Goal: Contribute content: Contribute content

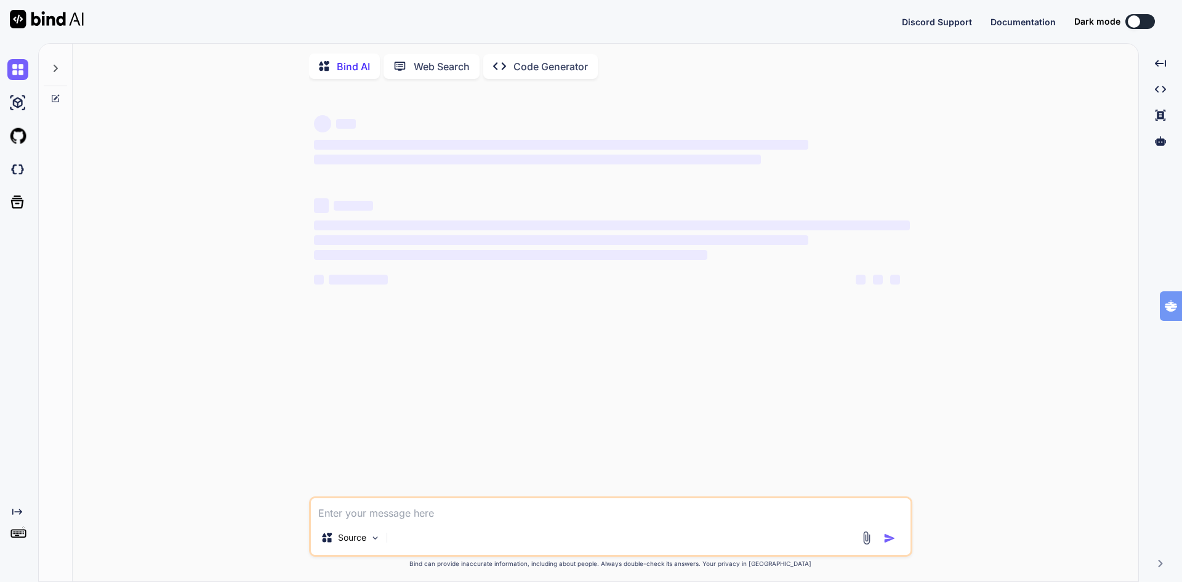
type textarea "x"
click at [18, 173] on img at bounding box center [17, 169] width 21 height 21
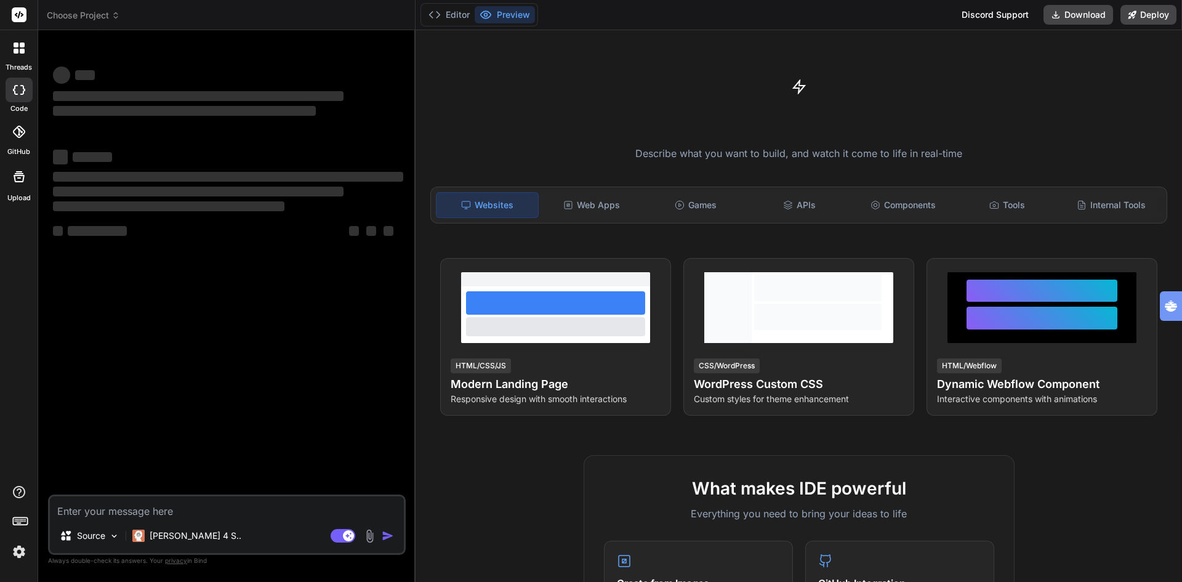
click at [244, 509] on textarea at bounding box center [227, 507] width 354 height 22
type textarea "x"
type textarea "v"
type textarea "x"
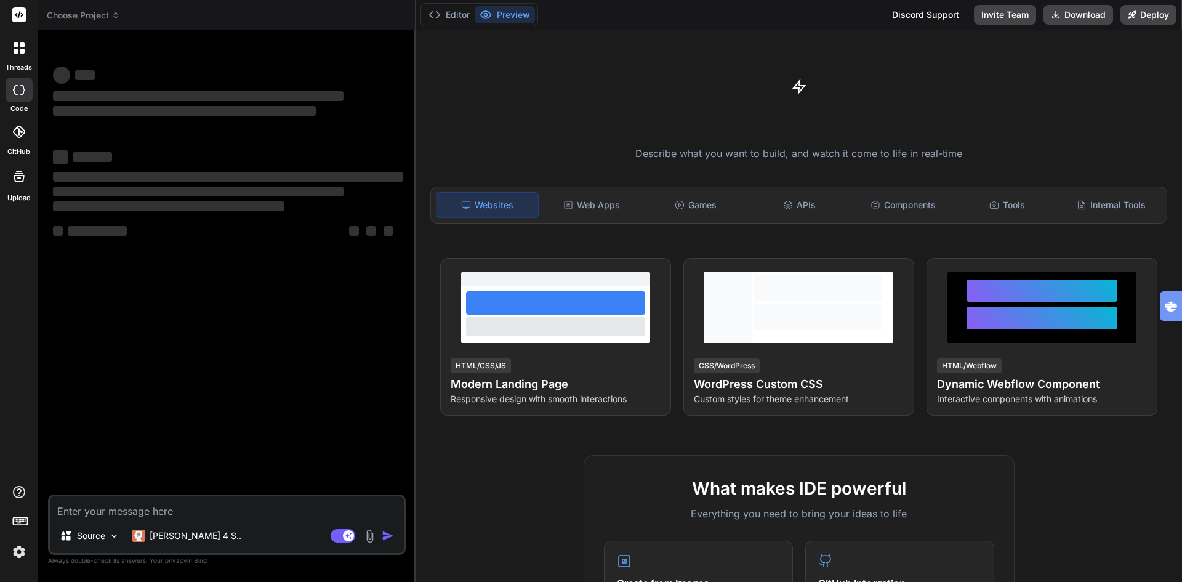
type textarea "c"
type textarea "x"
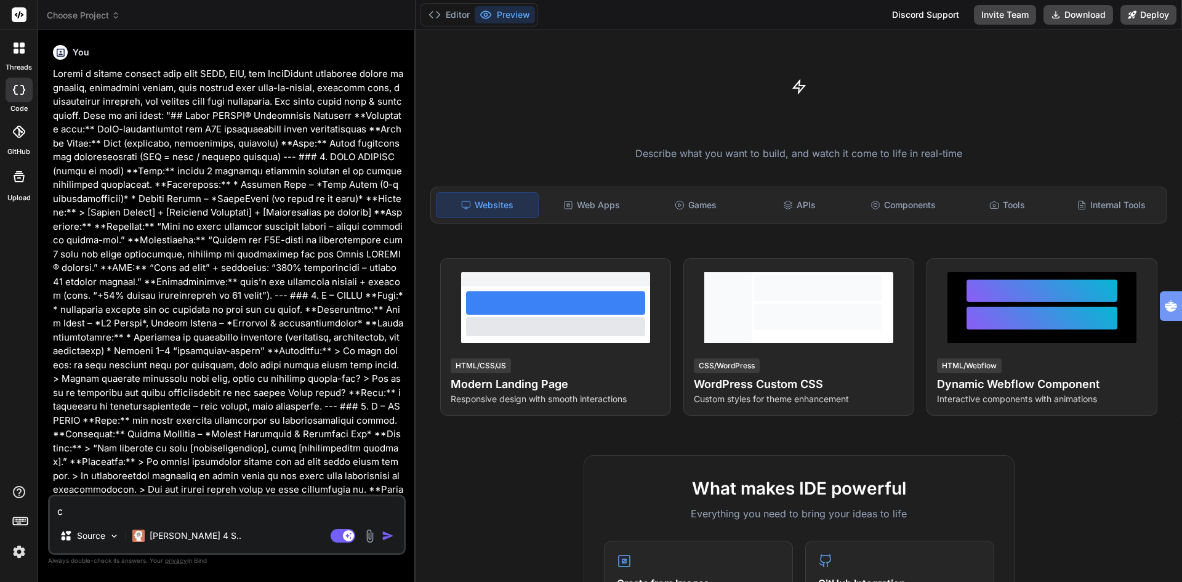
type textarea "cr"
type textarea "x"
type textarea "cre"
type textarea "x"
type textarea "crea"
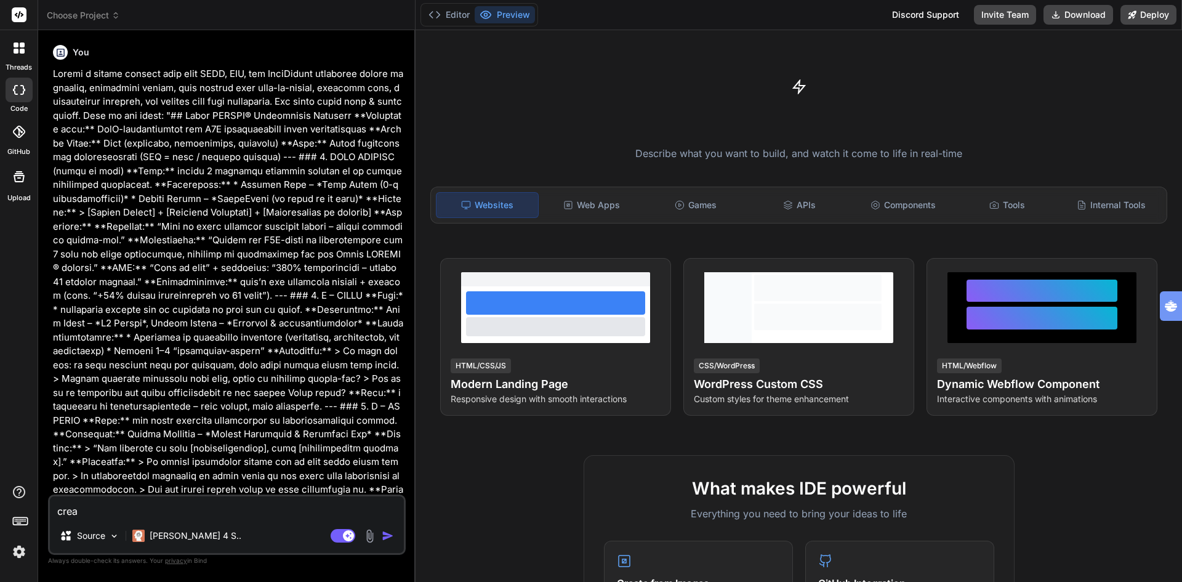
type textarea "x"
type textarea "creat"
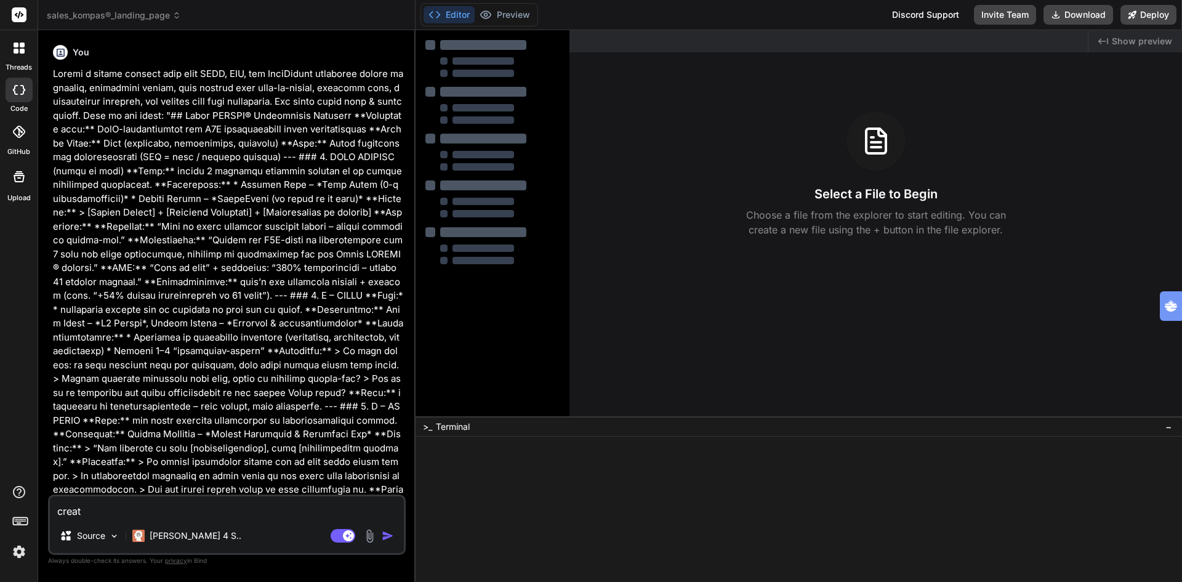
type textarea "x"
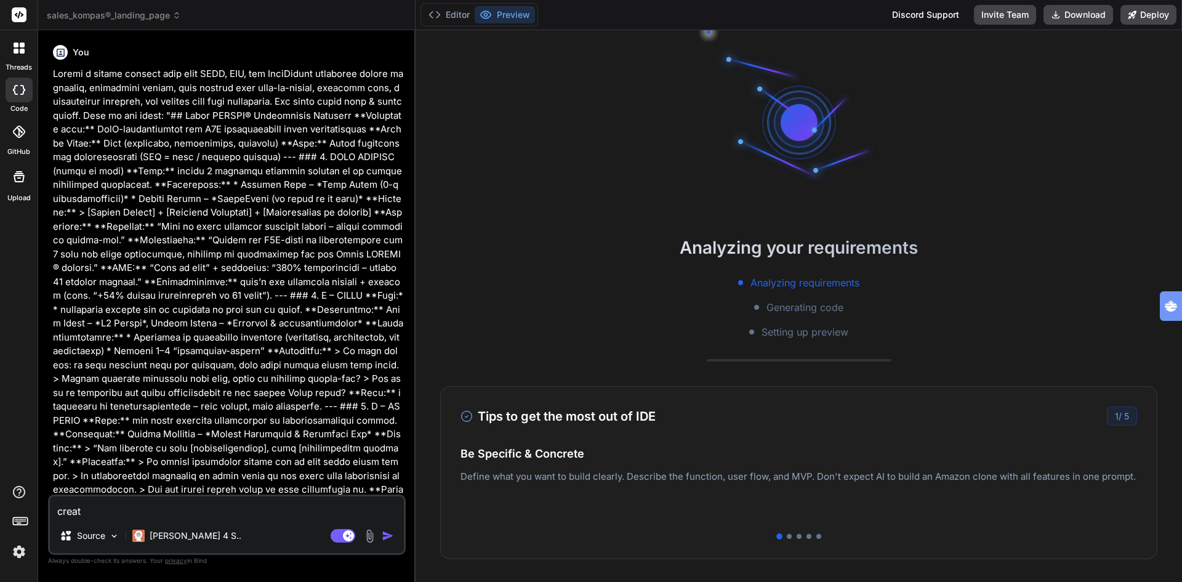
drag, startPoint x: 152, startPoint y: 511, endPoint x: 0, endPoint y: 520, distance: 152.4
click at [0, 520] on div "threads code GitHub Upload sales_kompas®_landing_page Created with Pixso. Bind …" at bounding box center [591, 291] width 1182 height 582
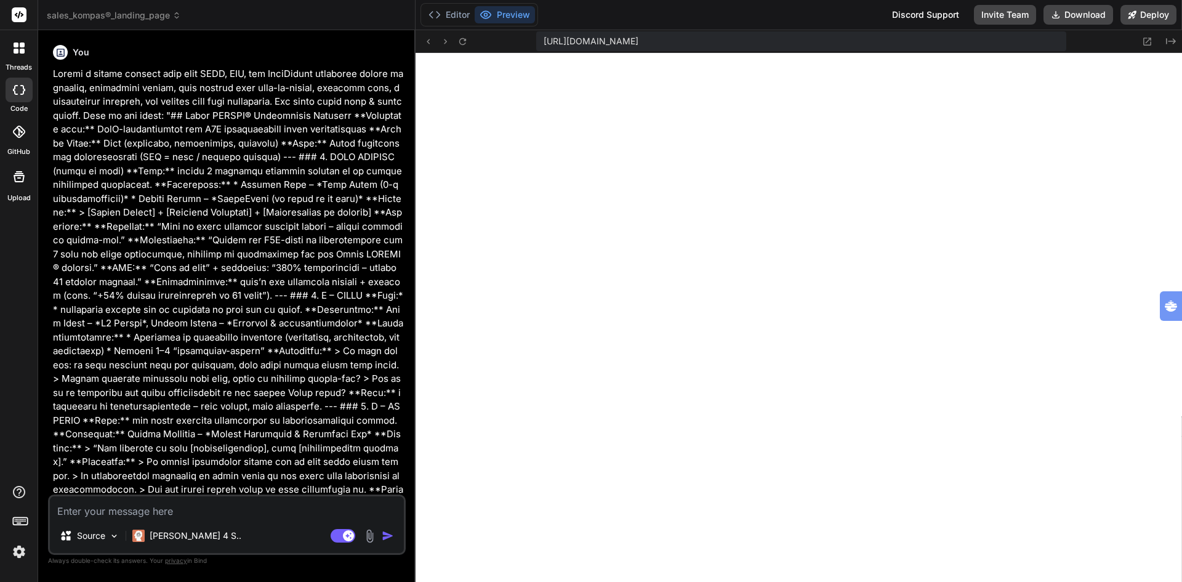
scroll to position [421, 0]
type textarea "x"
click at [176, 509] on textarea at bounding box center [227, 507] width 354 height 22
type textarea "c"
type textarea "x"
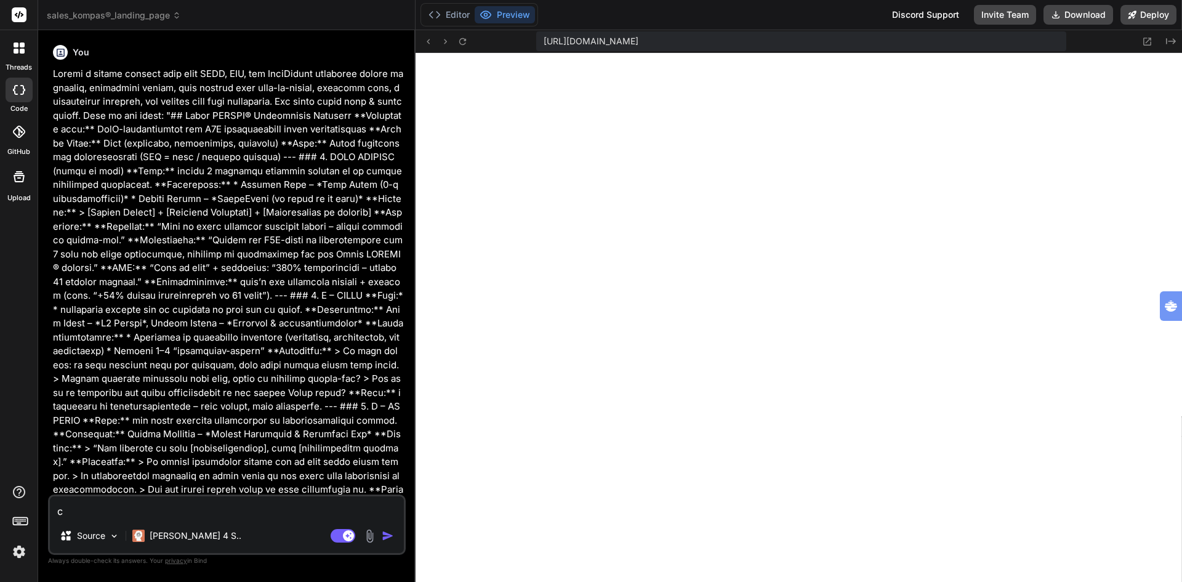
type textarea "cr"
type textarea "x"
type textarea "cre"
type textarea "x"
type textarea "crea"
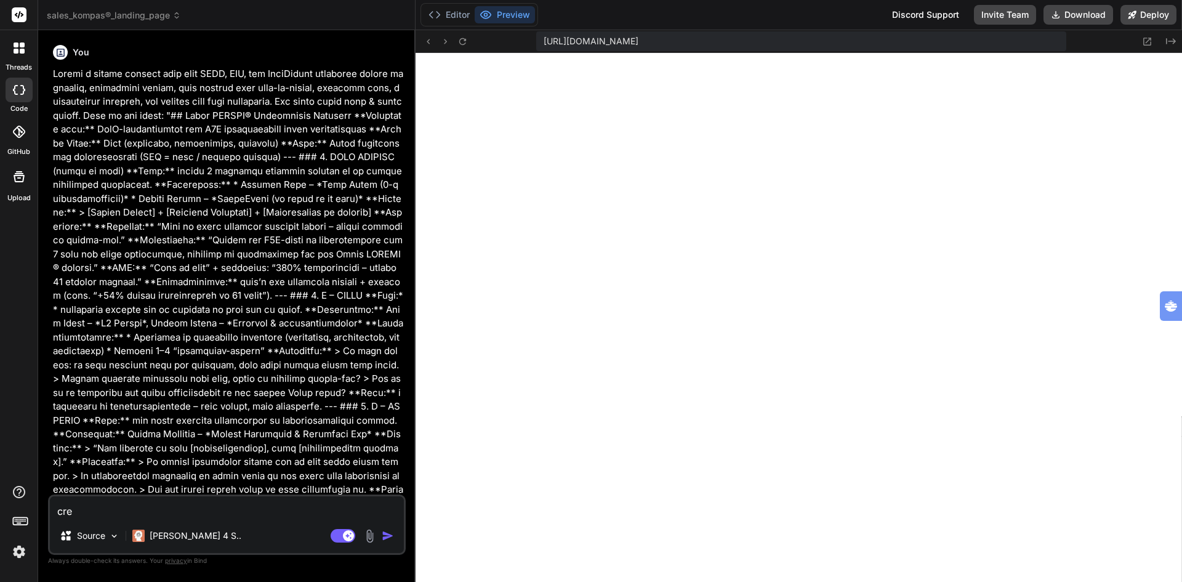
type textarea "x"
type textarea "creat"
type textarea "x"
type textarea "create"
type textarea "x"
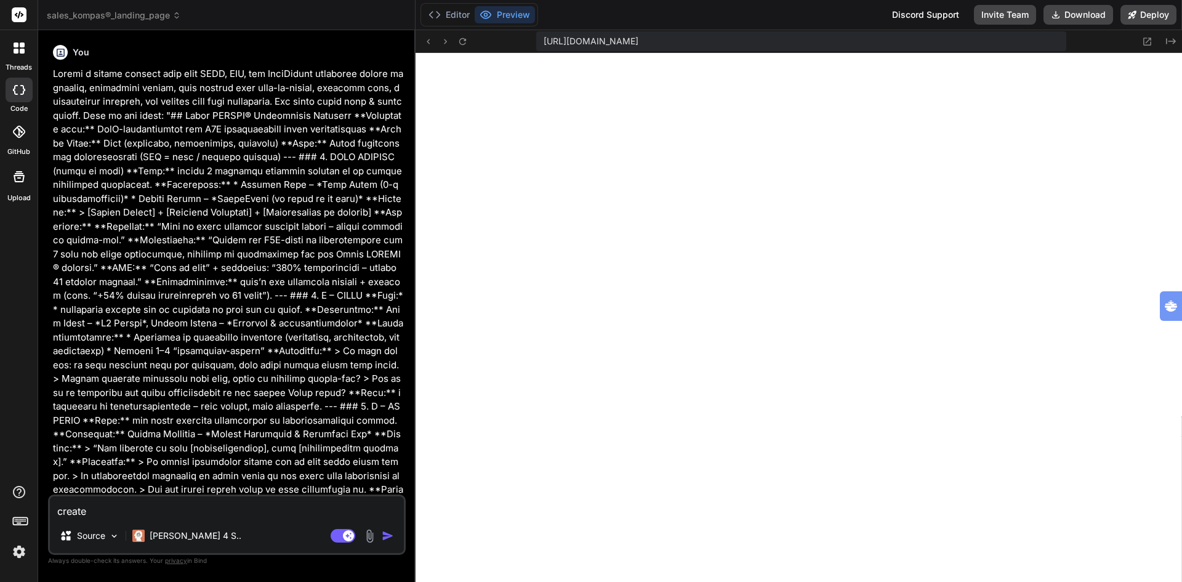
type textarea "create"
type textarea "x"
type textarea "create a"
type textarea "x"
type textarea "create a"
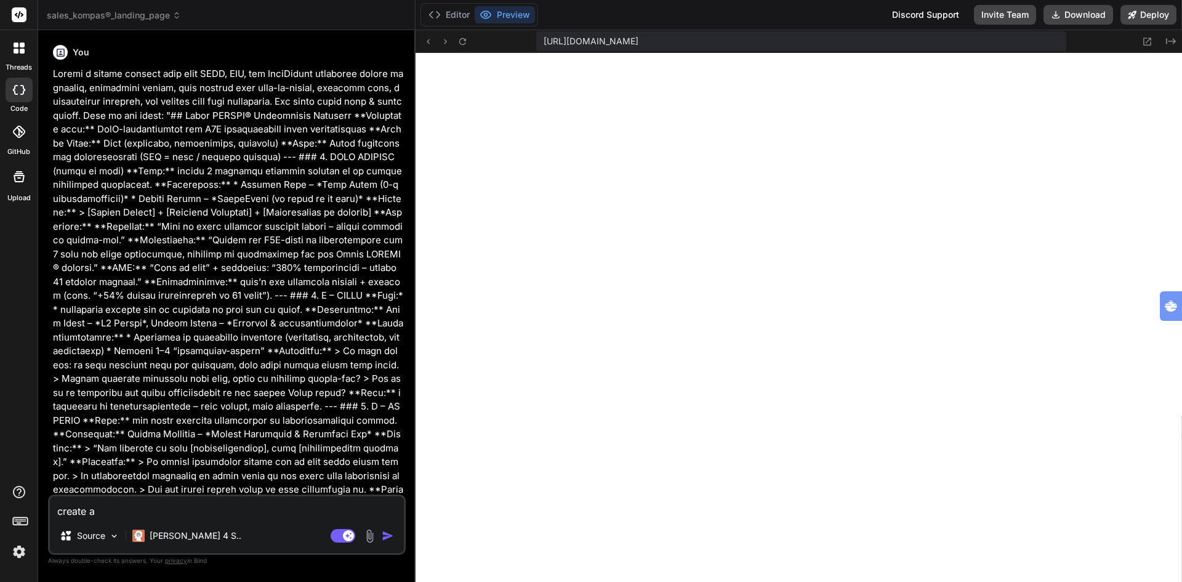
type textarea "x"
type textarea "create a n"
type textarea "x"
type textarea "create a ne"
type textarea "x"
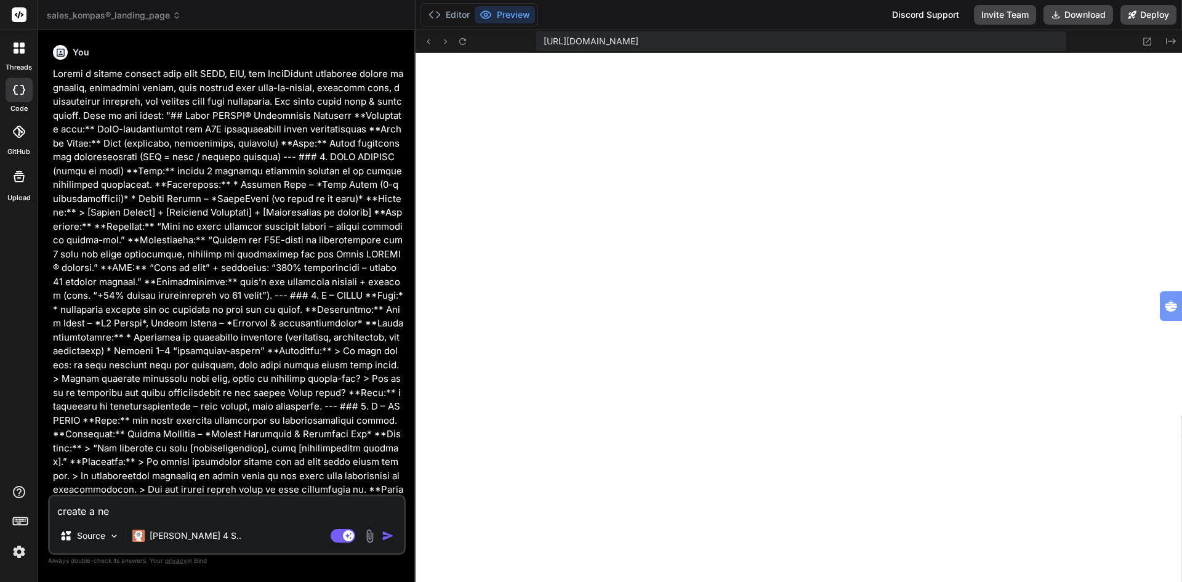
type textarea "create a new"
type textarea "x"
type textarea "create a new"
type textarea "x"
type textarea "create a new l"
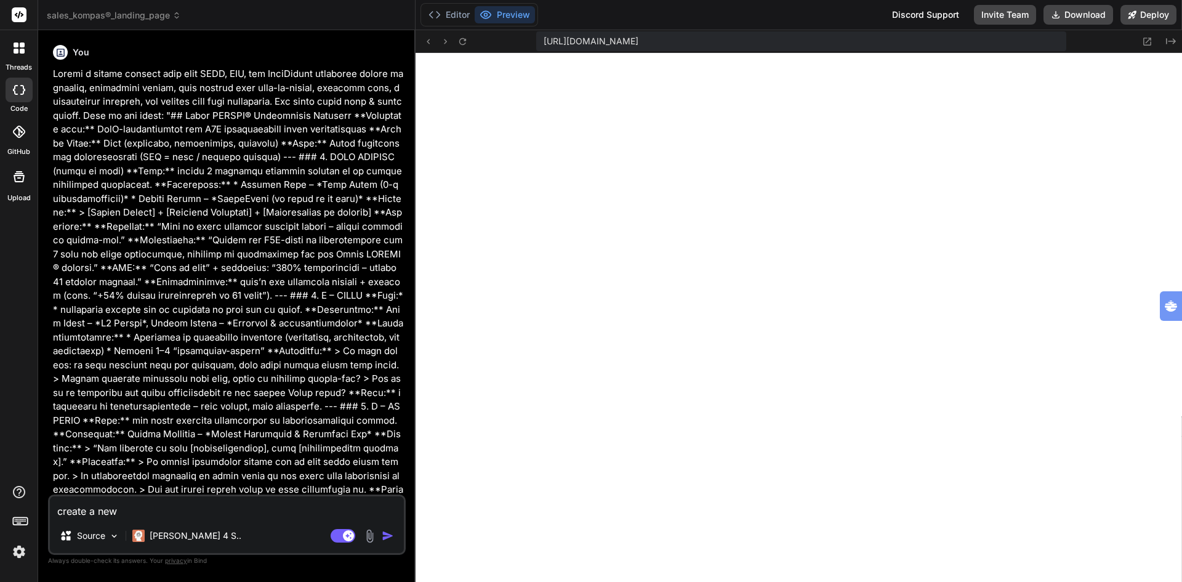
type textarea "x"
type textarea "create a new la"
type textarea "x"
type textarea "create a new lan"
type textarea "x"
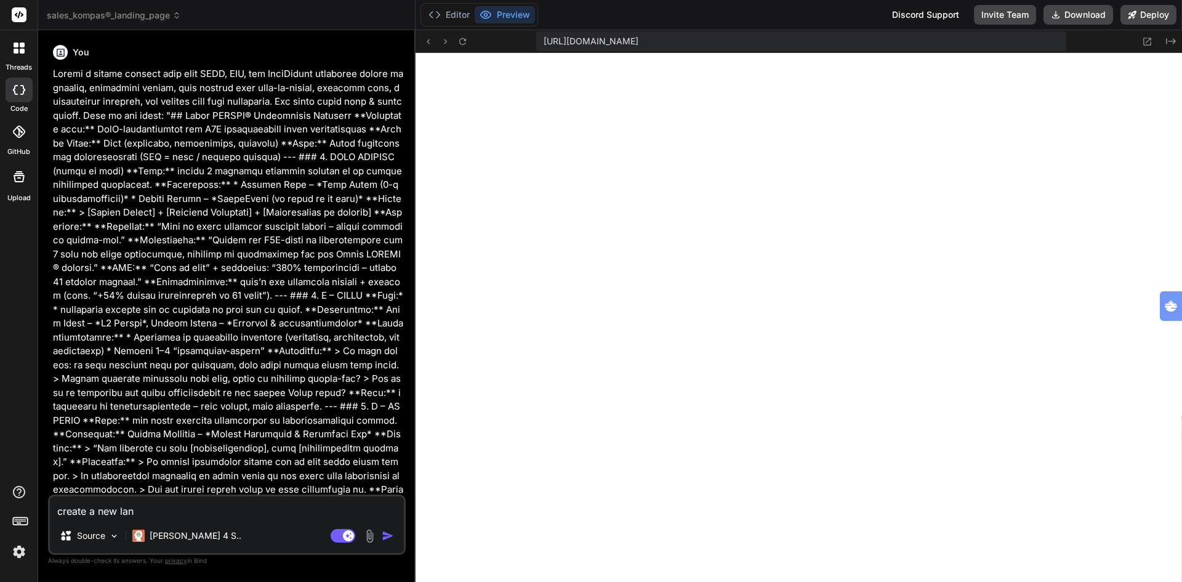
type textarea "create a new land"
type textarea "x"
type textarea "create a new [PERSON_NAME]"
type textarea "x"
type textarea "create a new [PERSON_NAME]"
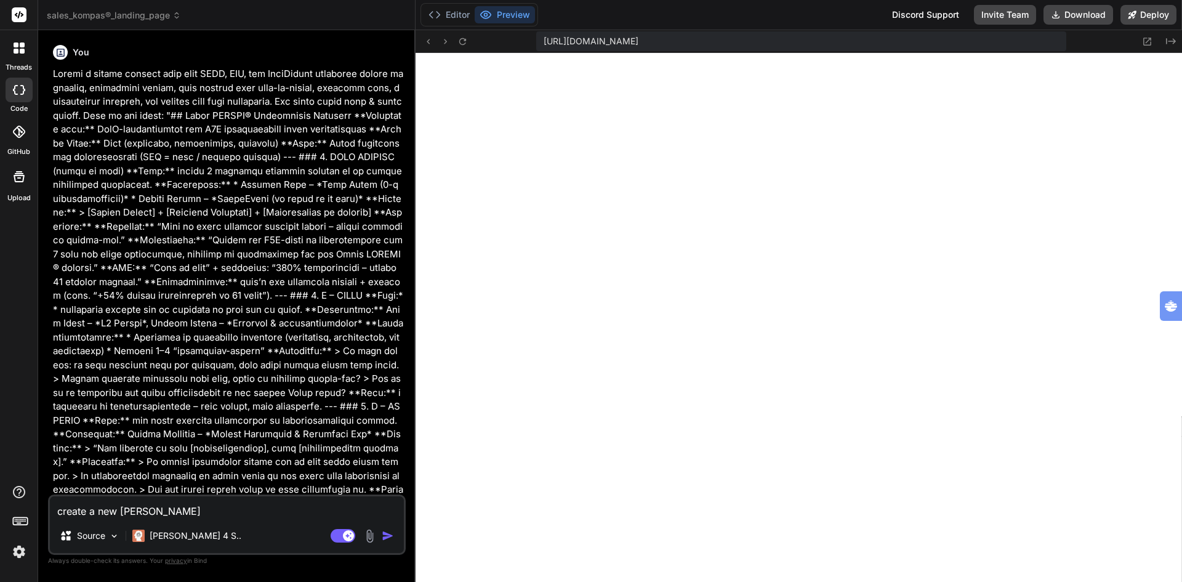
type textarea "x"
type textarea "create a new landing"
type textarea "x"
type textarea "create a new landingp"
type textarea "x"
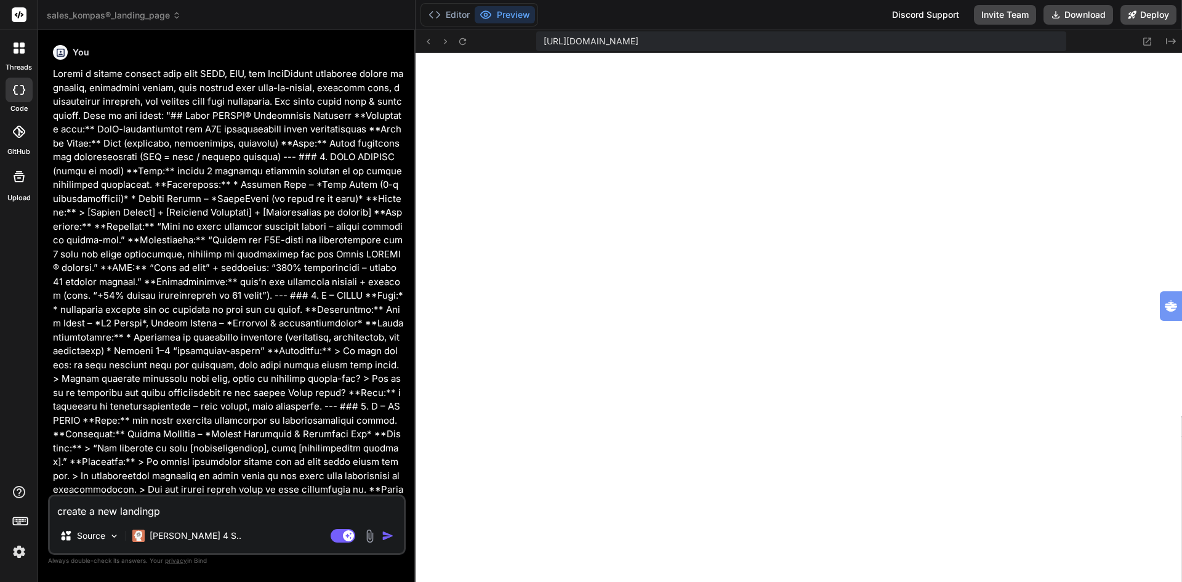
type textarea "create a new landingpa"
type textarea "x"
type textarea "create a new landingpae"
type textarea "x"
type textarea "create a new landingpa"
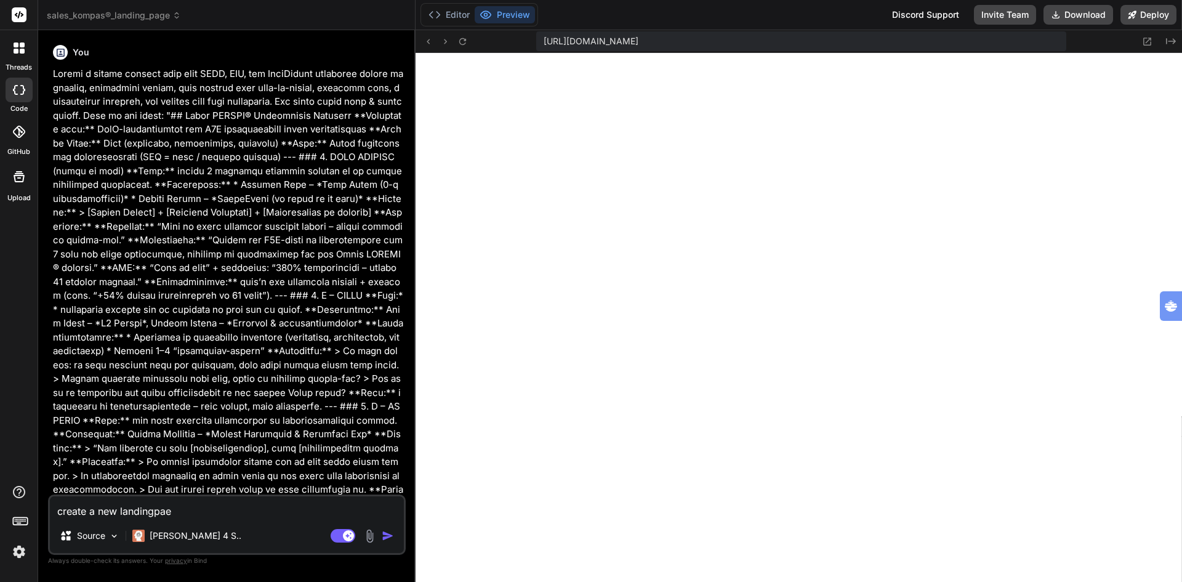
type textarea "x"
type textarea "create a new landingpag"
type textarea "x"
type textarea "create a new landingpage"
type textarea "x"
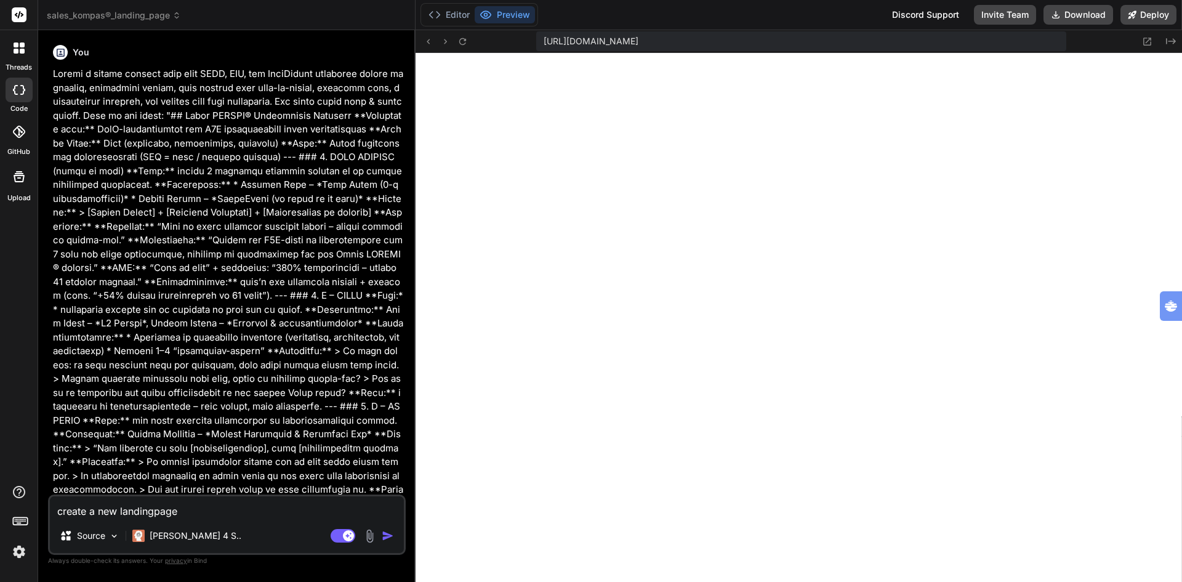
type textarea "create a new landingpage"
type textarea "x"
type textarea "create a new landingpage w"
type textarea "x"
type textarea "create a new landingpage wi"
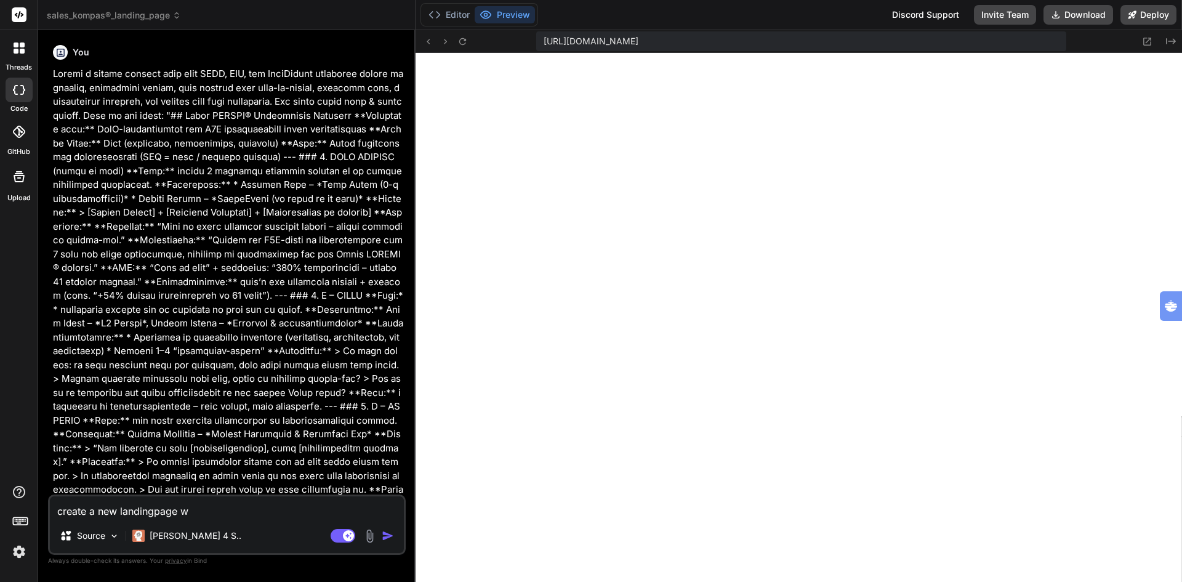
type textarea "x"
type textarea "create a new landingpage wit"
type textarea "x"
type textarea "create a new landingpage with"
type textarea "x"
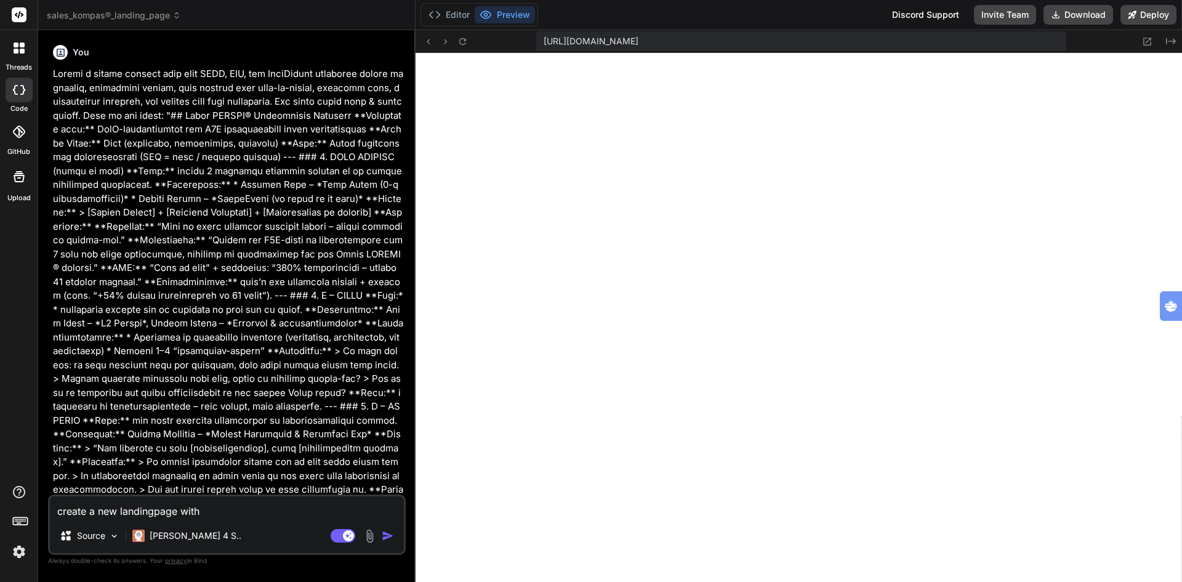
type textarea "create a new landingpage with"
type textarea "x"
type textarea "create a new landingpage with a"
type textarea "x"
type textarea "create a new landingpage with a"
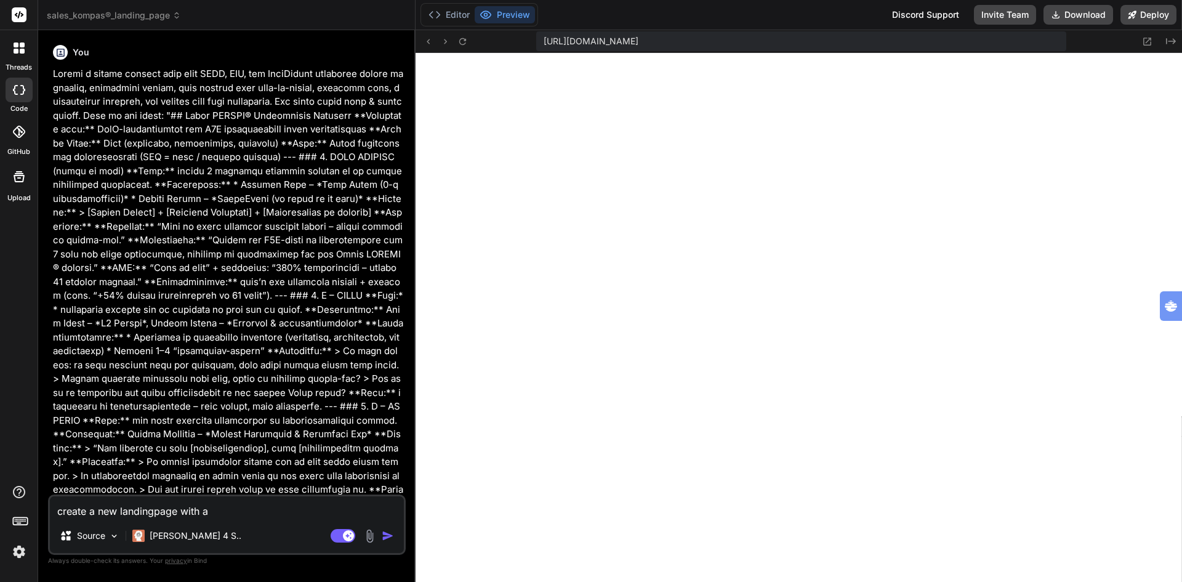
type textarea "x"
type textarea "create a new landingpage with a o"
type textarea "x"
type textarea "create a new landingpage with a oc"
type textarea "x"
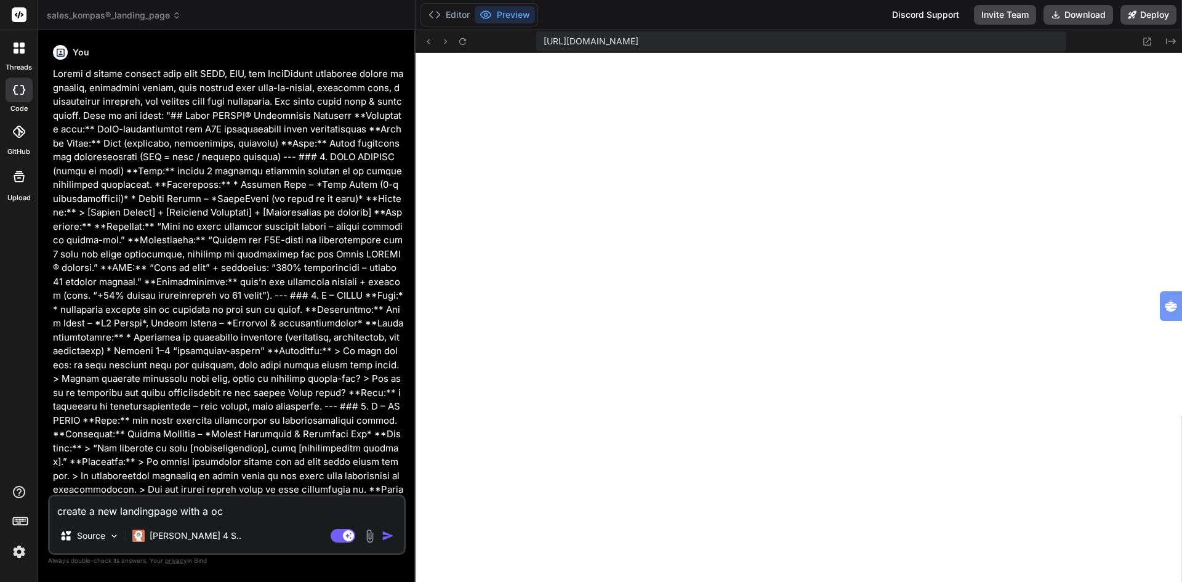
type textarea "create a new landingpage with a oce"
type textarea "x"
type textarea "create a new landingpage with a ocea"
type textarea "x"
type textarea "create a new landingpage with a ocean"
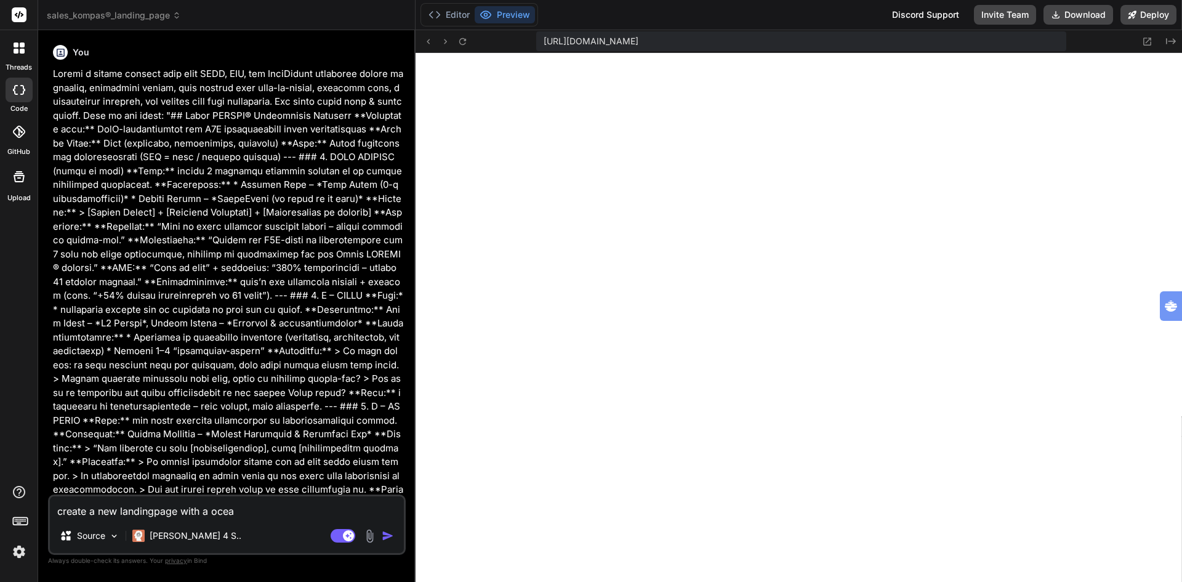
type textarea "x"
type textarea "create a new landingpage with a ocean"
type textarea "x"
type textarea "create a new landingpage with a ocean b"
type textarea "x"
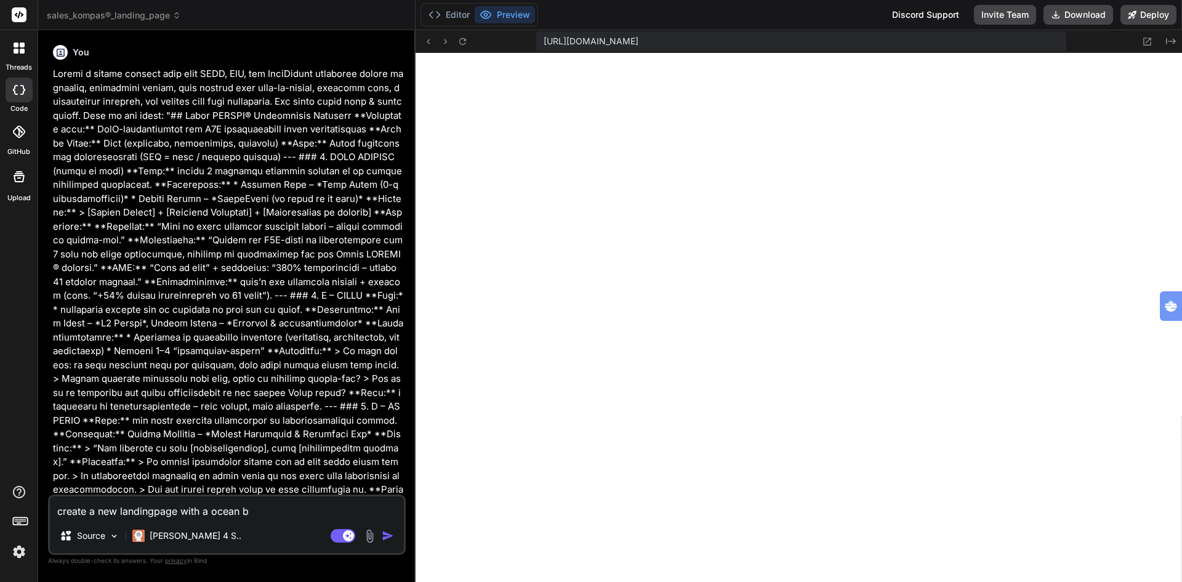
type textarea "create a new landingpage with a ocean bl"
type textarea "x"
type textarea "create a new landingpage with a ocean blu"
type textarea "x"
type textarea "create a new landingpage with a ocean blue"
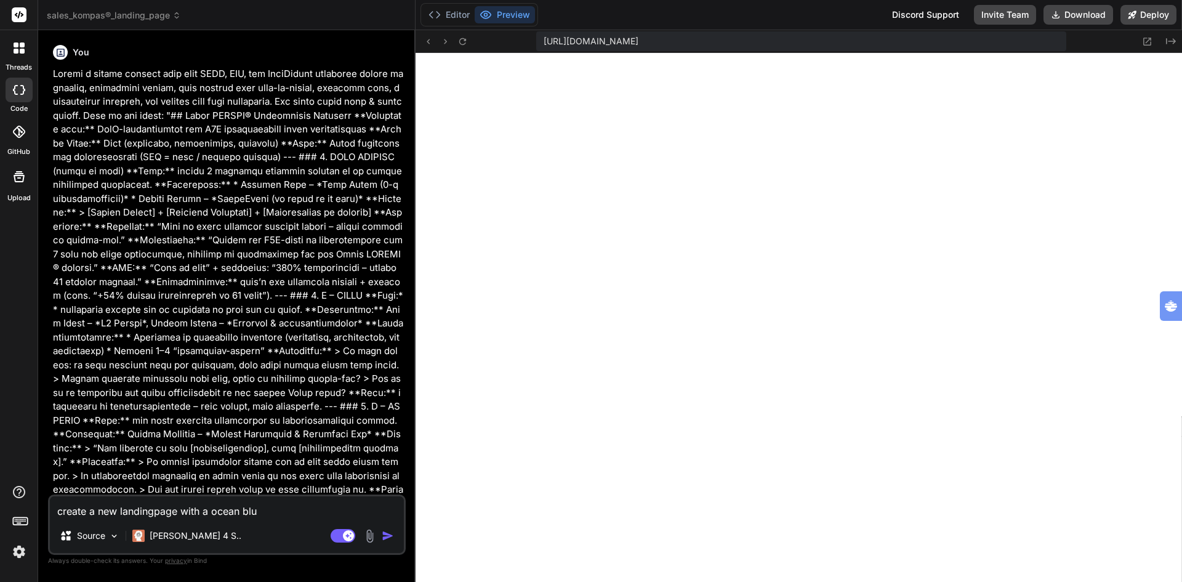
type textarea "x"
type textarea "create a new landingpage with a ocean blue"
type textarea "x"
type textarea "create a new landingpage with a ocean blue t"
type textarea "x"
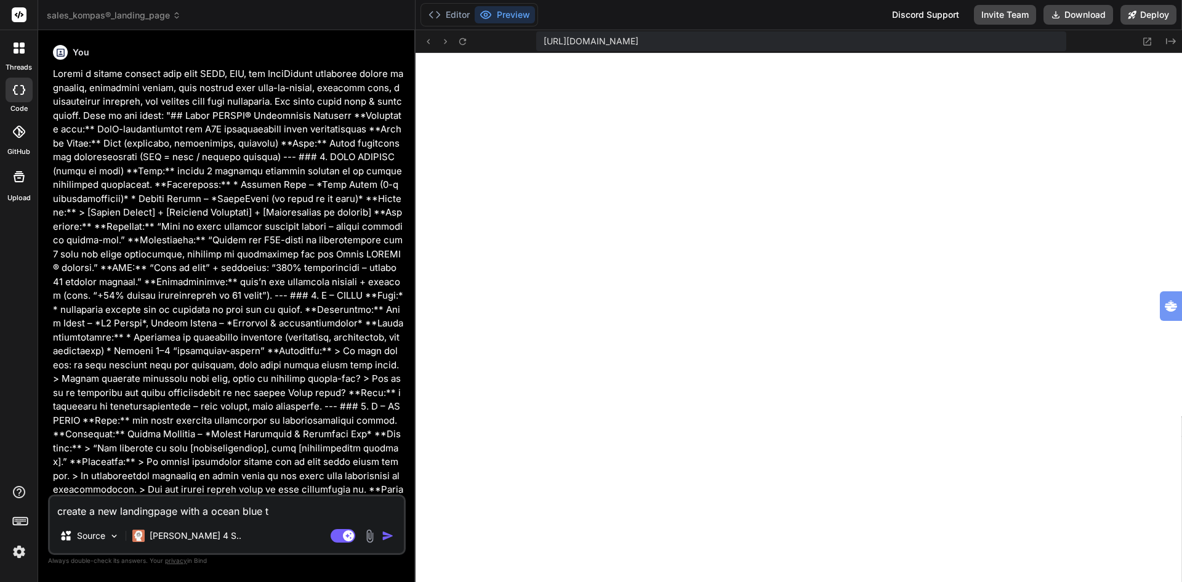
type textarea "create a new landingpage with a ocean blue th"
type textarea "x"
type textarea "create a new landingpage with a ocean blue the"
type textarea "x"
type textarea "create a new landingpage with a ocean blue them"
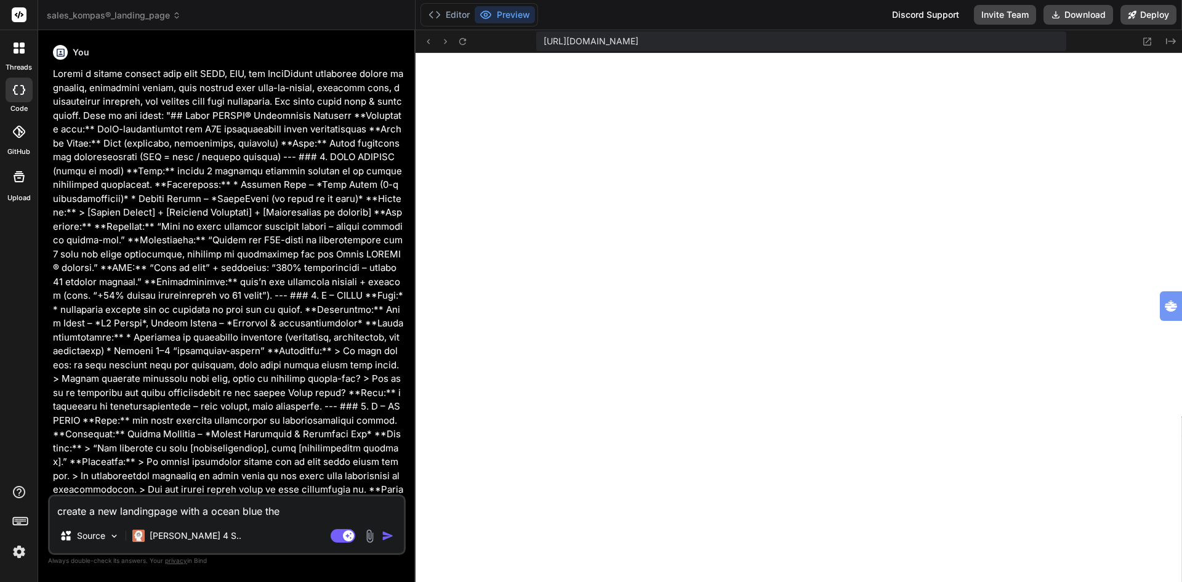
type textarea "x"
type textarea "create a new landingpage with a ocean blue theme"
type textarea "x"
type textarea "create a new landingpage with a ocean blue theme"
type textarea "x"
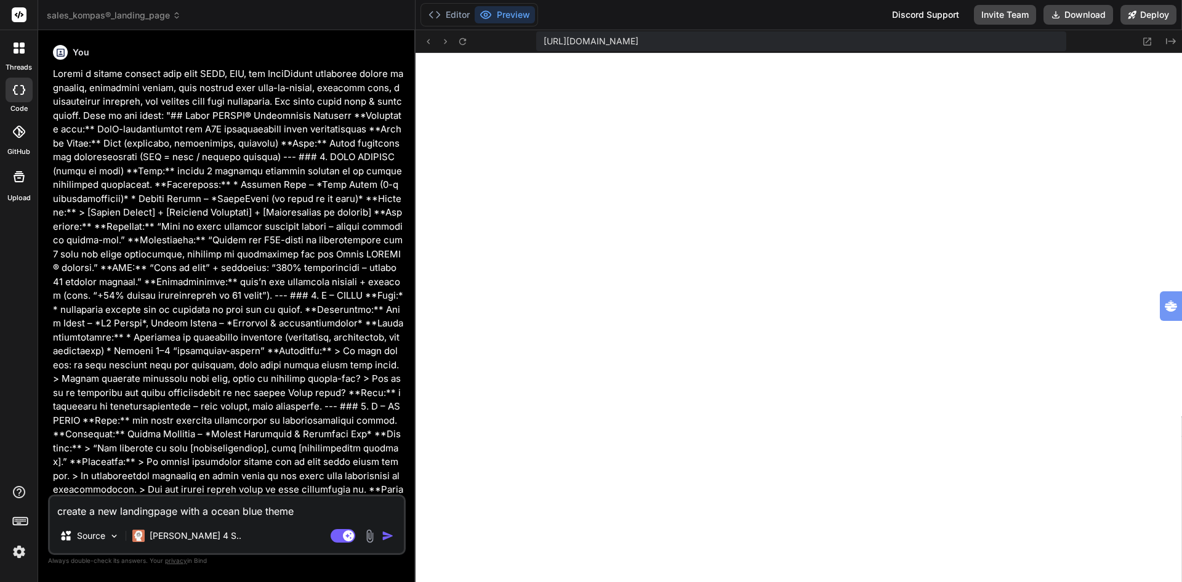
type textarea "create a new landingpage with a ocean blue theme f"
type textarea "x"
type textarea "create a new landingpage with a ocean blue theme fo"
type textarea "x"
type textarea "create a new landingpage with a ocean blue theme for"
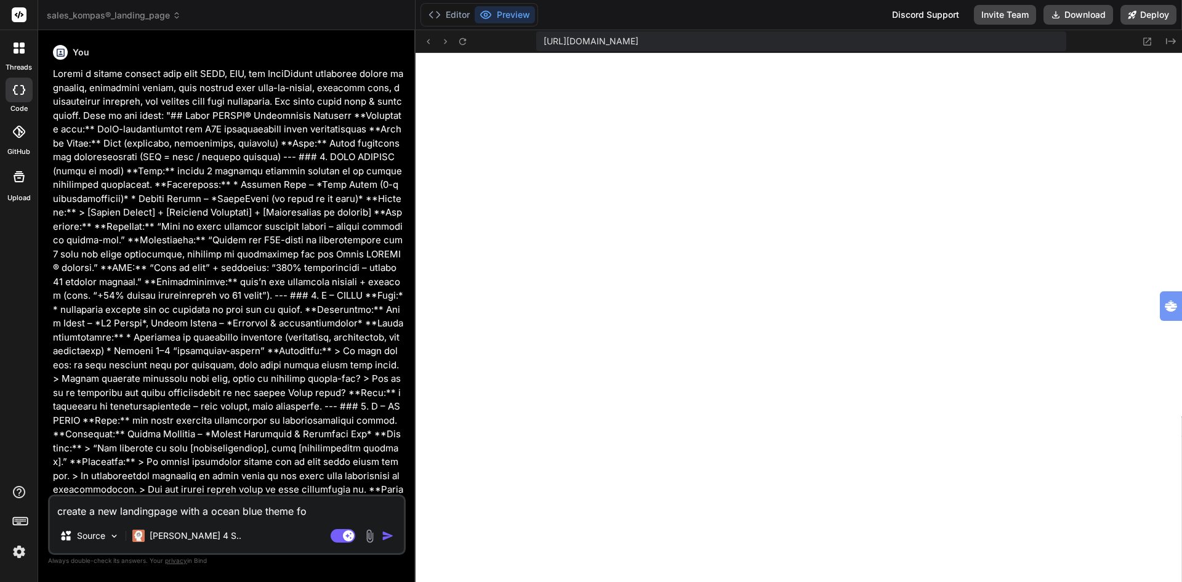
type textarea "x"
type textarea "create a new landingpage with a ocean blue theme for"
type textarea "x"
type textarea "create a new landingpage with a ocean blue theme for t"
type textarea "x"
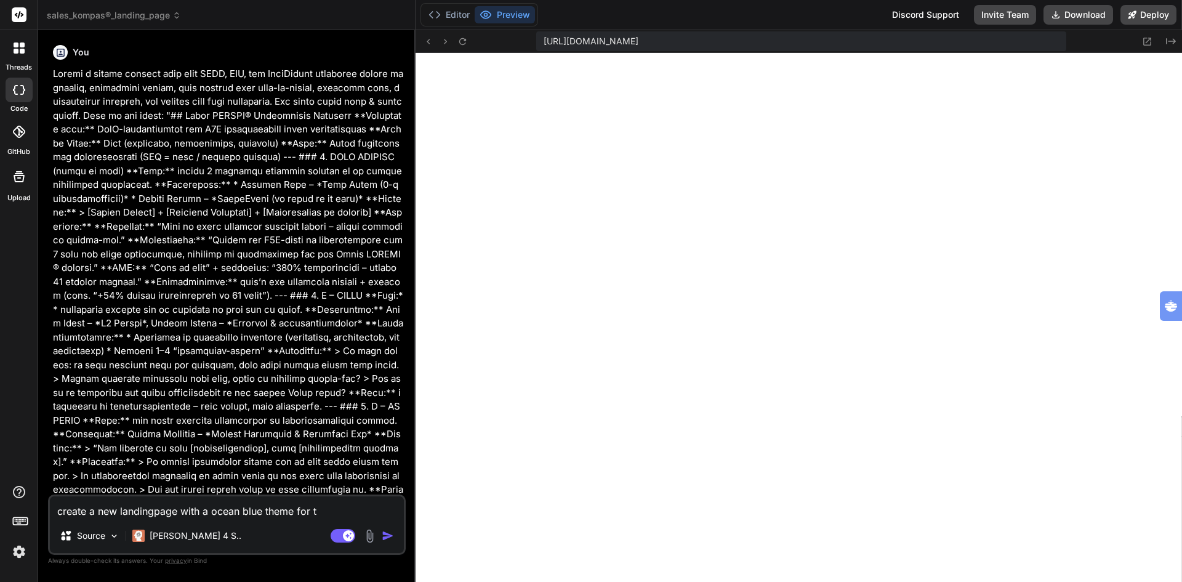
type textarea "create a new landingpage with a ocean blue theme for th"
type textarea "x"
type textarea "create a new landingpage with a ocean blue theme for thi"
type textarea "x"
type textarea "create a new landingpage with a ocean blue theme for this"
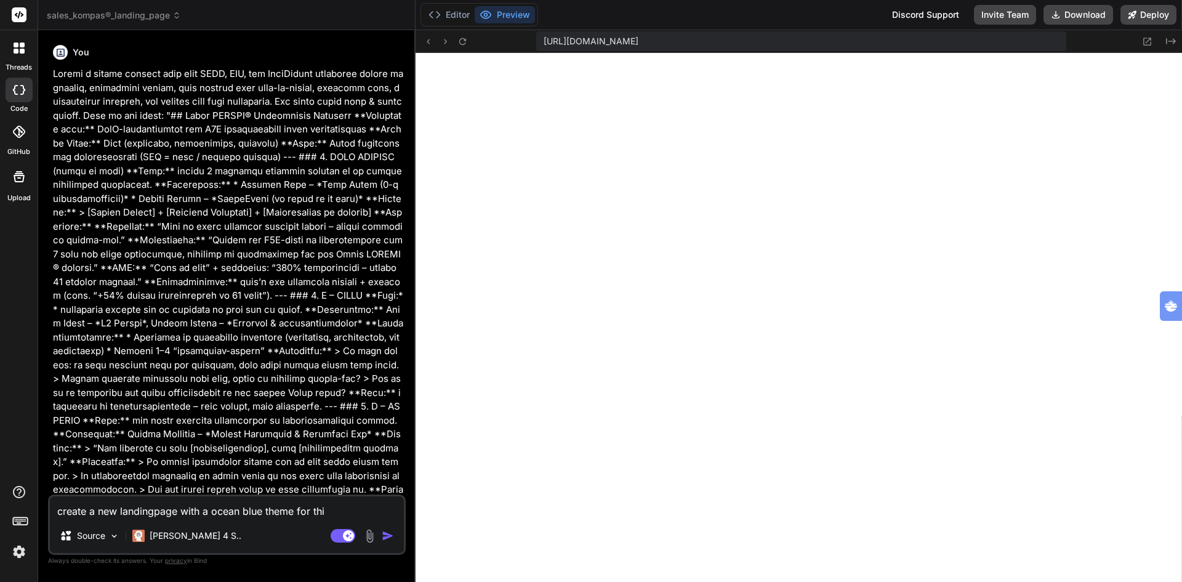
type textarea "x"
type textarea "create a new landingpage with a ocean blue theme for this"
type textarea "x"
type textarea "create a new landingpage with a ocean blue theme for this l"
type textarea "x"
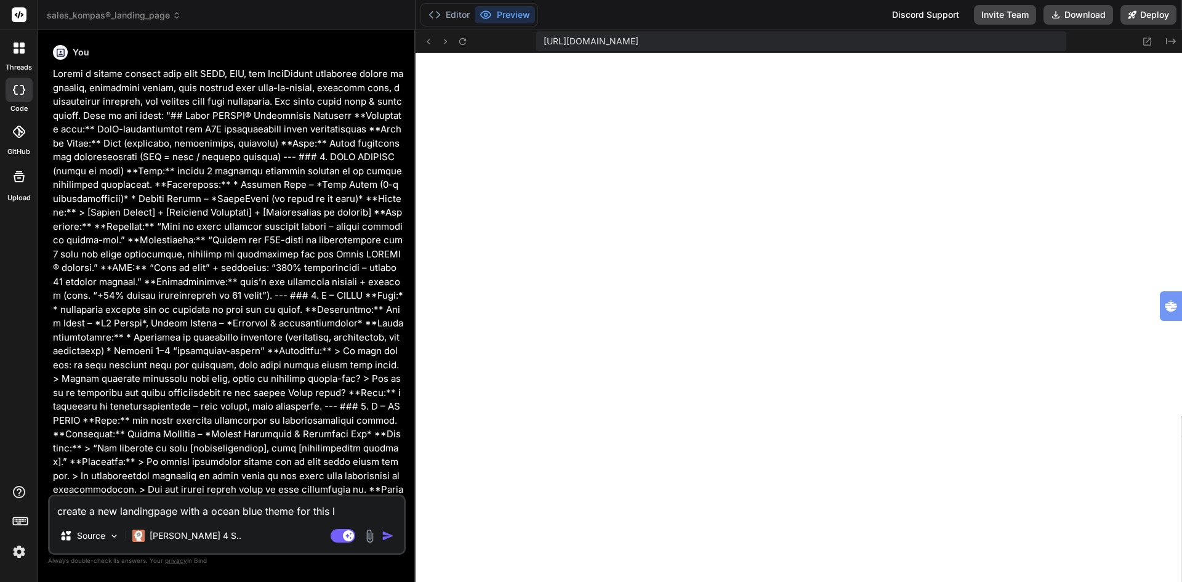
type textarea "create a new landingpage with a ocean blue theme for this la"
type textarea "x"
type textarea "create a new landingpage with a ocean blue theme for this lan"
type textarea "x"
type textarea "create a new landingpage with a ocean blue theme for this land"
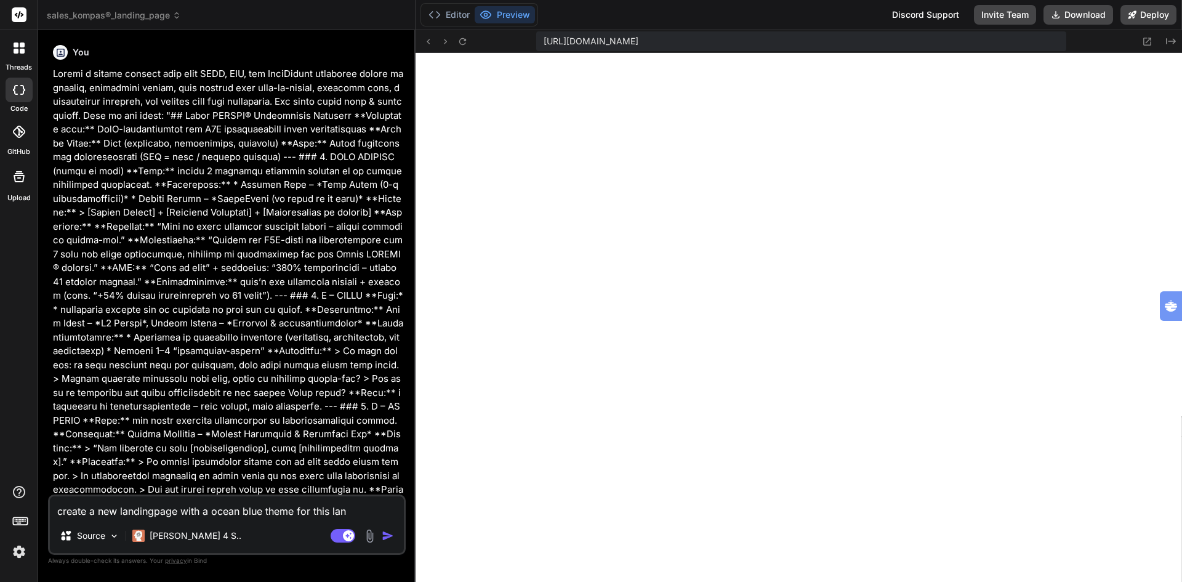
type textarea "x"
type textarea "create a new landingpage with a ocean blue theme for this [PERSON_NAME]"
type textarea "x"
type textarea "create a new landingpage with a ocean blue theme for this land"
type textarea "x"
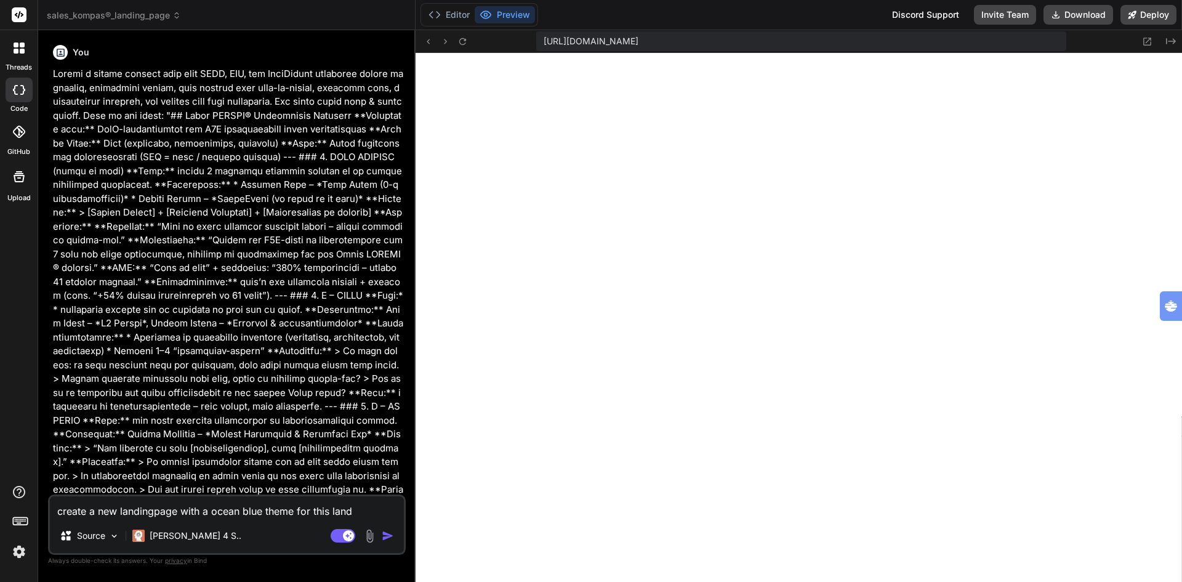
type textarea "create a new landingpage with a ocean blue theme for this lan"
type textarea "x"
type textarea "create a new landingpage with a ocean blue theme for this la"
type textarea "x"
type textarea "create a new landingpage with a ocean blue theme for this l"
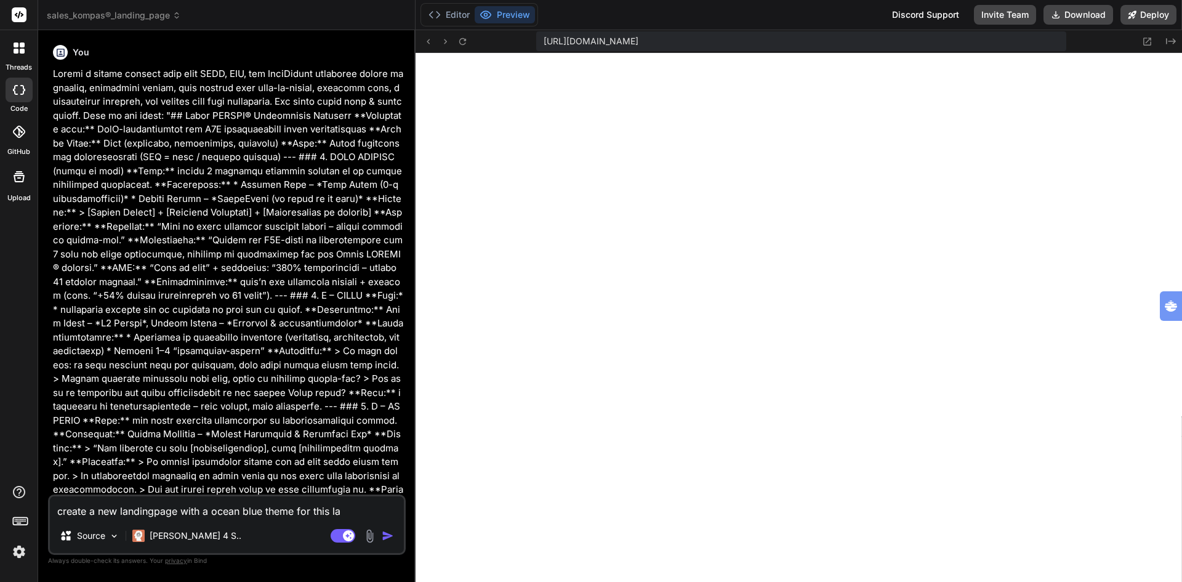
type textarea "x"
type textarea "create a new landingpage with a ocean blue theme for this"
type textarea "x"
type textarea "create a new landingpage with a ocean blue theme for this :"
type textarea "x"
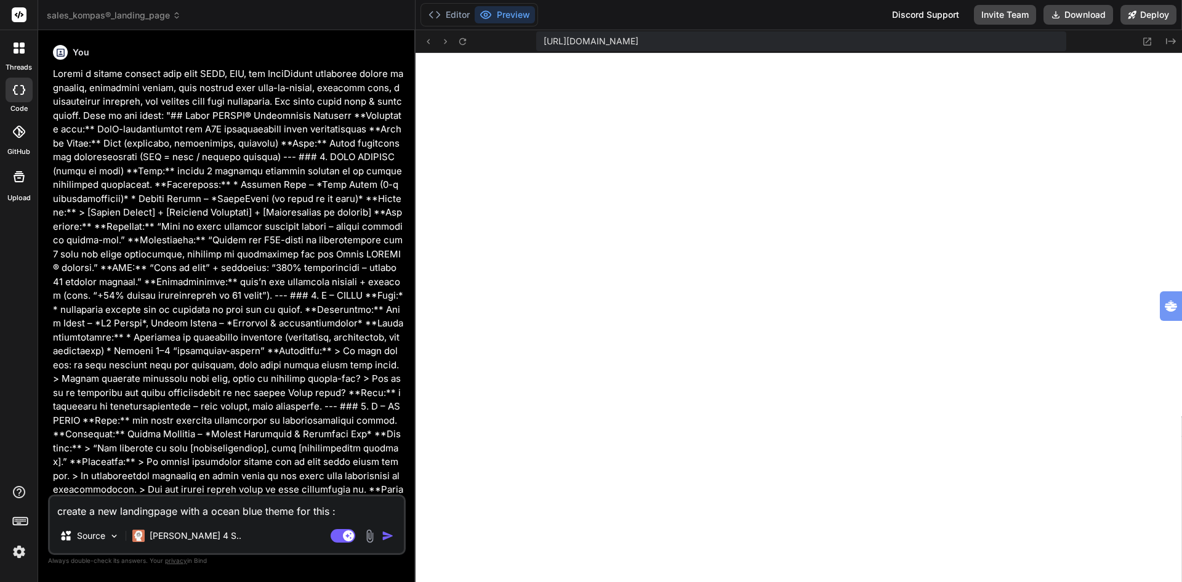
type textarea "create a new landingpage with a ocean blue theme for this :""
type textarea "x"
type textarea "loremi d sit ametconsect adip e seddo eius tempo inc utla :"🎨 Etdo Magnaa Enima…"
type textarea "x"
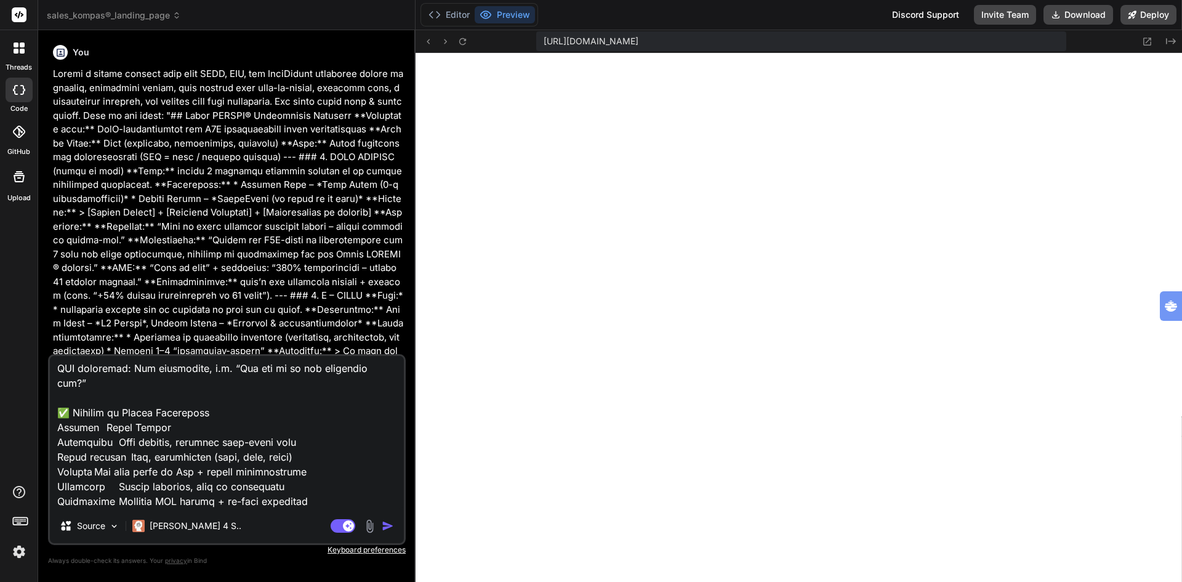
type textarea "loremi d sit ametconsect adip e seddo eius tempo inc utla :"🎨 Etdo Magnaa Enima…"
type textarea "x"
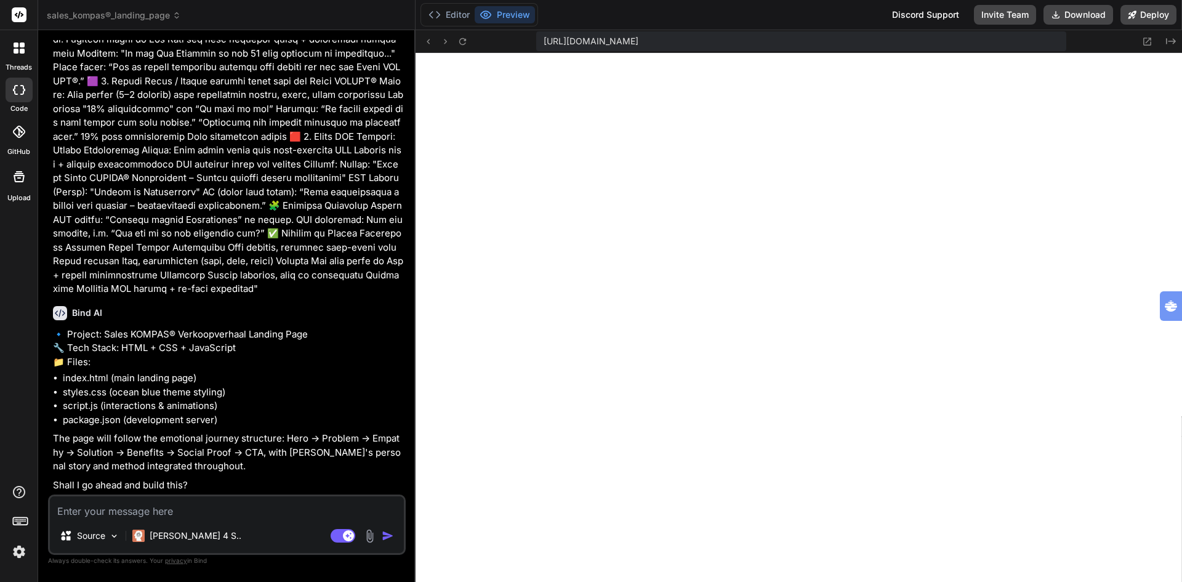
scroll to position [2116, 0]
type textarea "x"
type textarea "y"
type textarea "x"
type textarea "ye"
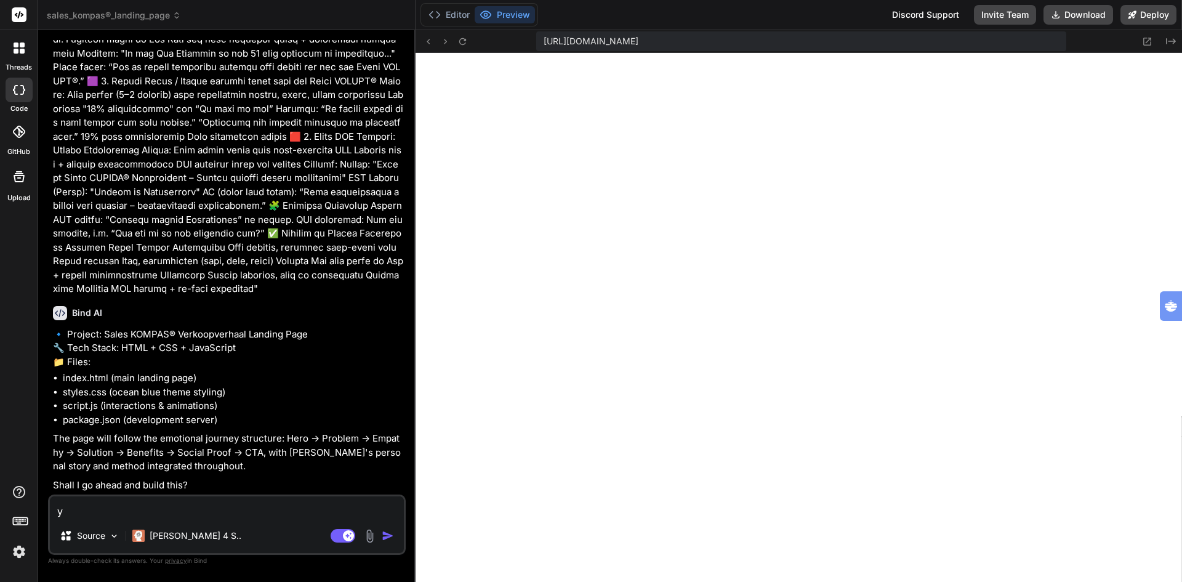
type textarea "x"
type textarea "yes"
type textarea "x"
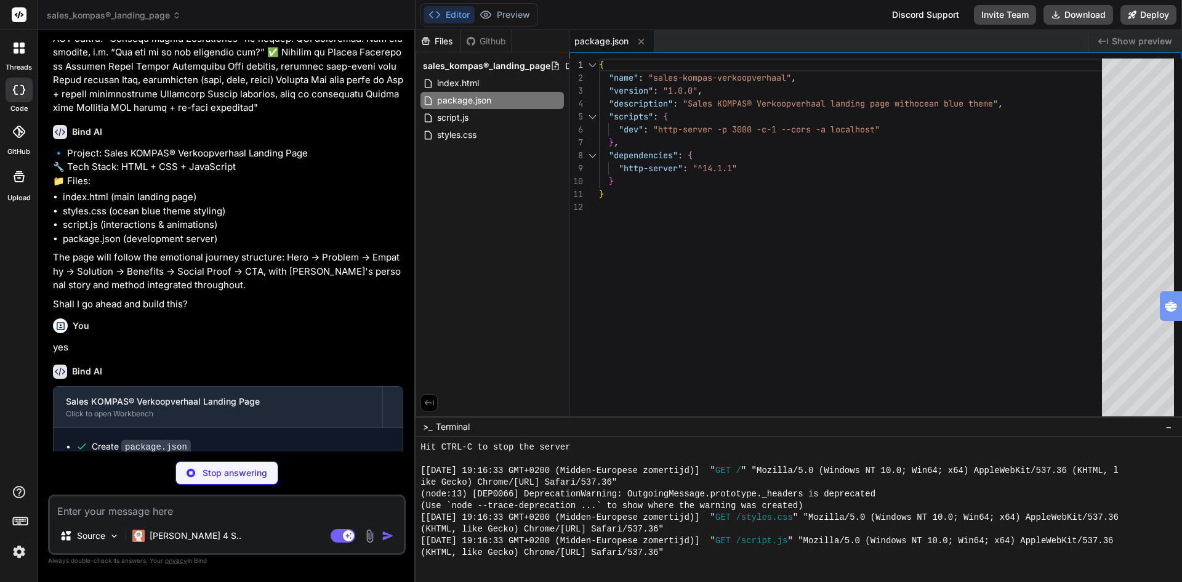
scroll to position [2330, 0]
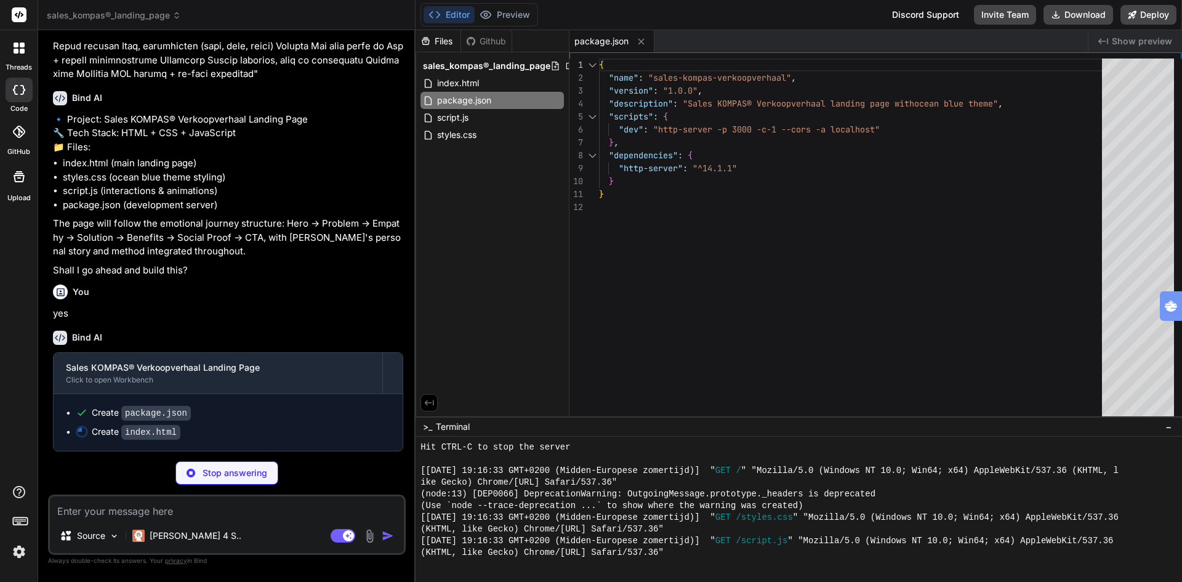
type textarea "x"
type textarea "</div> </div> </div> <script src="script.js"></script> </body> </html>"
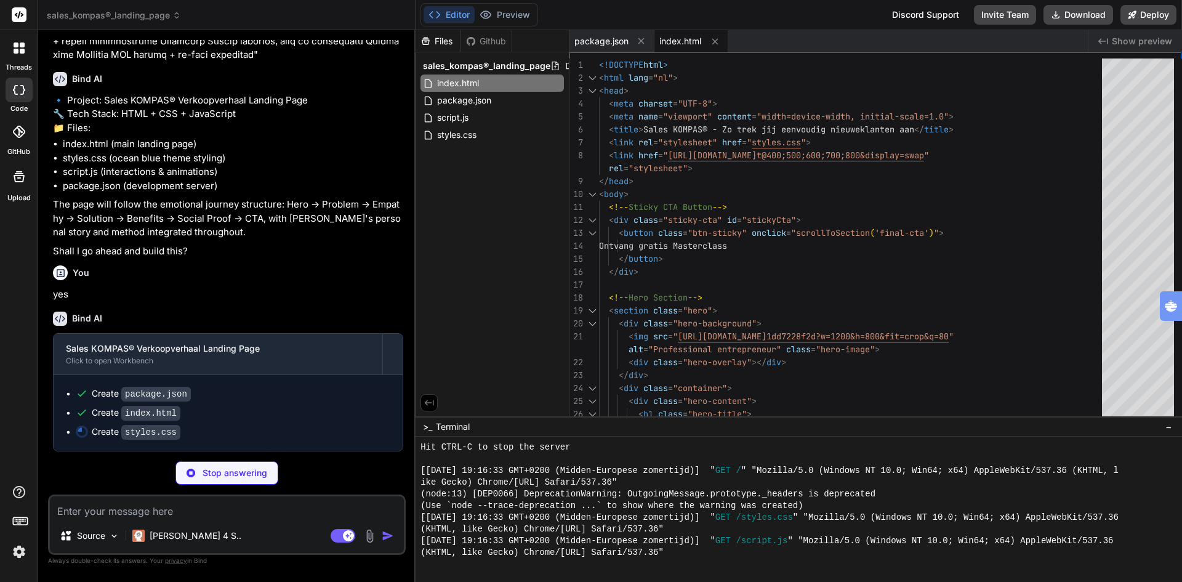
scroll to position [2349, 0]
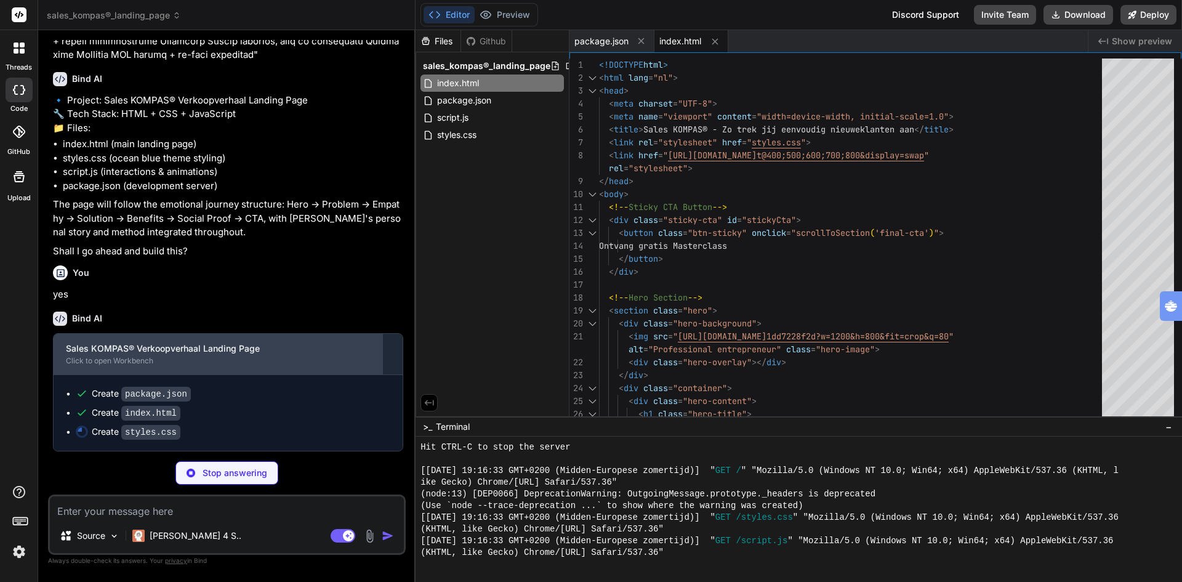
type textarea "x"
type textarea "opacity: 0; transform: translateY(30px); transition: all 0.6s ease; } .animate-…"
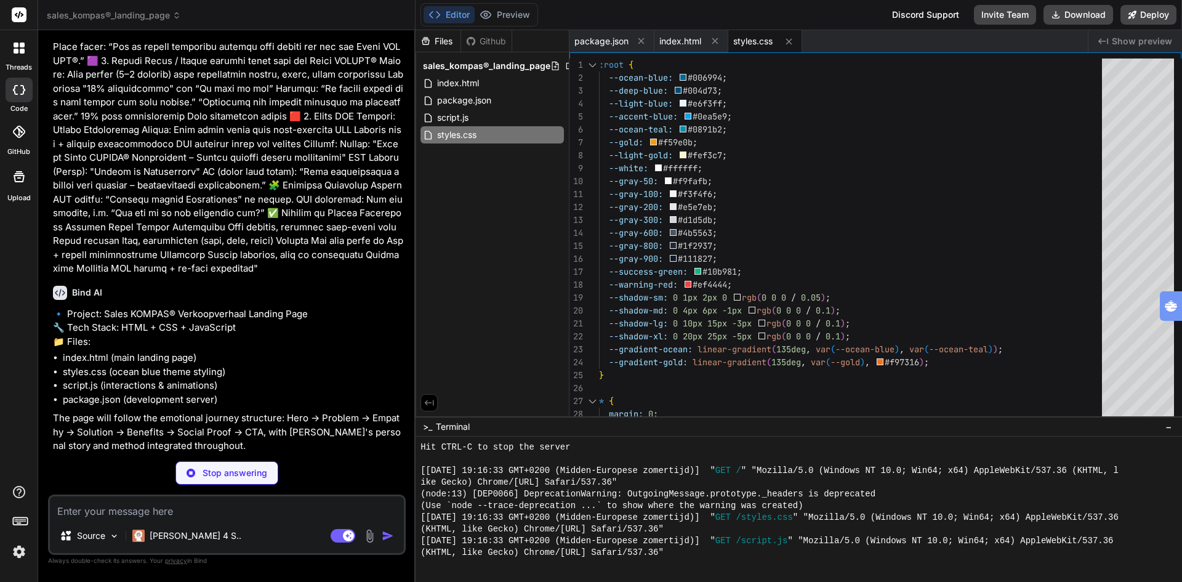
scroll to position [2368, 0]
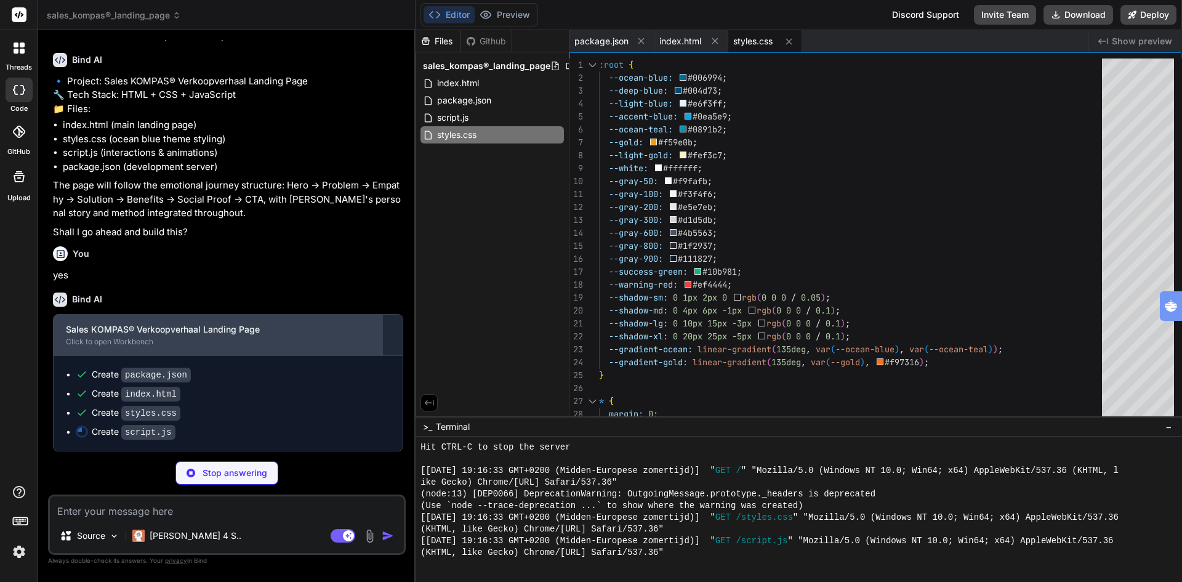
type textarea "x"
type textarea "} `; document.head.appendChild(style);"
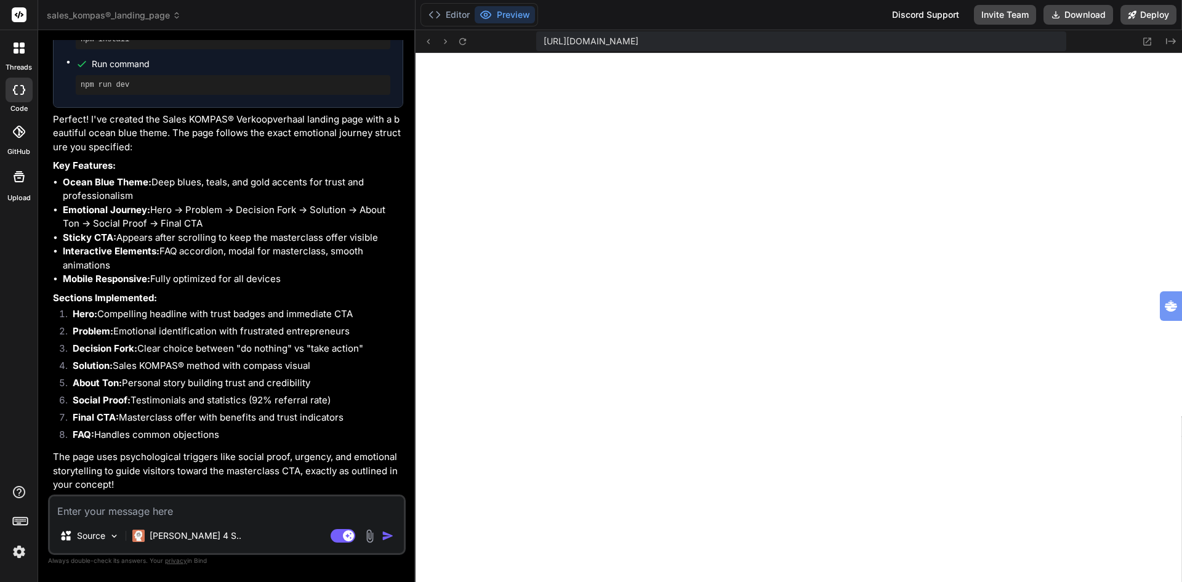
scroll to position [2803, 0]
click at [502, 14] on button "Preview" at bounding box center [505, 14] width 60 height 17
click at [459, 42] on icon at bounding box center [462, 41] width 7 height 7
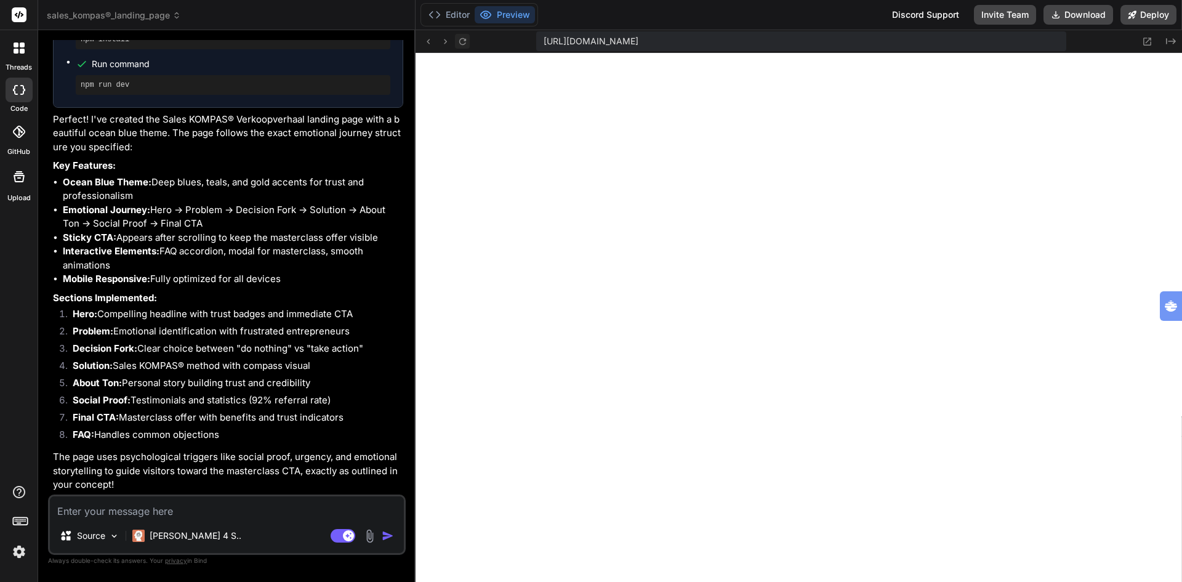
click at [459, 42] on icon at bounding box center [462, 41] width 7 height 7
click at [1149, 12] on button "Deploy" at bounding box center [1149, 15] width 56 height 20
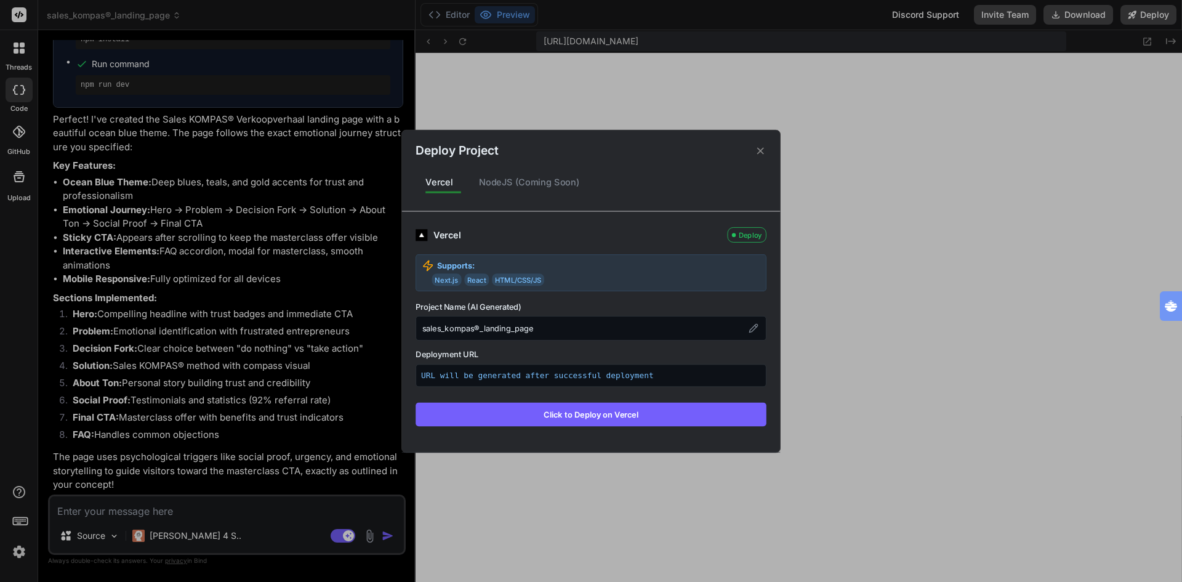
click at [554, 413] on button "Click to Deploy on Vercel" at bounding box center [591, 413] width 351 height 23
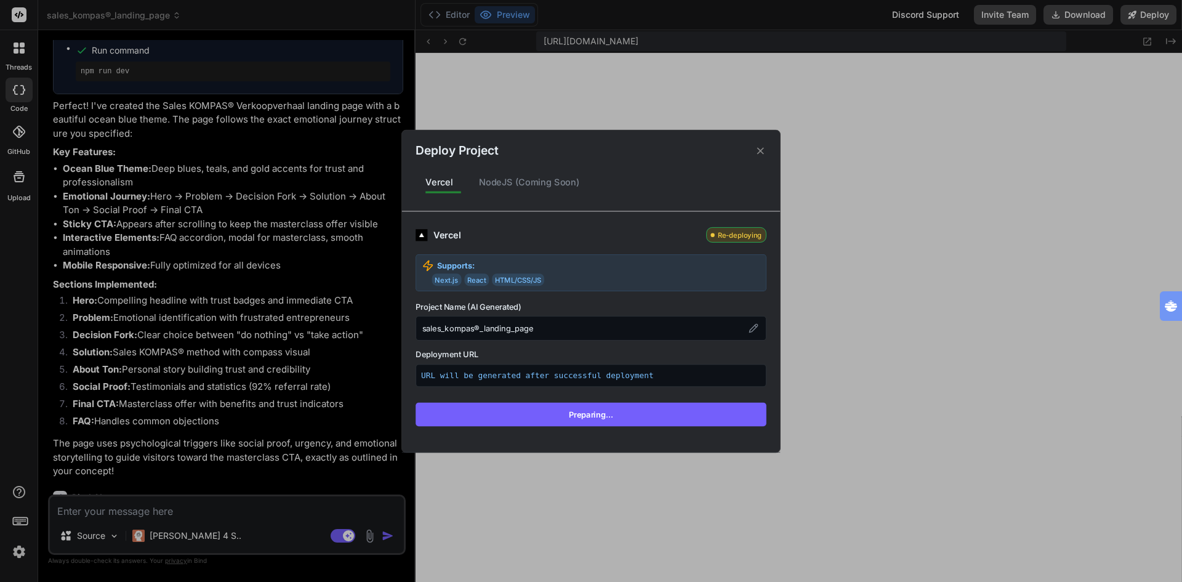
scroll to position [2910, 0]
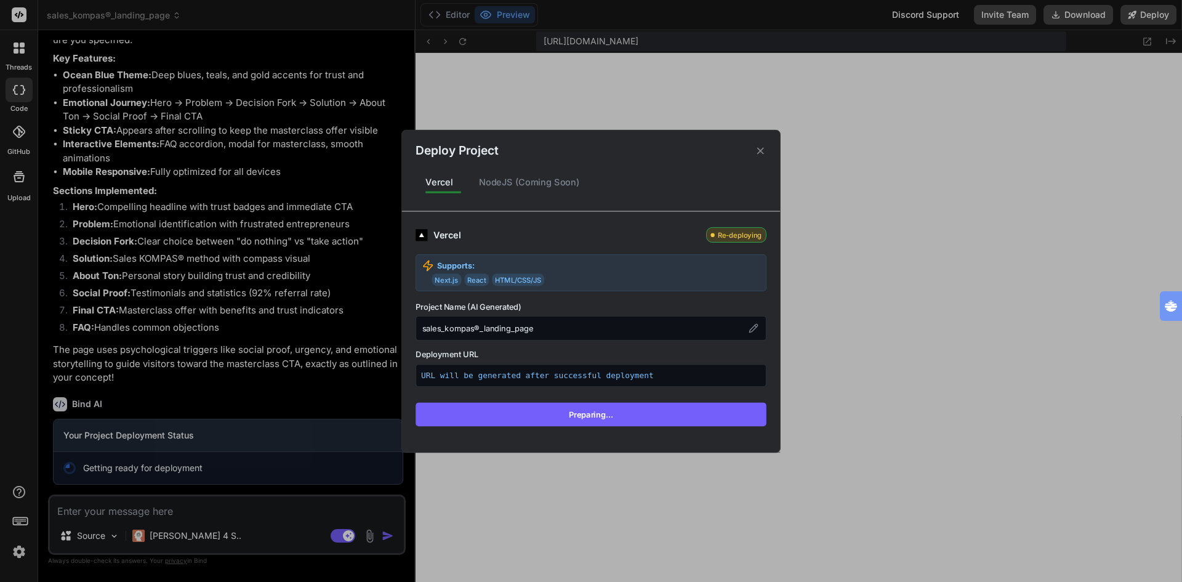
type textarea "x"
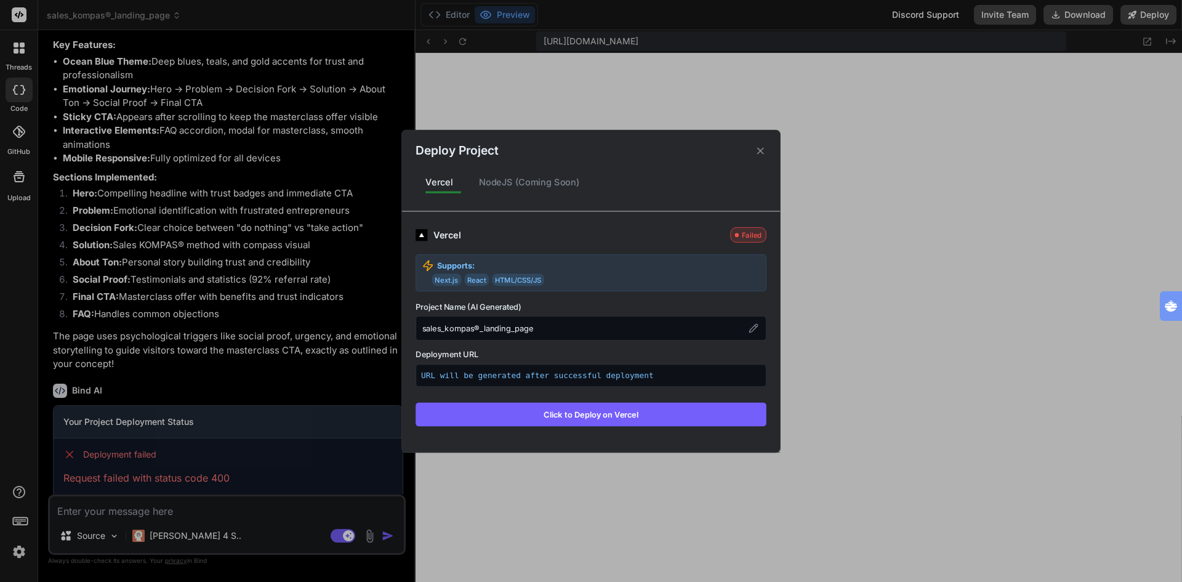
click at [761, 152] on icon at bounding box center [761, 151] width 12 height 12
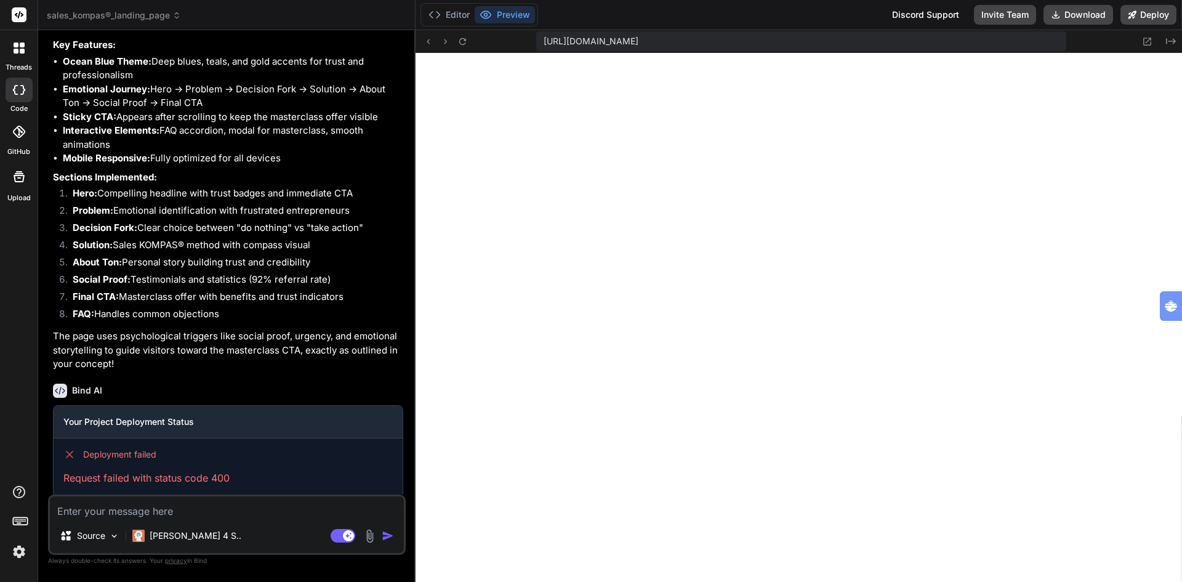
click at [516, 18] on button "Preview" at bounding box center [505, 14] width 60 height 17
click at [464, 42] on icon at bounding box center [463, 41] width 10 height 10
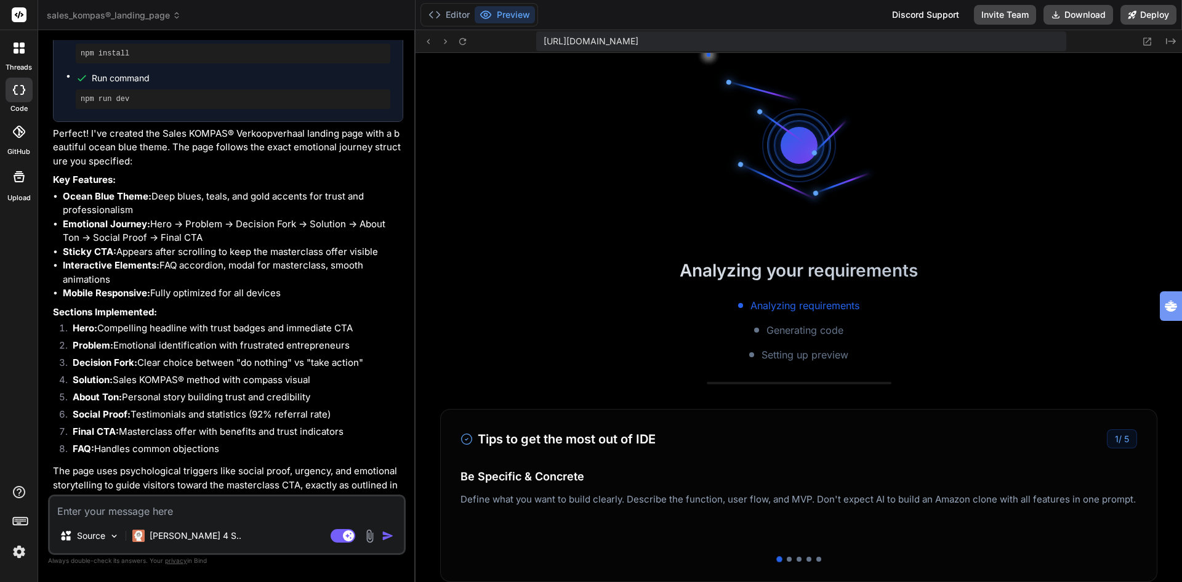
scroll to position [328, 0]
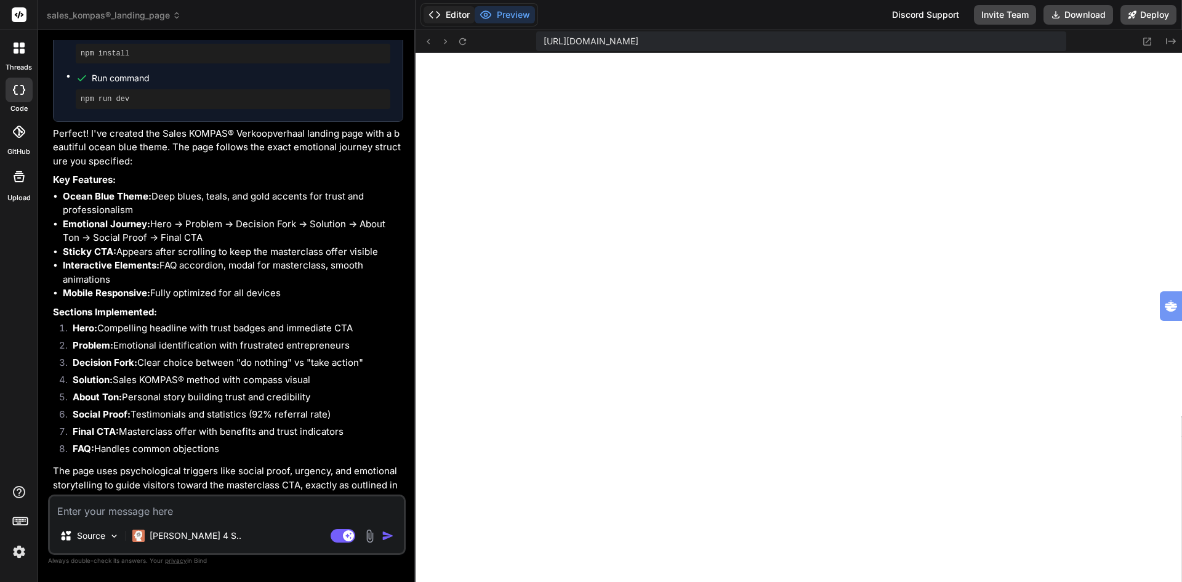
click at [461, 14] on button "Editor" at bounding box center [449, 14] width 51 height 17
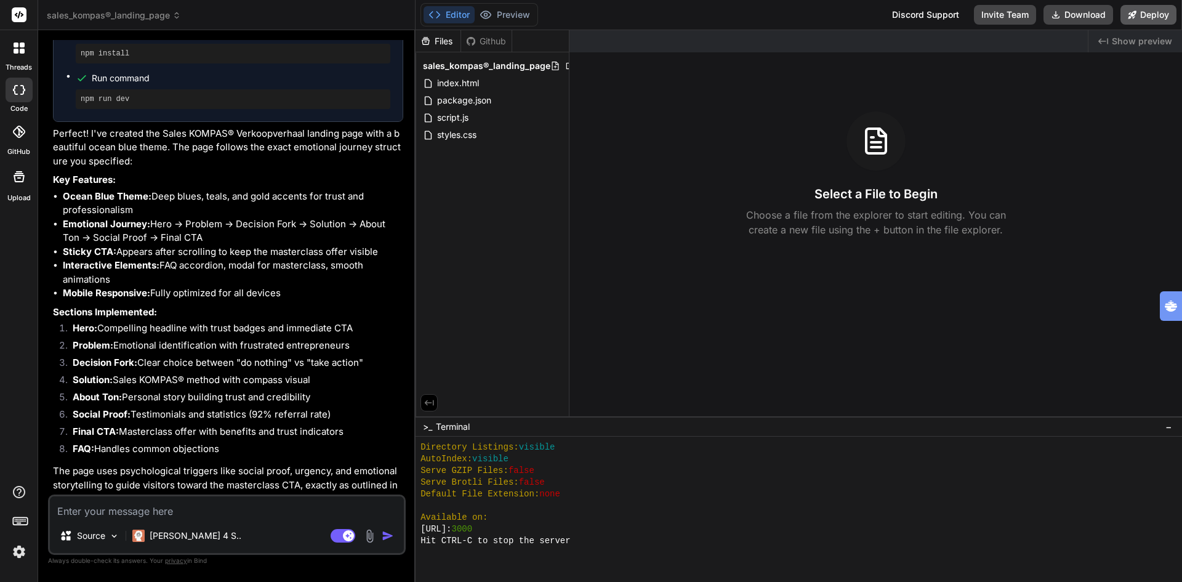
click at [1145, 12] on button "Deploy" at bounding box center [1149, 15] width 56 height 20
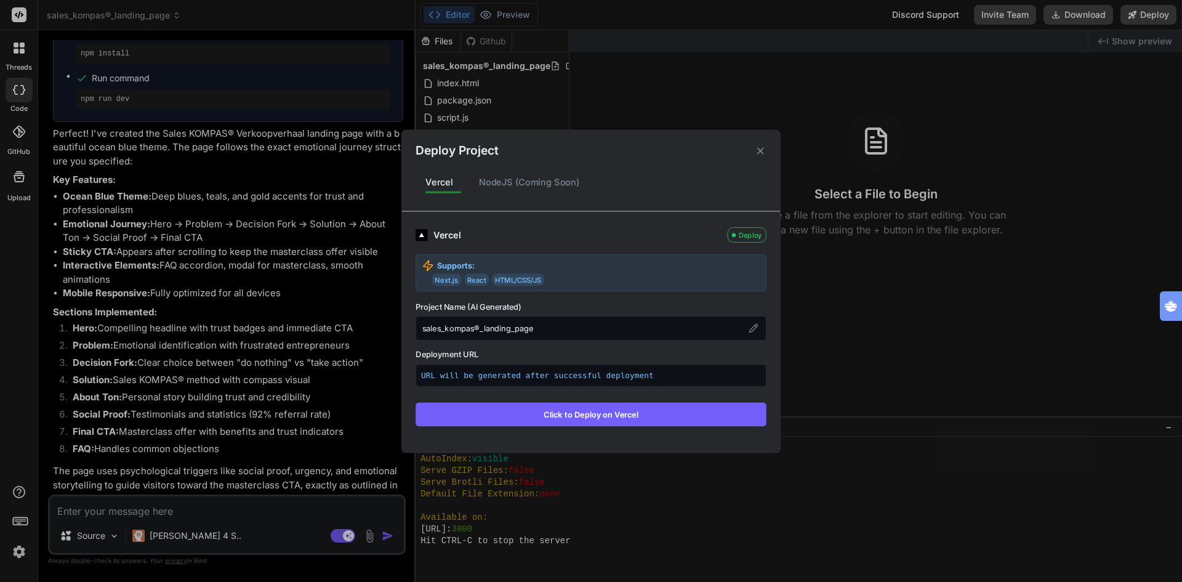
click at [562, 328] on div "sales_kompas®_landing_page" at bounding box center [591, 328] width 351 height 25
click at [747, 236] on div "Deploy" at bounding box center [747, 234] width 39 height 15
click at [757, 150] on icon at bounding box center [761, 151] width 12 height 12
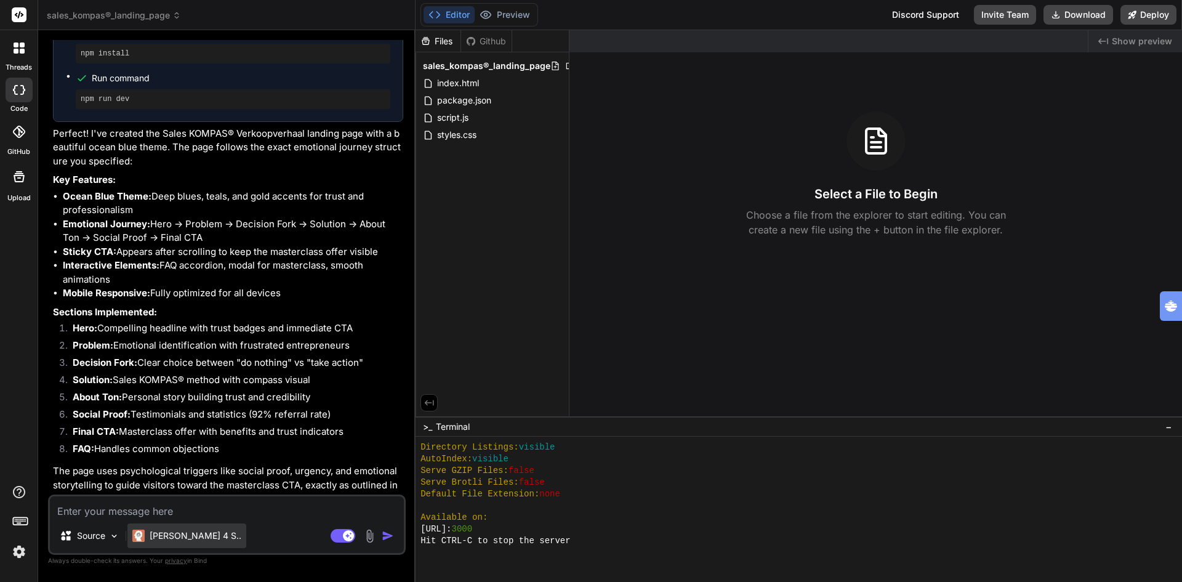
click at [177, 531] on p "[PERSON_NAME] 4 S.." at bounding box center [196, 536] width 92 height 12
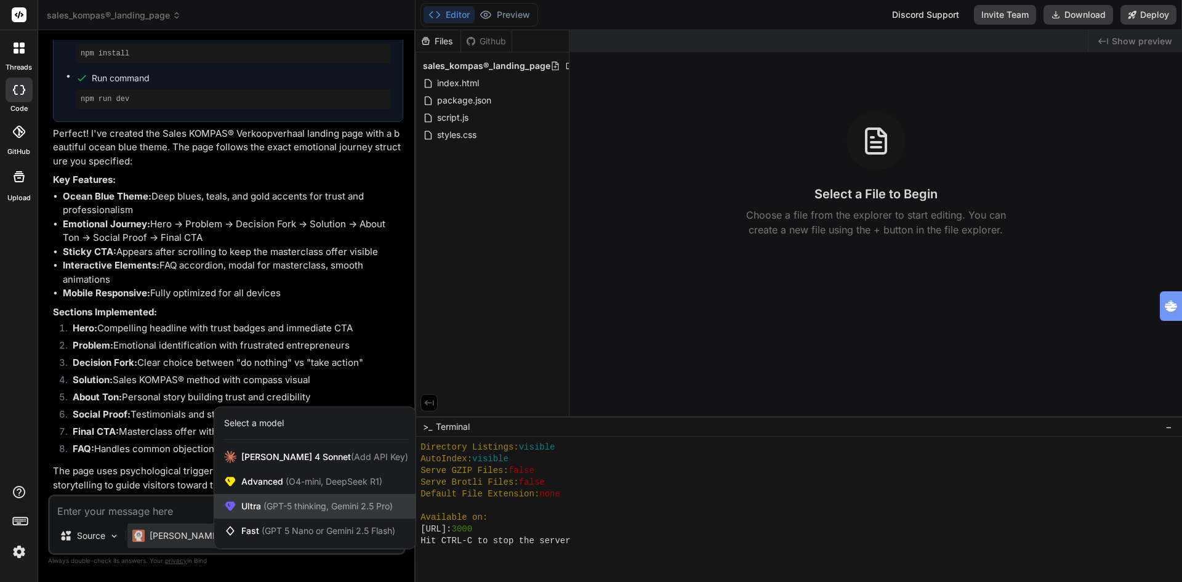
click at [278, 503] on span "(GPT-5 thinking, Gemini 2.5 Pro)" at bounding box center [327, 506] width 132 height 10
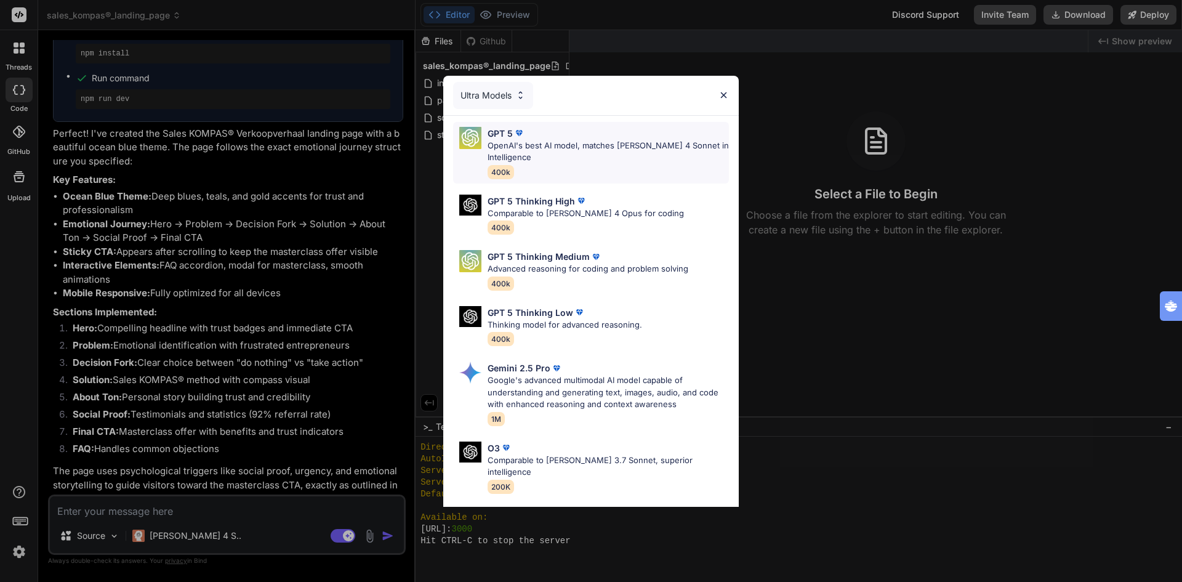
click at [546, 156] on p "OpenAI's best AI model, matches Claude 4 Sonnet in Intelligence" at bounding box center [608, 152] width 241 height 24
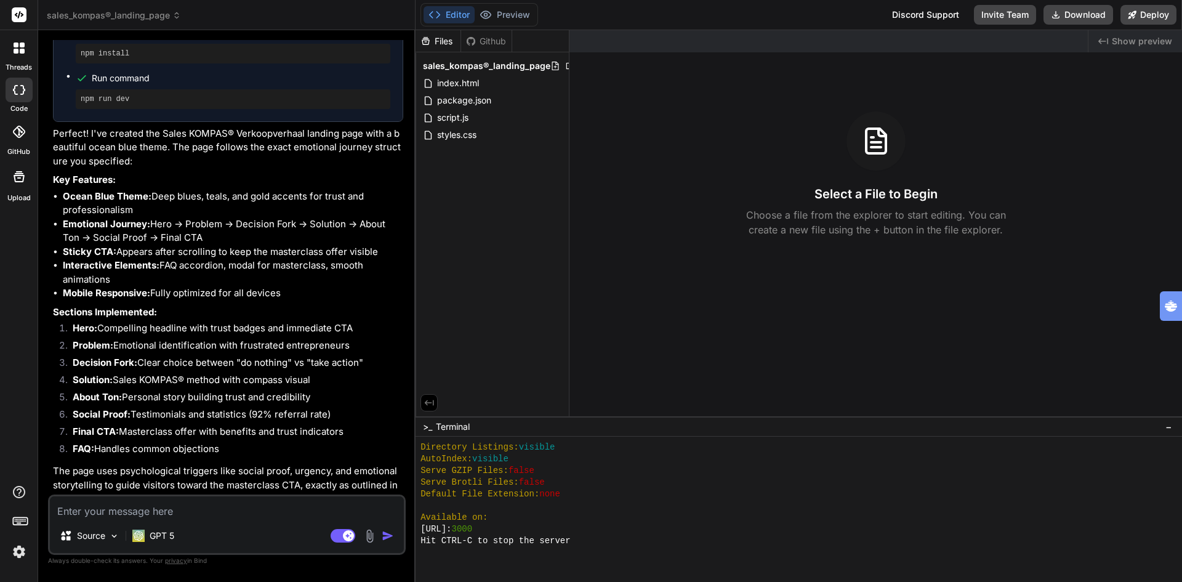
click at [382, 538] on img "button" at bounding box center [388, 536] width 12 height 12
click at [164, 506] on textarea at bounding box center [227, 507] width 354 height 22
type textarea "x"
type textarea "r"
type textarea "x"
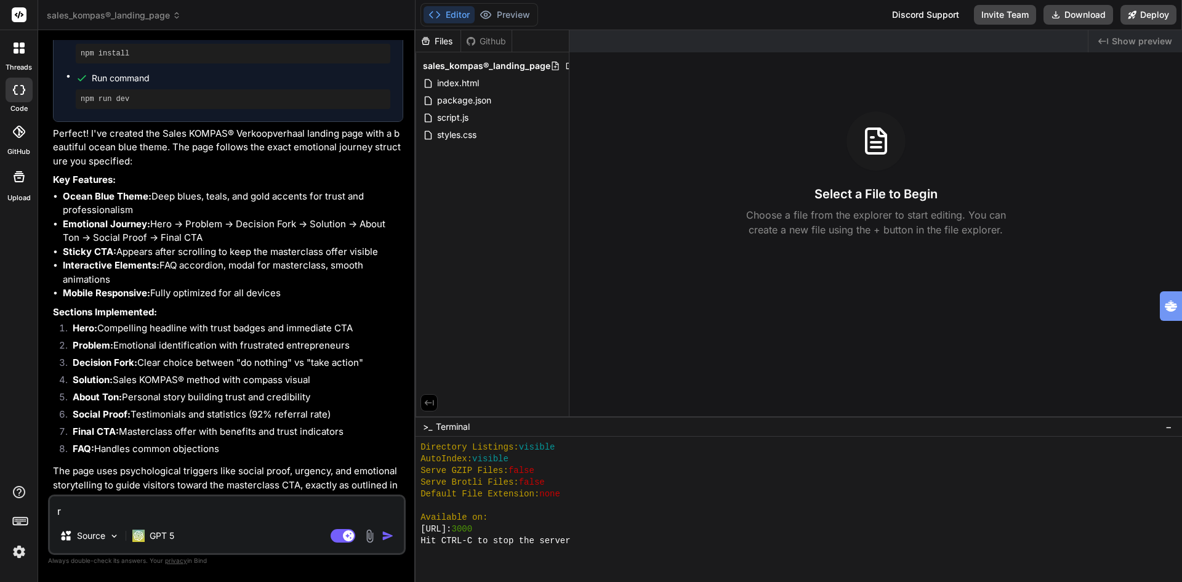
type textarea "re"
type textarea "x"
type textarea "res"
type textarea "x"
type textarea "rese"
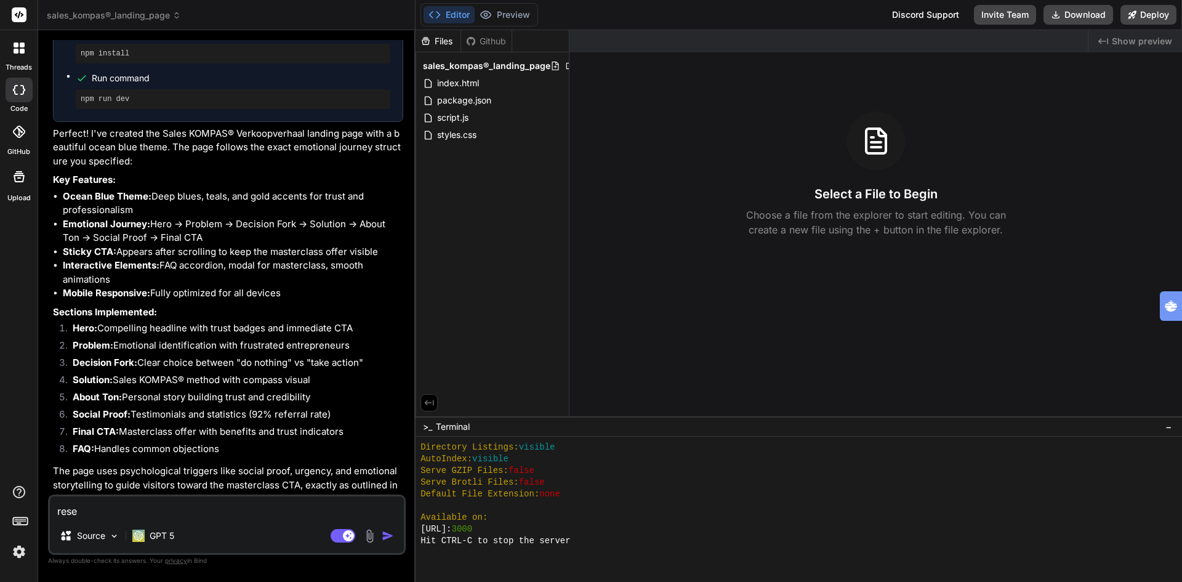
type textarea "x"
type textarea "reset"
type textarea "x"
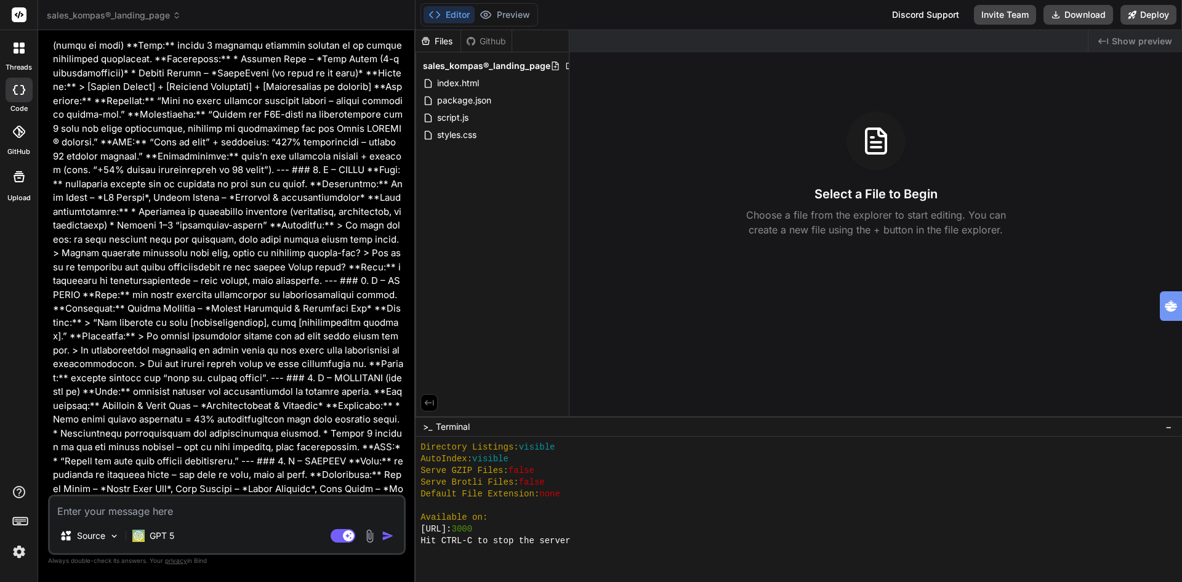
scroll to position [0, 0]
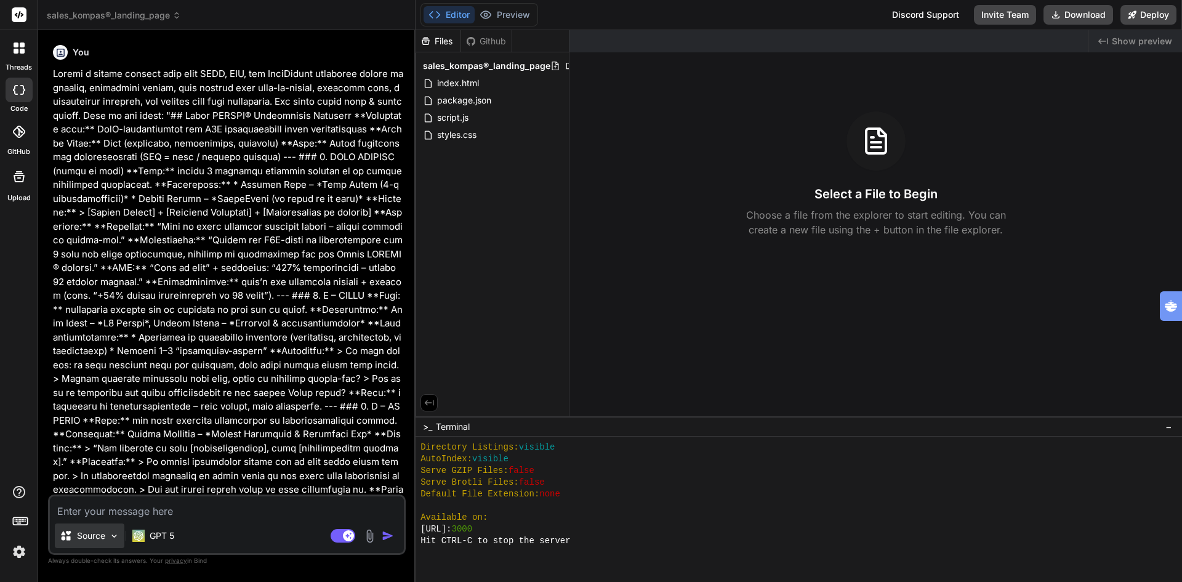
click at [86, 533] on p "Source" at bounding box center [91, 536] width 28 height 12
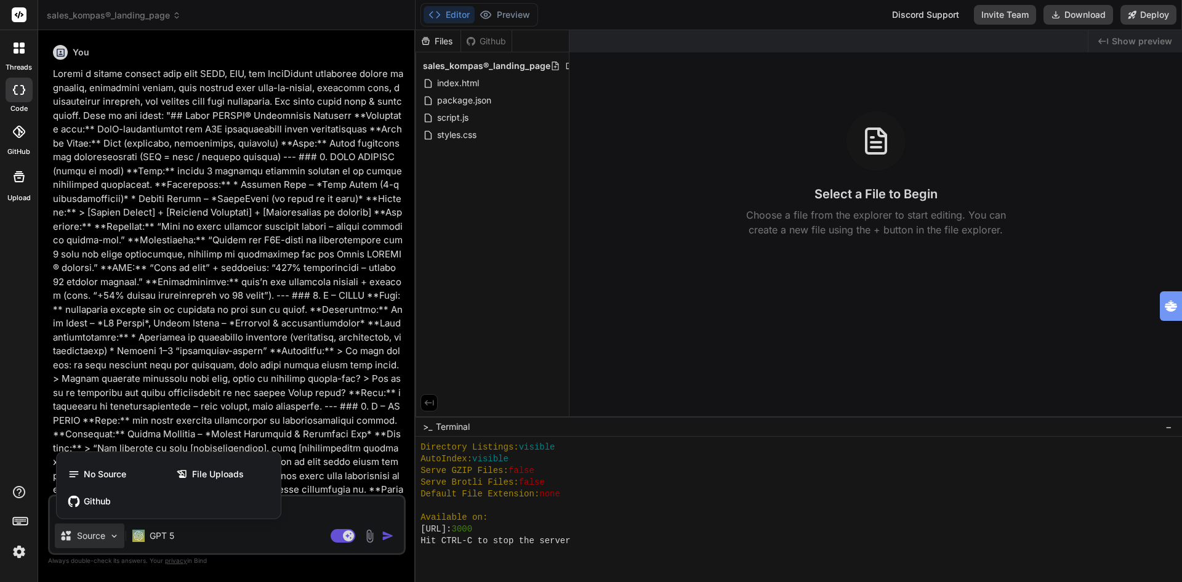
click at [86, 533] on div at bounding box center [591, 291] width 1182 height 582
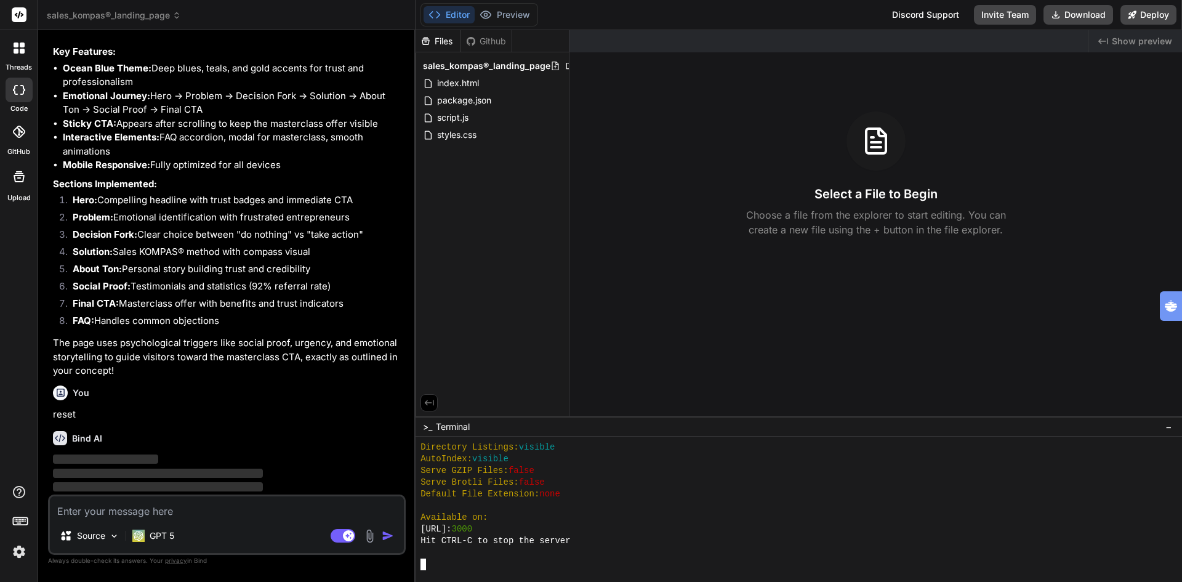
scroll to position [374, 0]
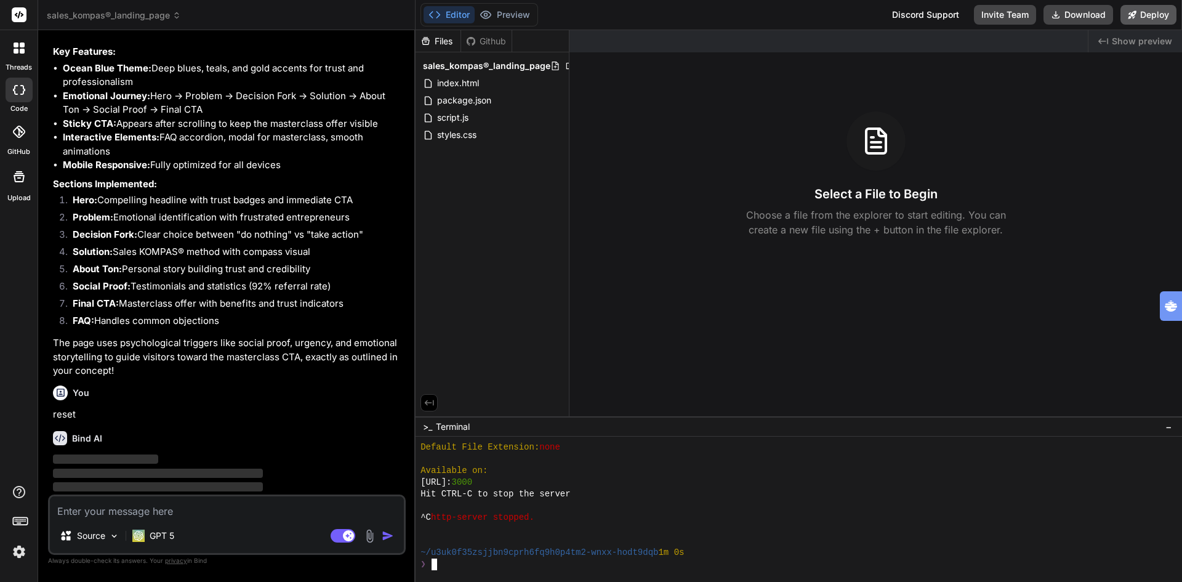
click at [1145, 14] on button "Deploy" at bounding box center [1149, 15] width 56 height 20
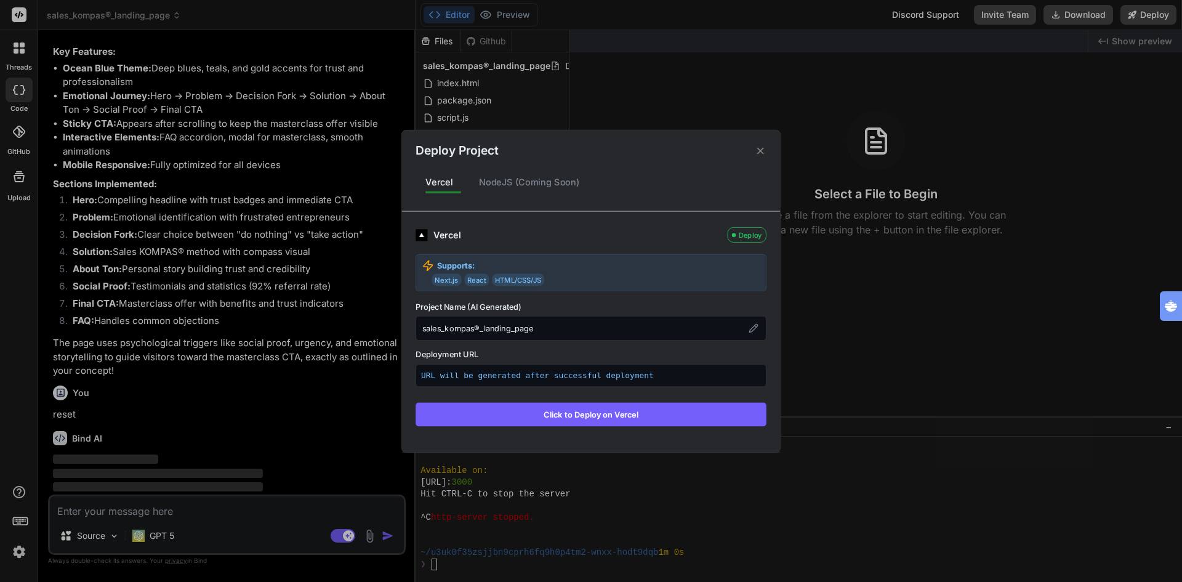
click at [583, 419] on button "Click to Deploy on Vercel" at bounding box center [591, 413] width 351 height 23
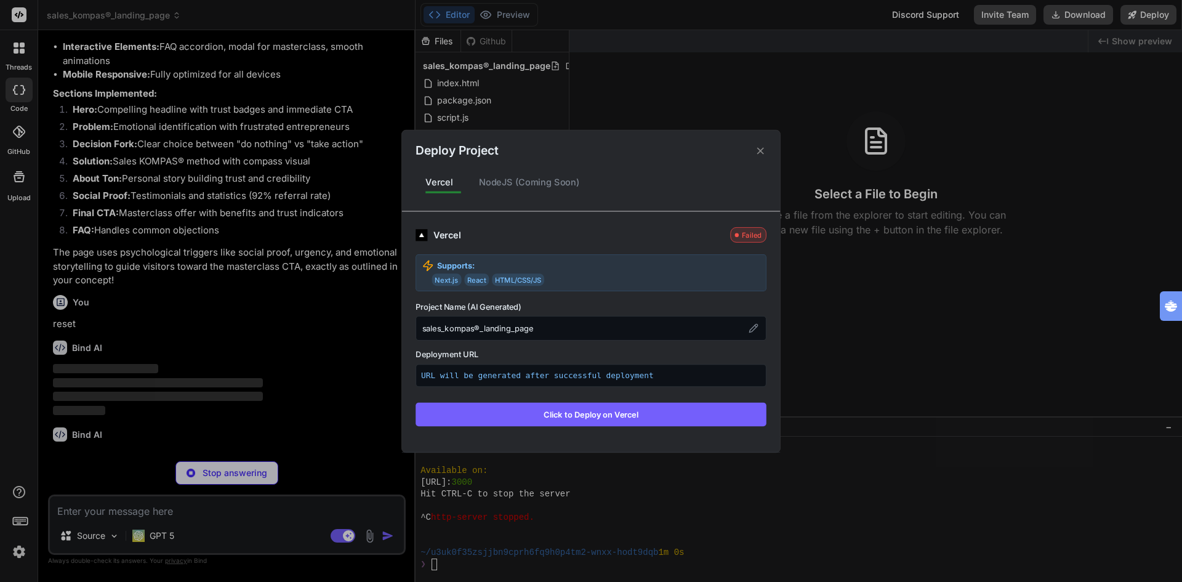
scroll to position [2771, 0]
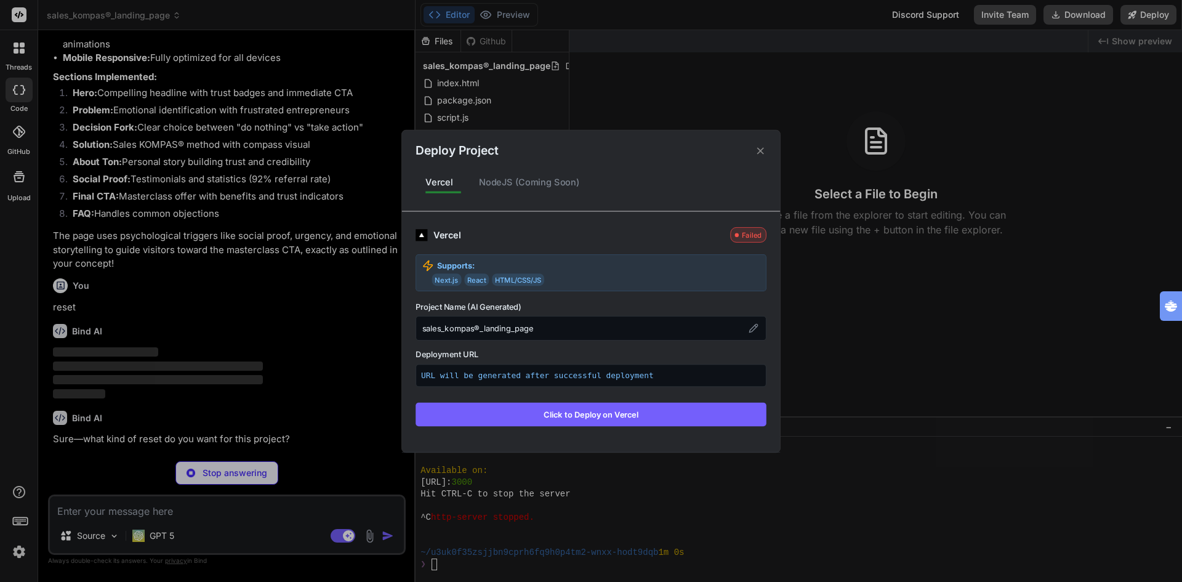
click at [760, 149] on icon at bounding box center [761, 151] width 12 height 12
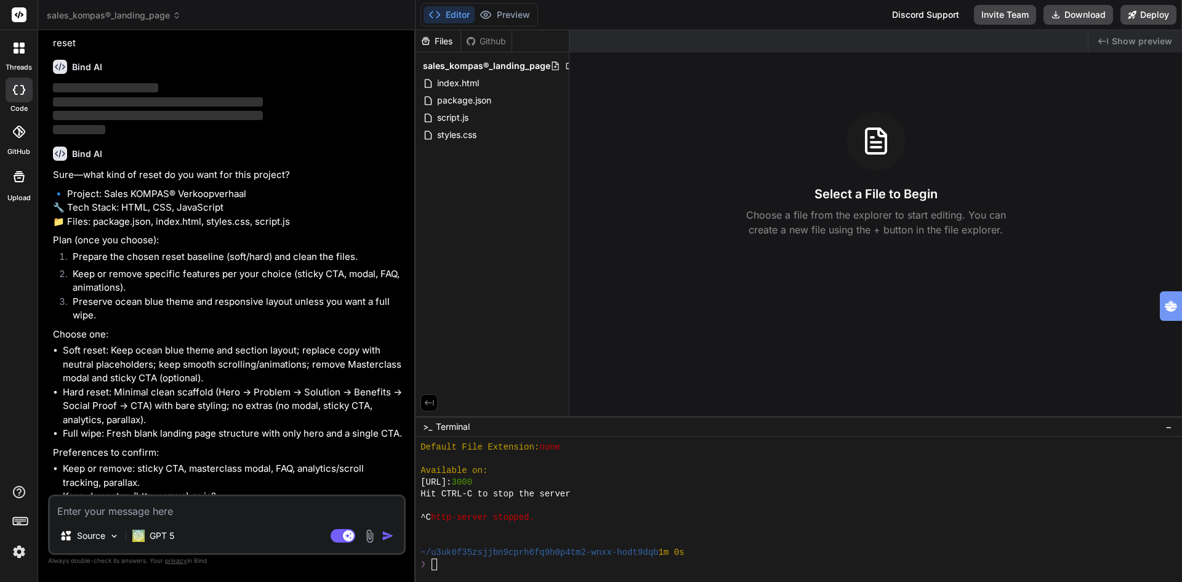
scroll to position [3080, 0]
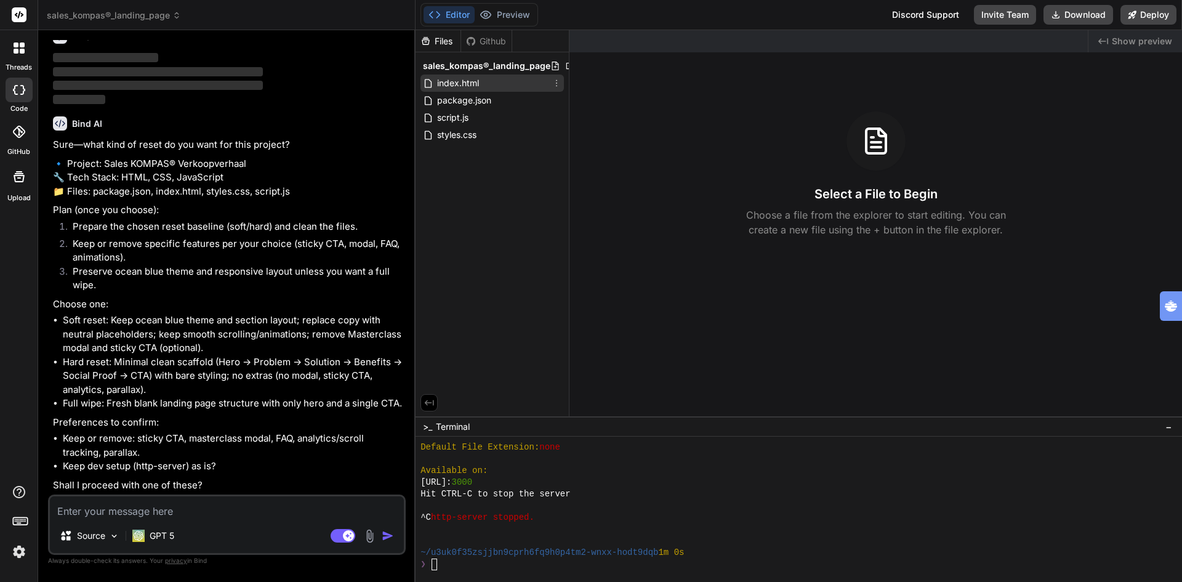
click at [461, 85] on span "index.html" at bounding box center [458, 83] width 44 height 15
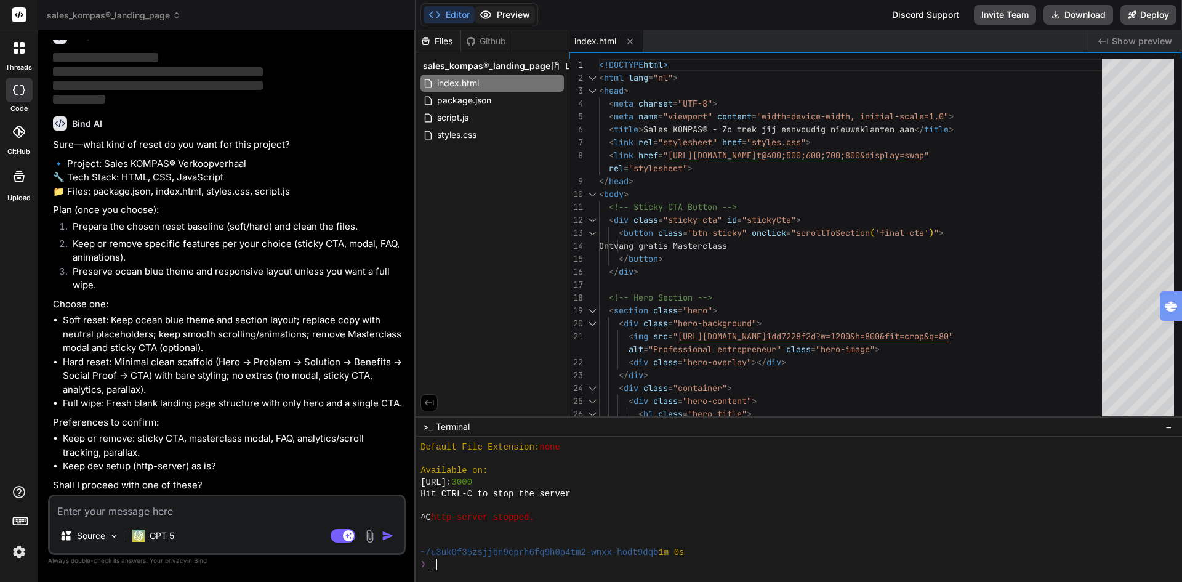
click at [504, 12] on button "Preview" at bounding box center [505, 14] width 60 height 17
click at [192, 507] on textarea at bounding box center [227, 507] width 354 height 22
type textarea "x"
type textarea "y"
type textarea "x"
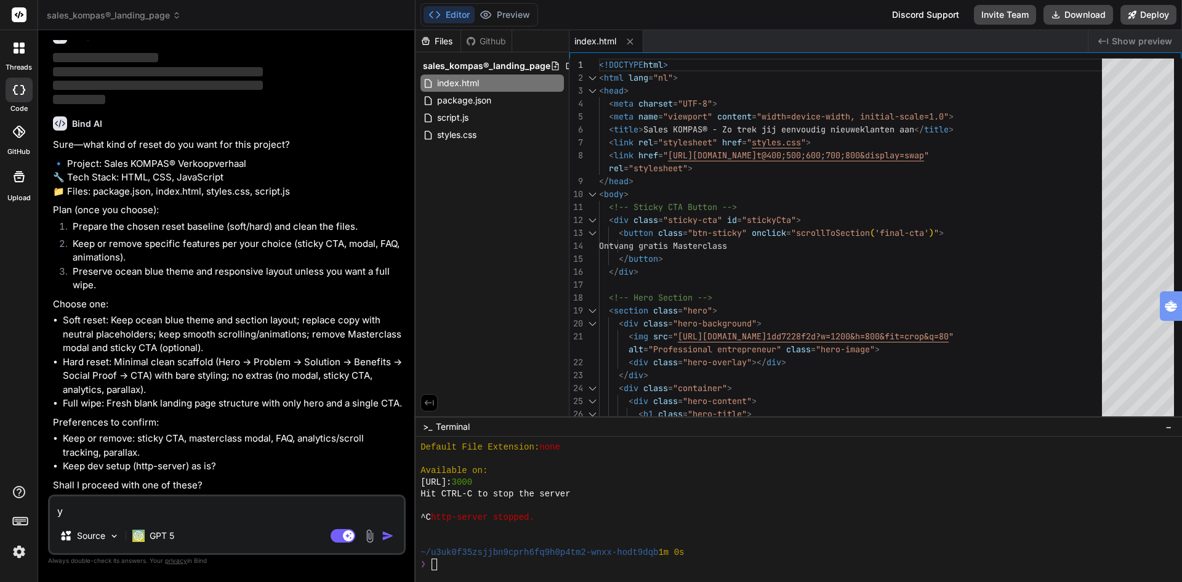
type textarea "ye"
type textarea "x"
type textarea "yes"
type textarea "x"
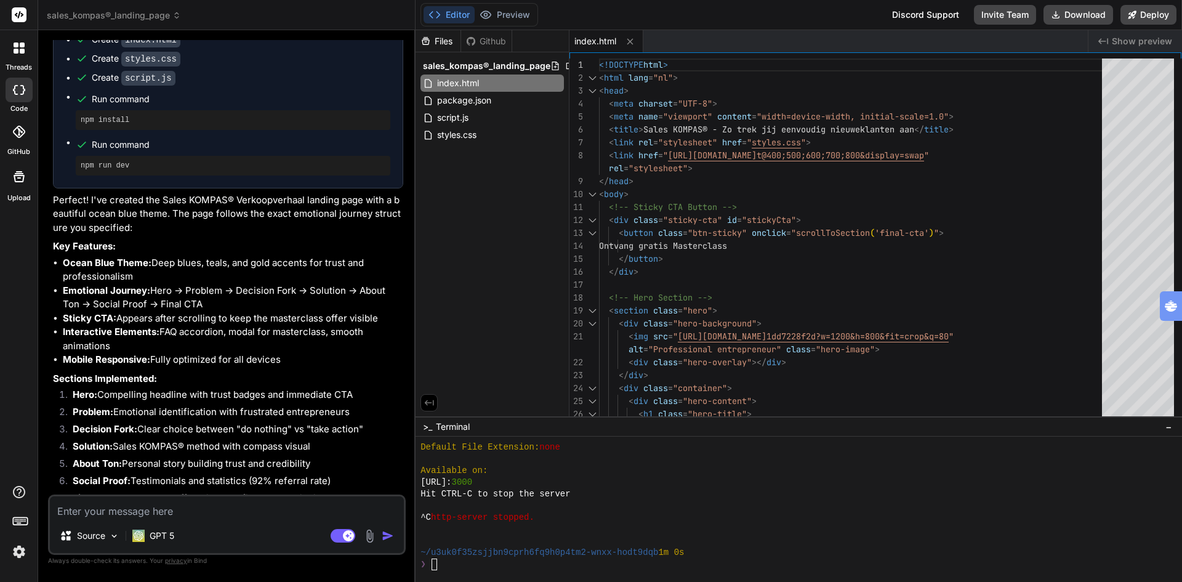
scroll to position [2468, 0]
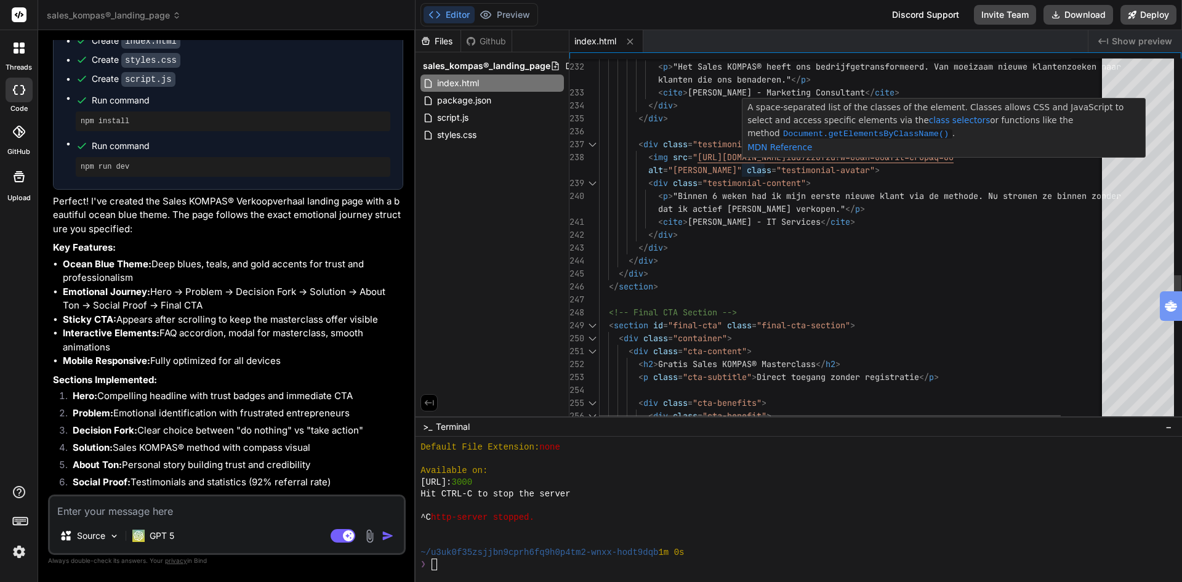
type textarea "<img src="https://images.unsplash.com/photo-1507003211169-0a1dd7228f2d?w=80&h=8…"
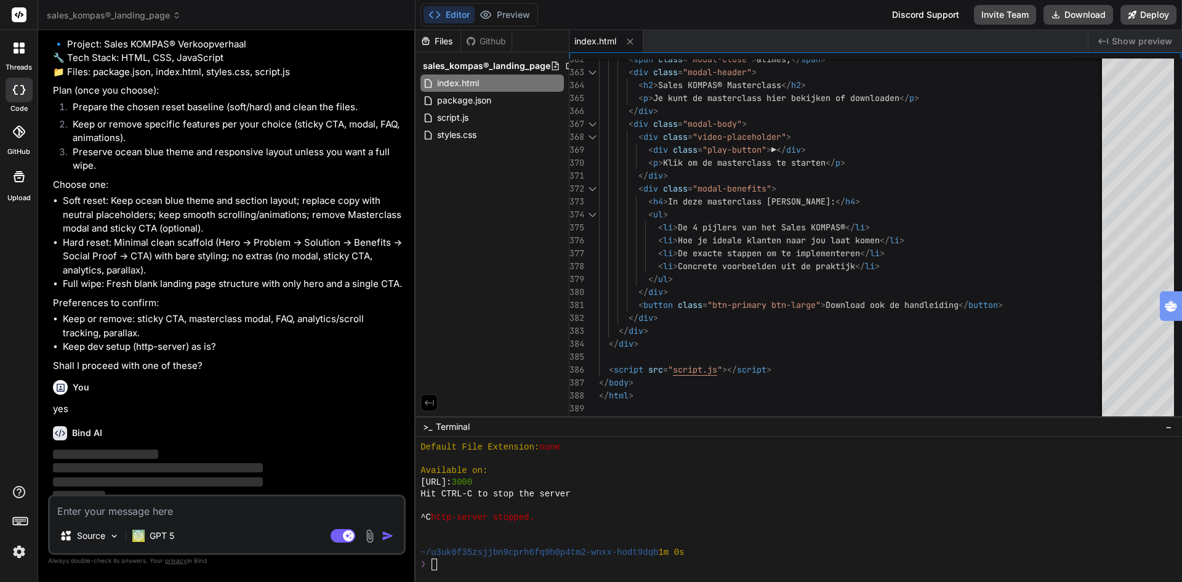
scroll to position [3207, 0]
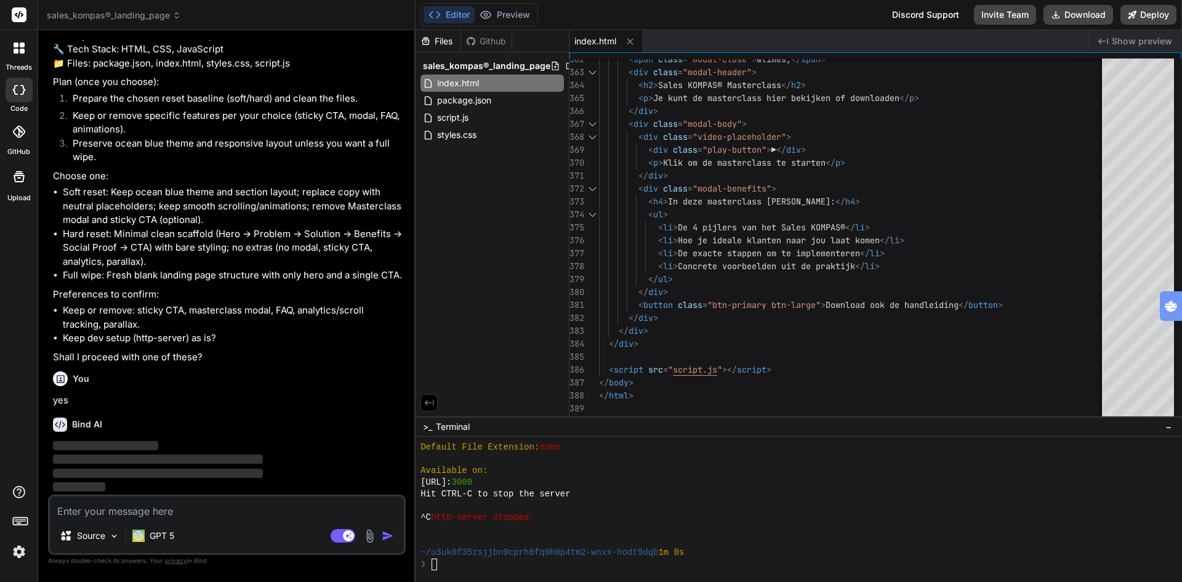
click at [108, 18] on span "sales_kompas®_landing_page" at bounding box center [114, 15] width 134 height 12
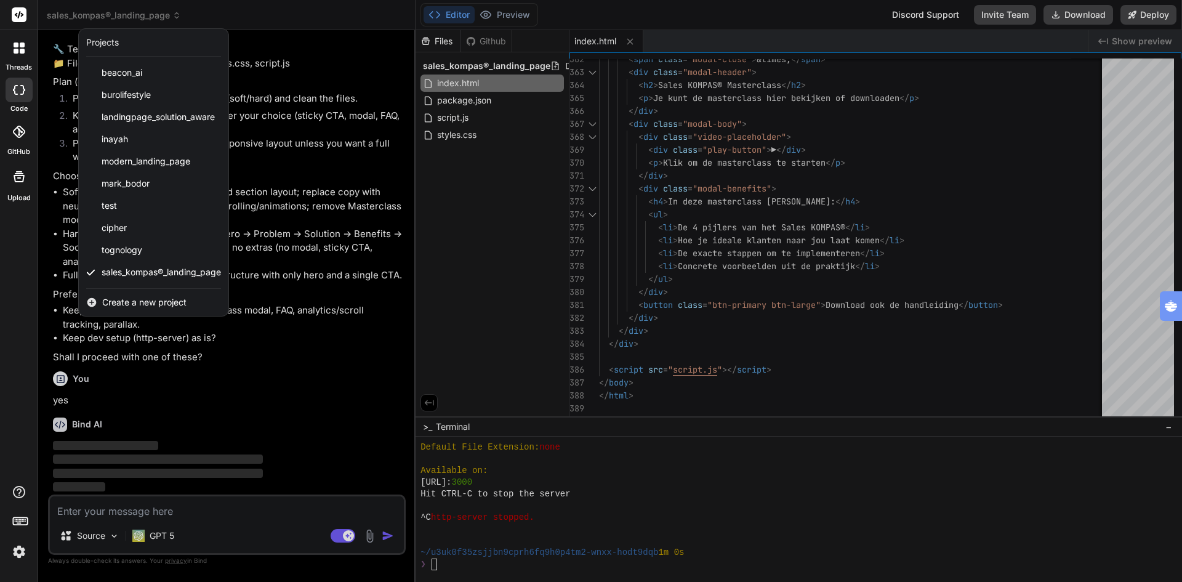
click at [527, 412] on div at bounding box center [591, 291] width 1182 height 582
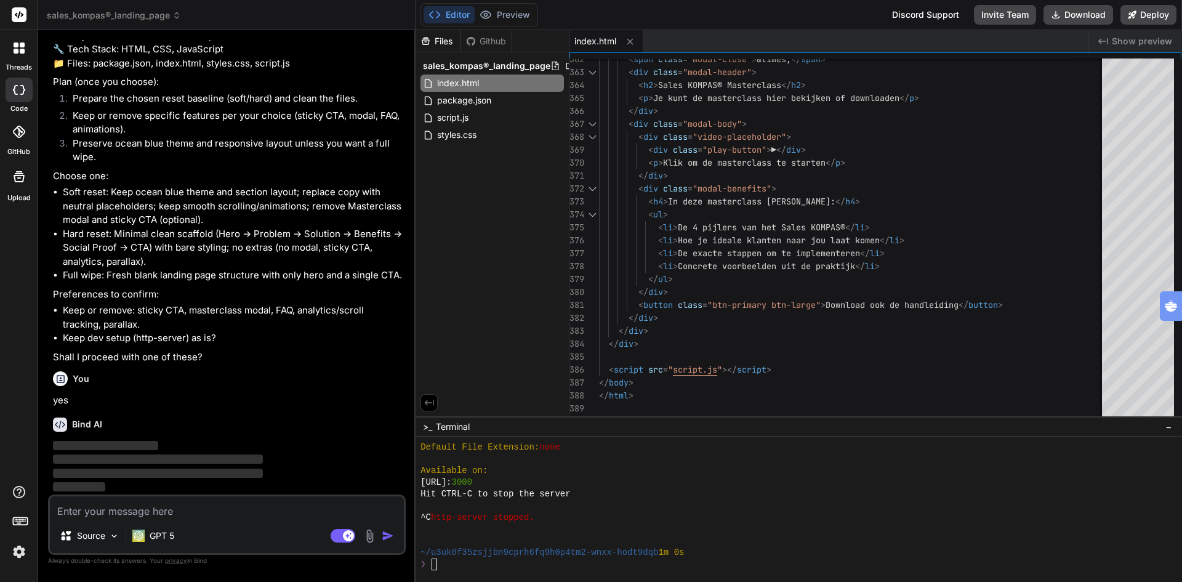
click at [527, 413] on div "Files Github sales_kompas®_landing_page index.html package.json script.js style…" at bounding box center [493, 223] width 154 height 386
click at [530, 417] on div ">_ Terminal − ^^^^^^^^^^^^^^^^^^^^^^^^^^^^^^^^ Default File Extension: none Ava…" at bounding box center [799, 499] width 767 height 166
click at [547, 67] on icon at bounding box center [552, 66] width 10 height 10
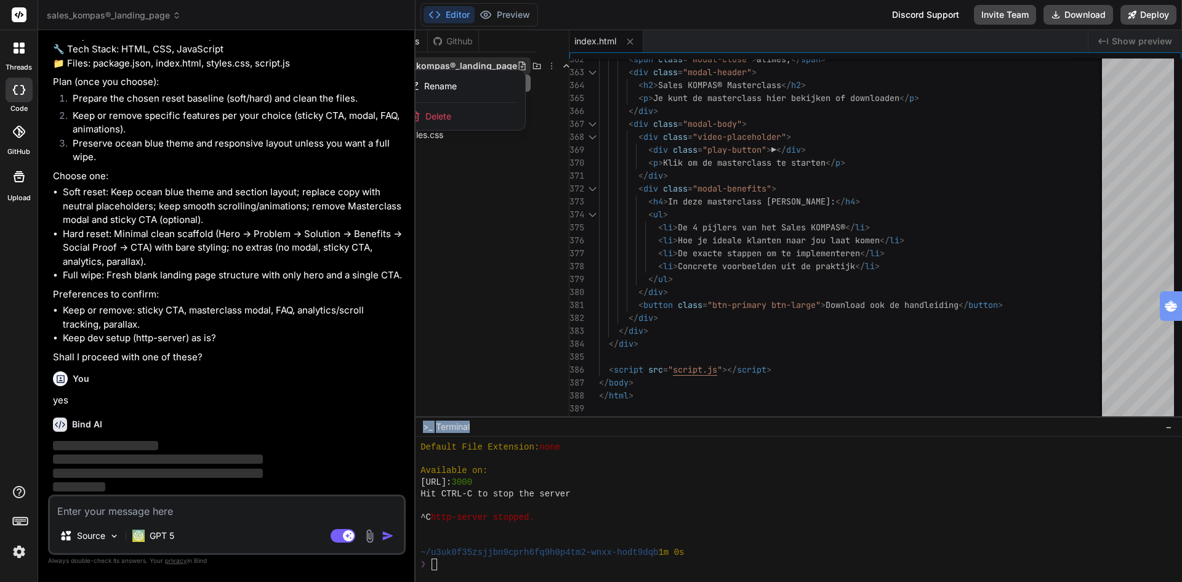
click at [443, 115] on span "Delete" at bounding box center [439, 116] width 26 height 12
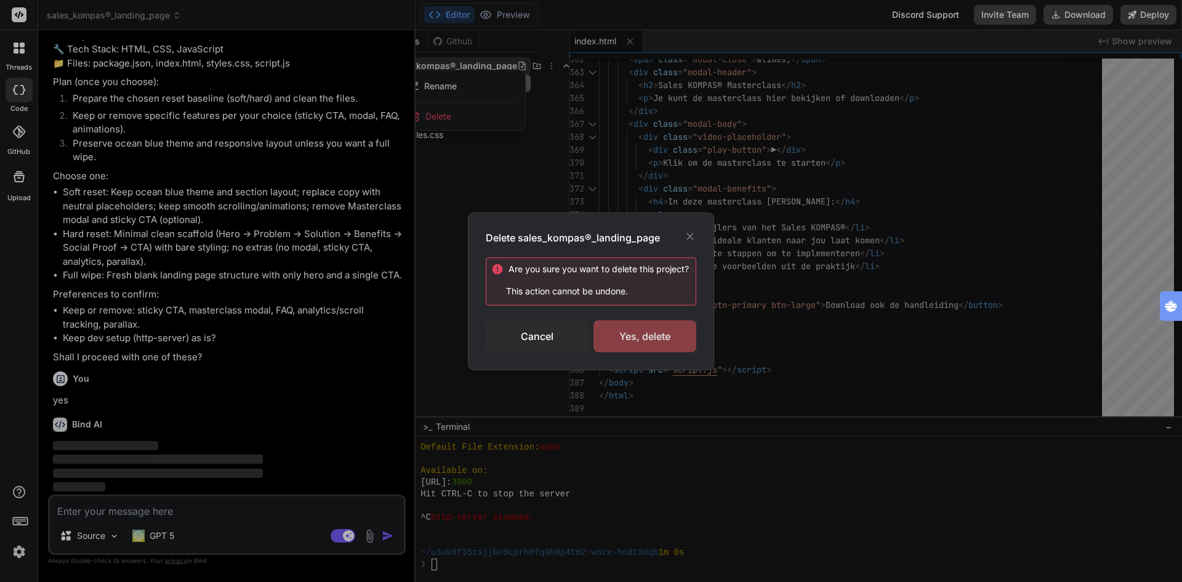
click at [649, 340] on div "Yes, delete" at bounding box center [645, 336] width 103 height 32
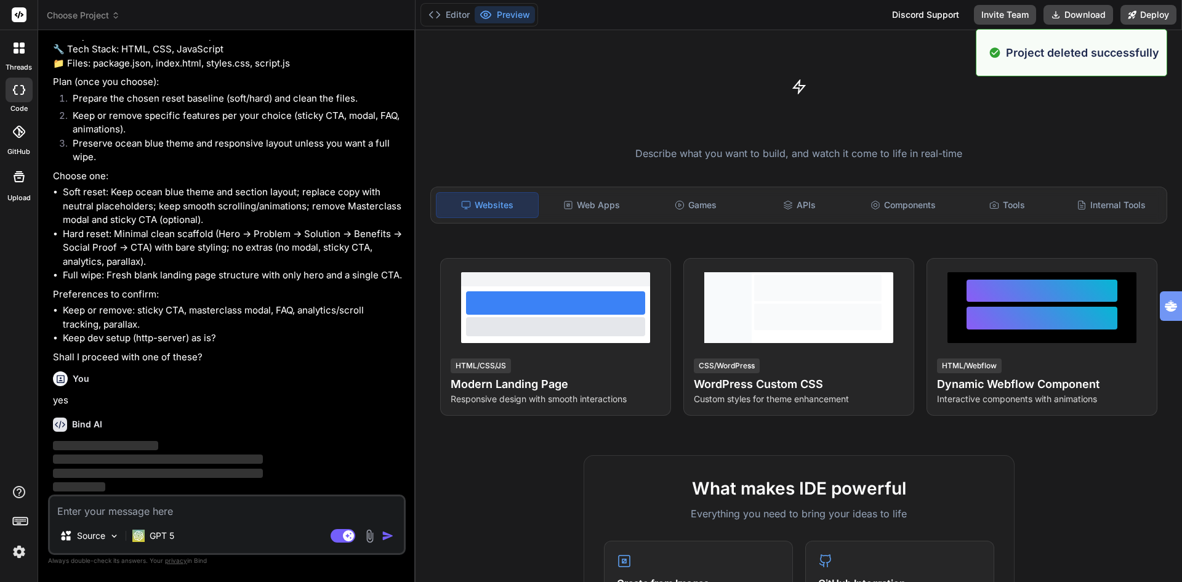
scroll to position [0, 0]
click at [87, 12] on span "Choose Project" at bounding box center [83, 15] width 73 height 12
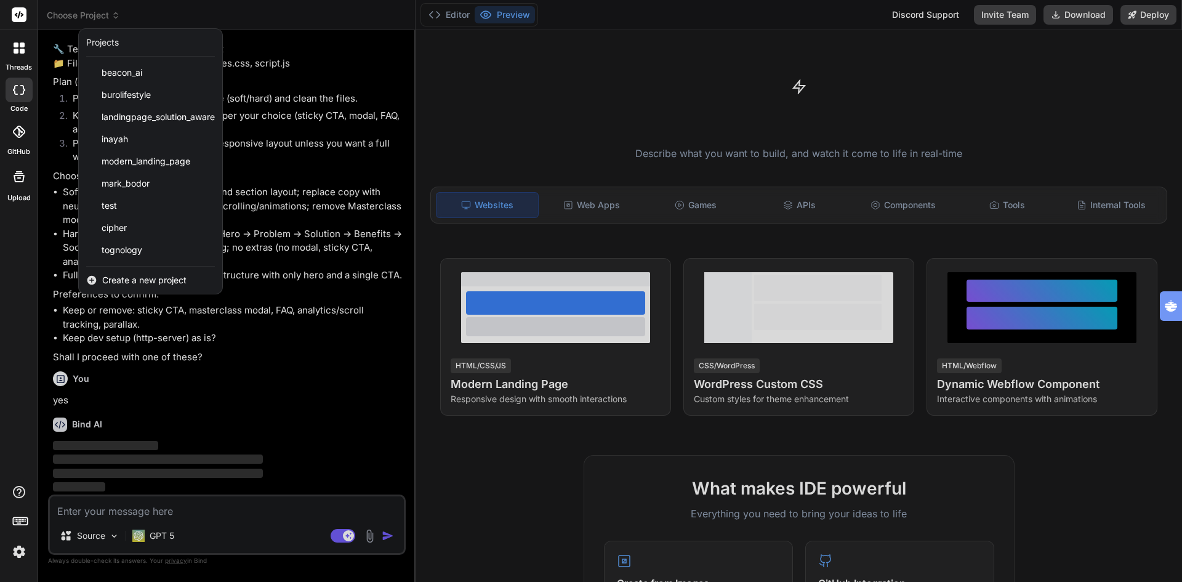
click at [146, 283] on span "Create a new project" at bounding box center [144, 280] width 84 height 12
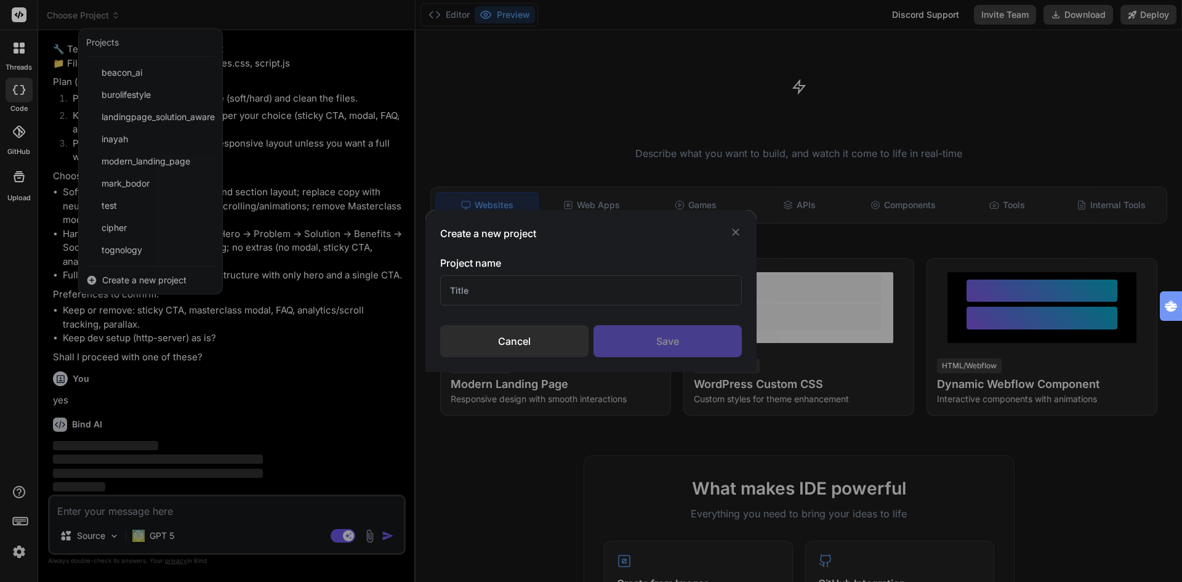
click at [490, 291] on input "text" at bounding box center [591, 290] width 302 height 30
type input "test2"
click at [659, 342] on div "Save" at bounding box center [668, 341] width 148 height 32
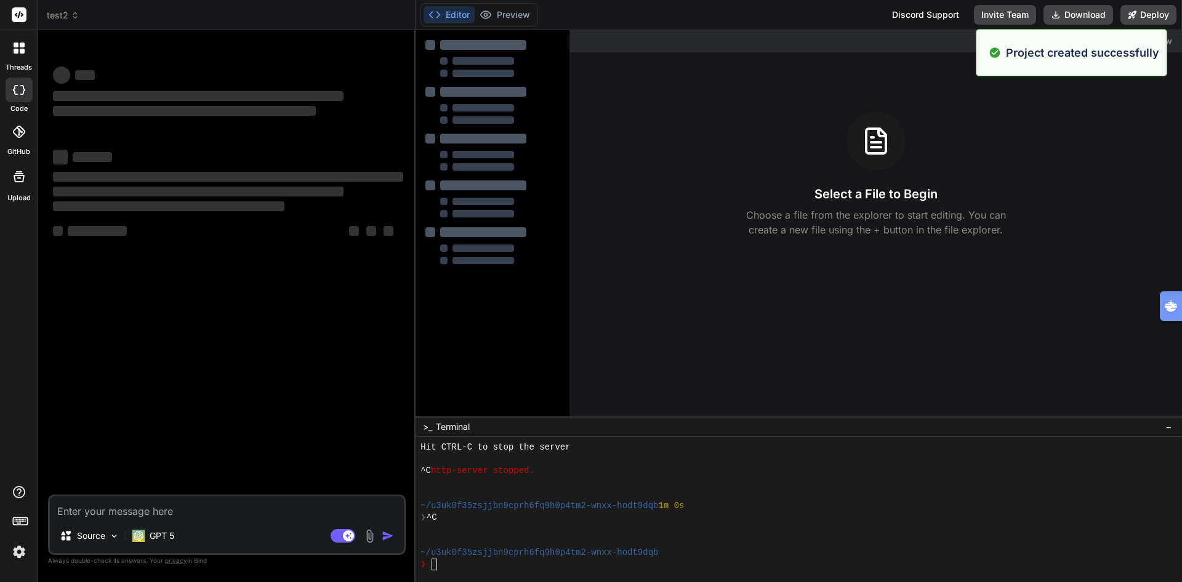
scroll to position [421, 0]
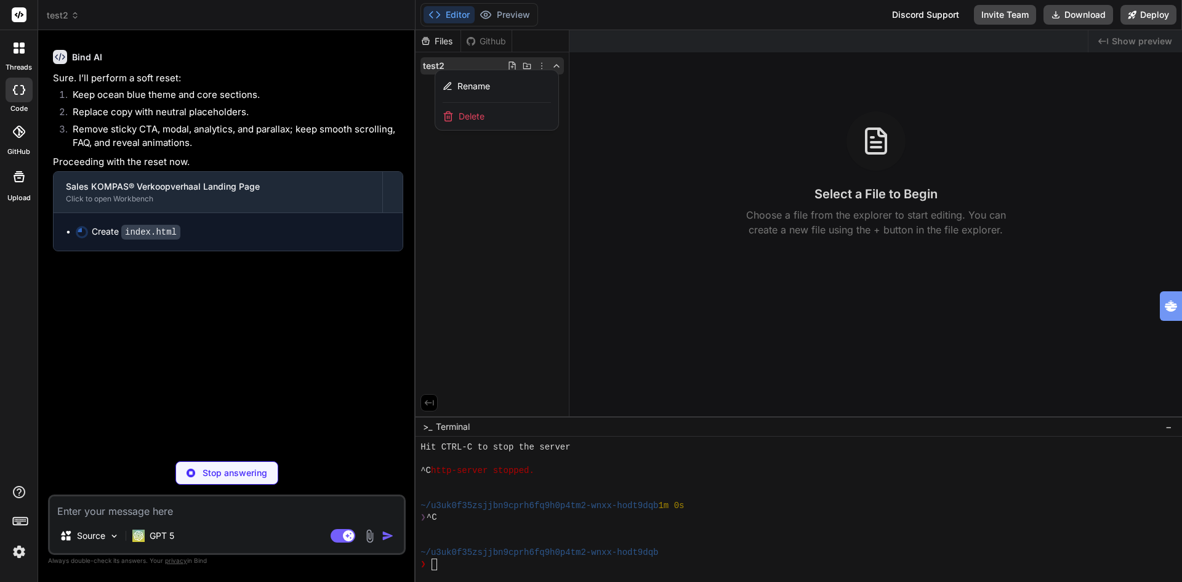
click at [227, 469] on p "Stop answering" at bounding box center [235, 473] width 65 height 12
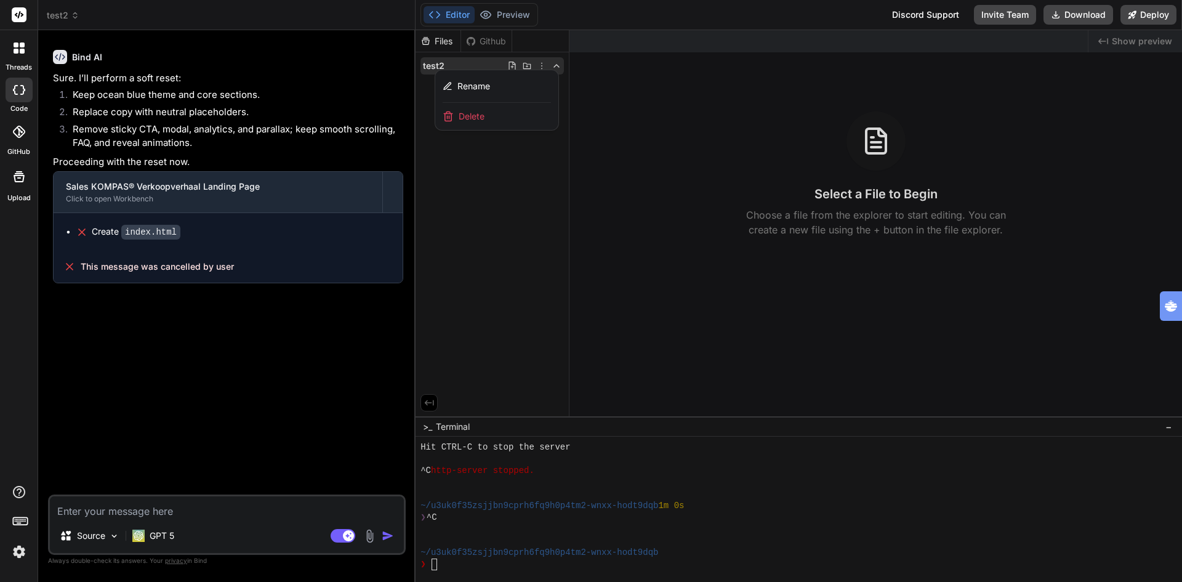
click at [17, 88] on icon at bounding box center [19, 90] width 12 height 10
type textarea "x"
click at [63, 11] on span "test2" at bounding box center [63, 15] width 33 height 12
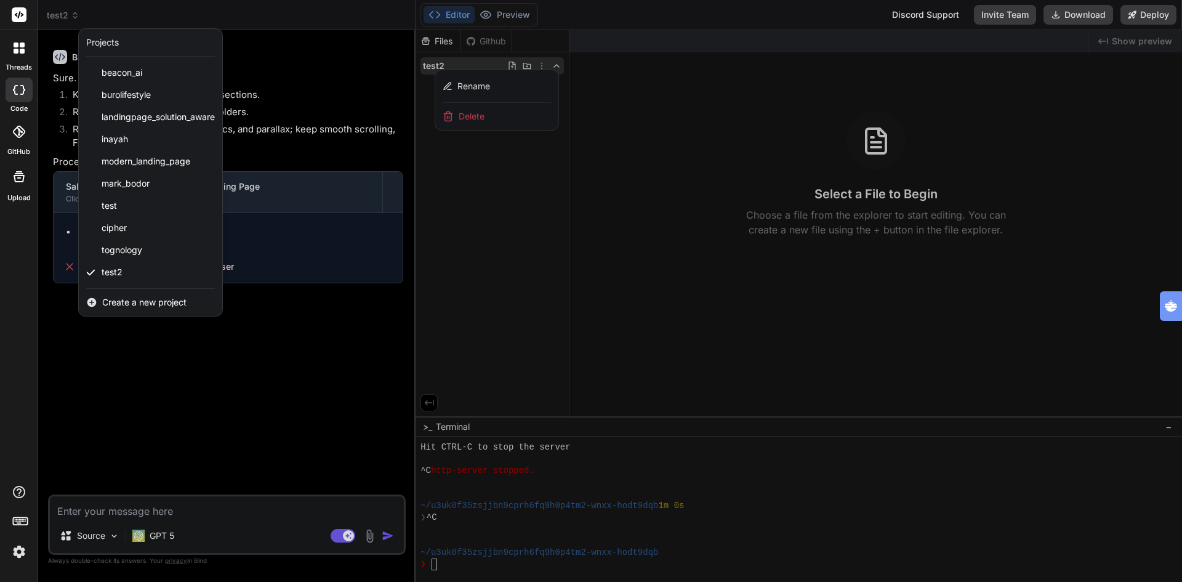
click at [151, 303] on span "Create a new project" at bounding box center [144, 302] width 84 height 12
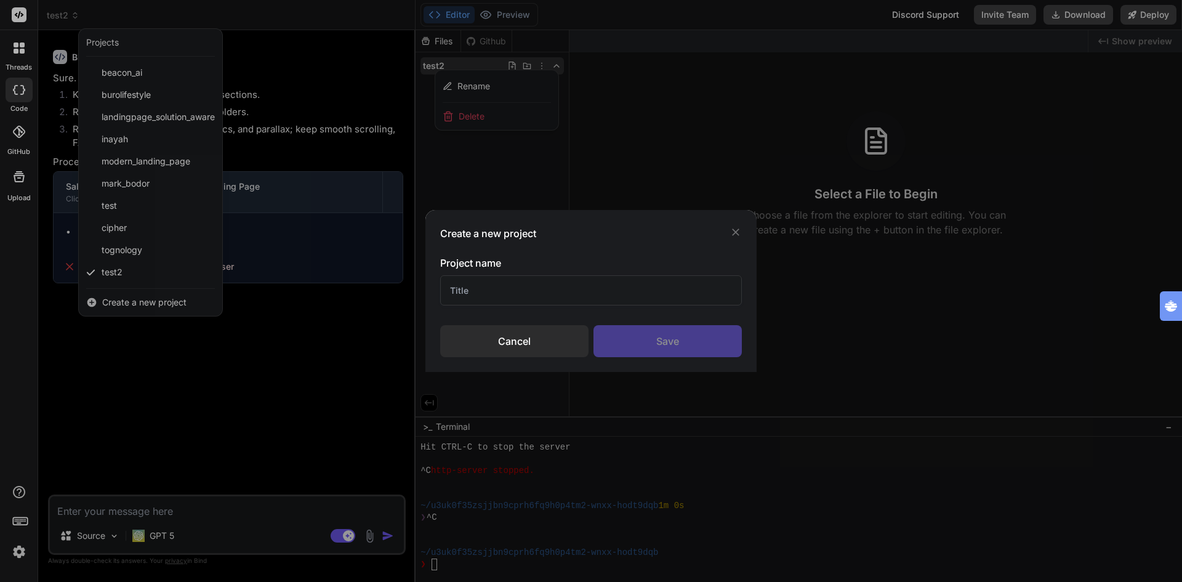
click at [552, 288] on input "text" at bounding box center [591, 290] width 302 height 30
type input "test3"
click at [698, 337] on div "Save" at bounding box center [668, 341] width 148 height 32
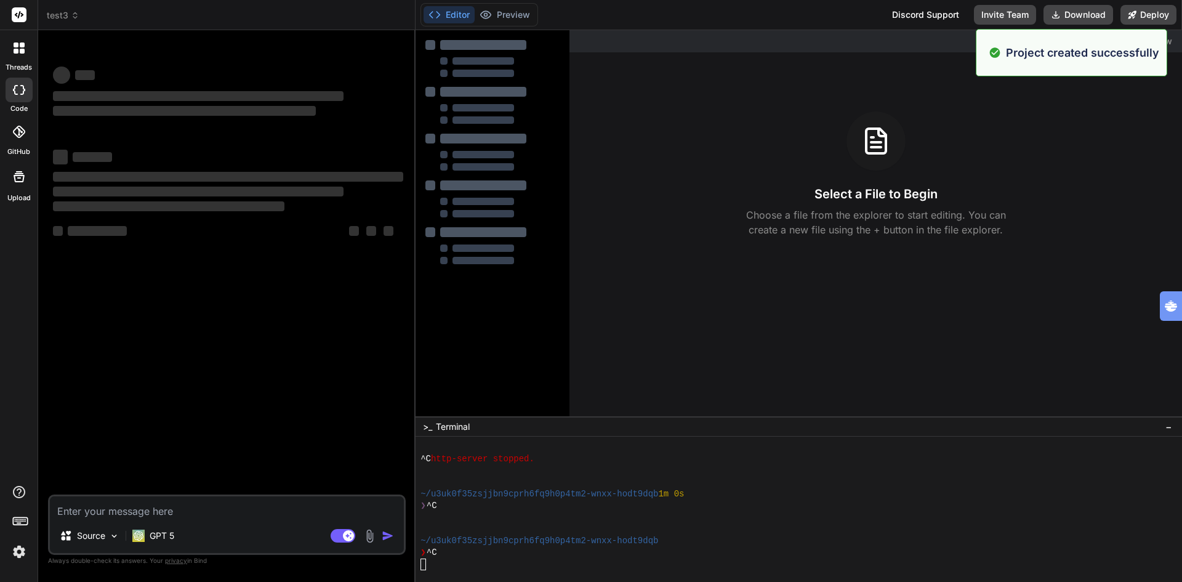
scroll to position [468, 0]
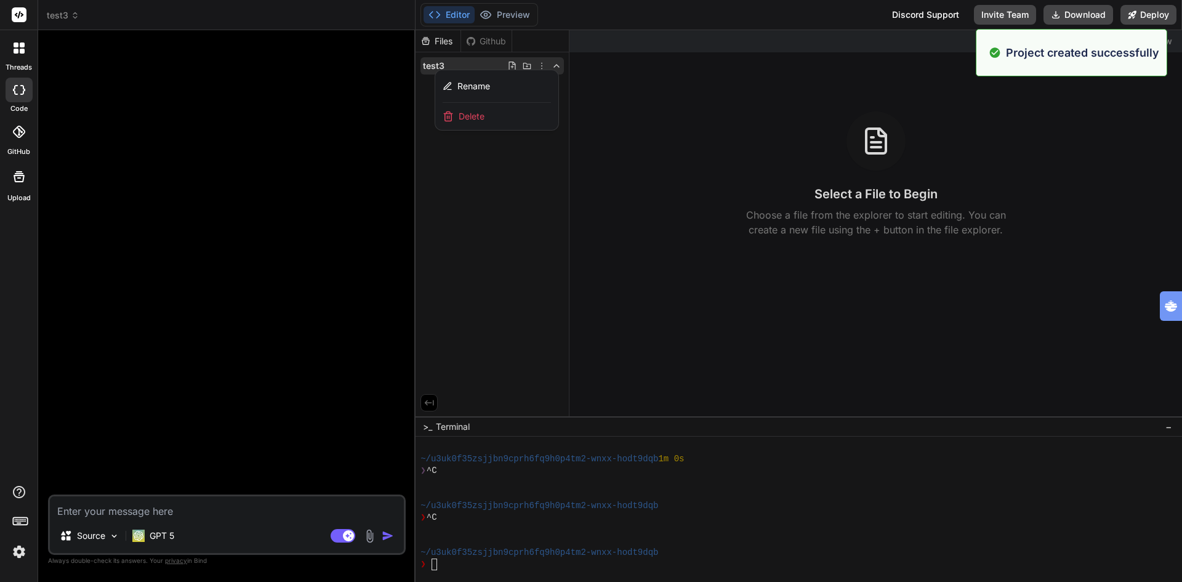
click at [186, 512] on textarea at bounding box center [227, 507] width 354 height 22
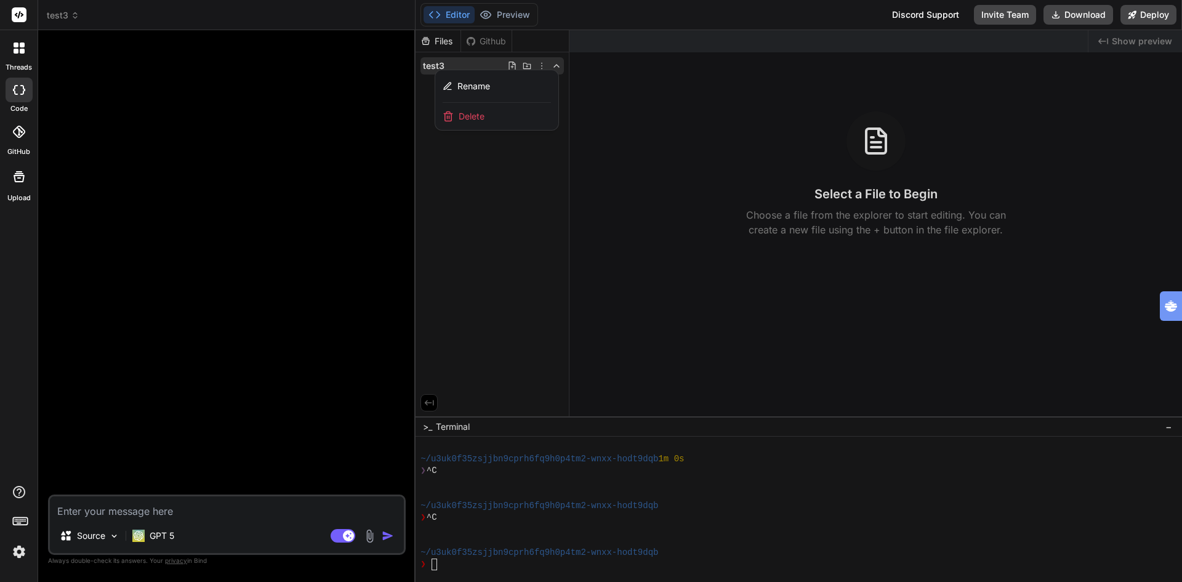
type textarea "x"
type textarea "c"
type textarea "x"
type textarea "cr"
type textarea "x"
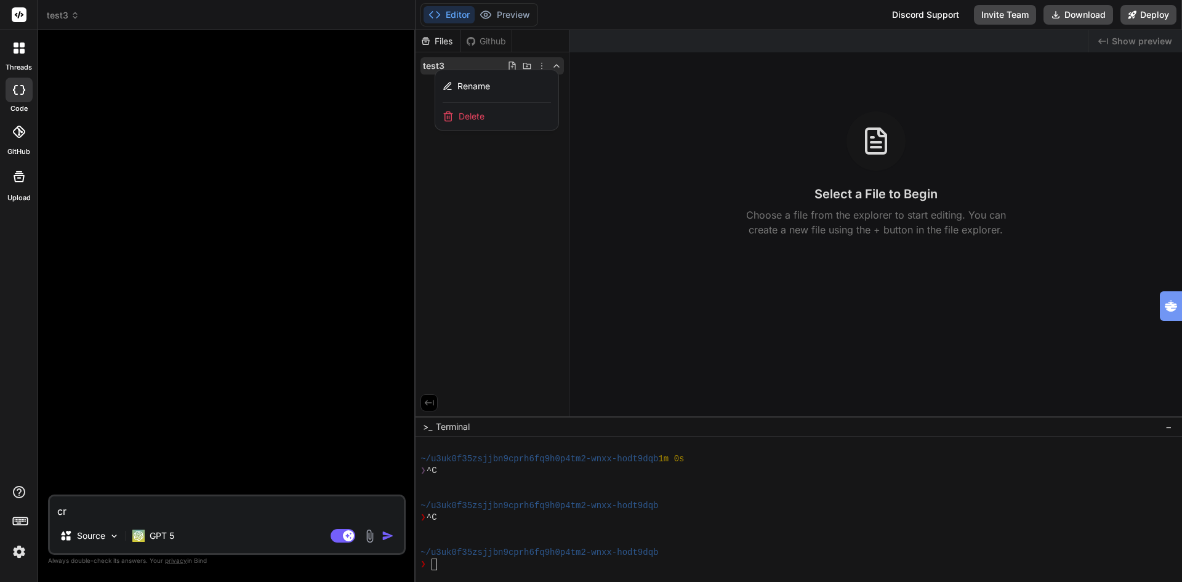
type textarea "cre"
type textarea "x"
type textarea "crea"
type textarea "x"
type textarea "creat"
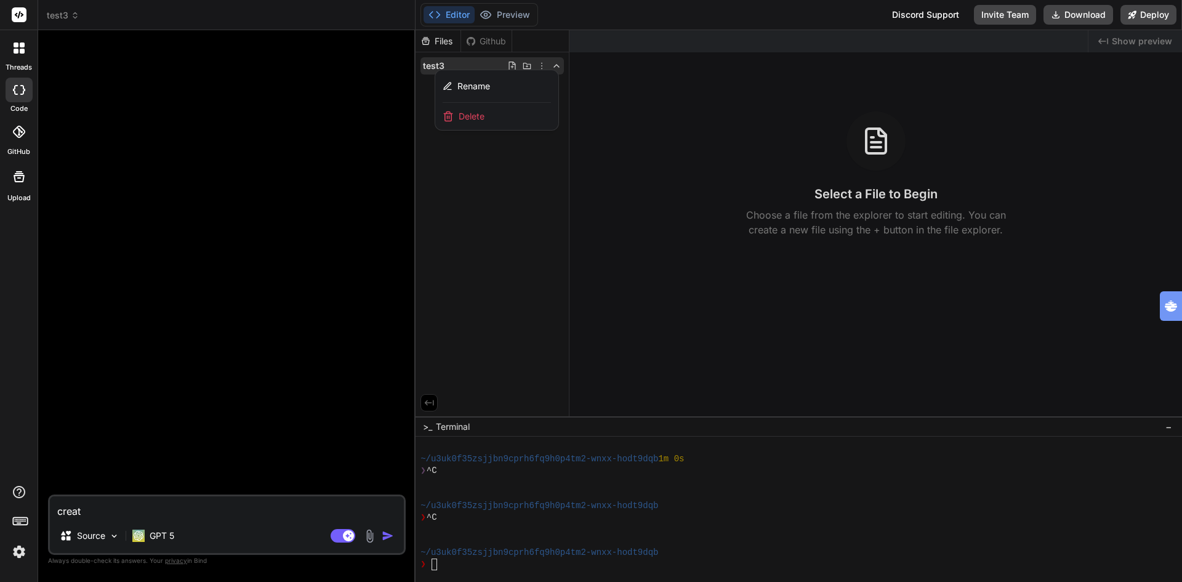
type textarea "x"
type textarea "create"
type textarea "x"
type textarea "createa"
type textarea "x"
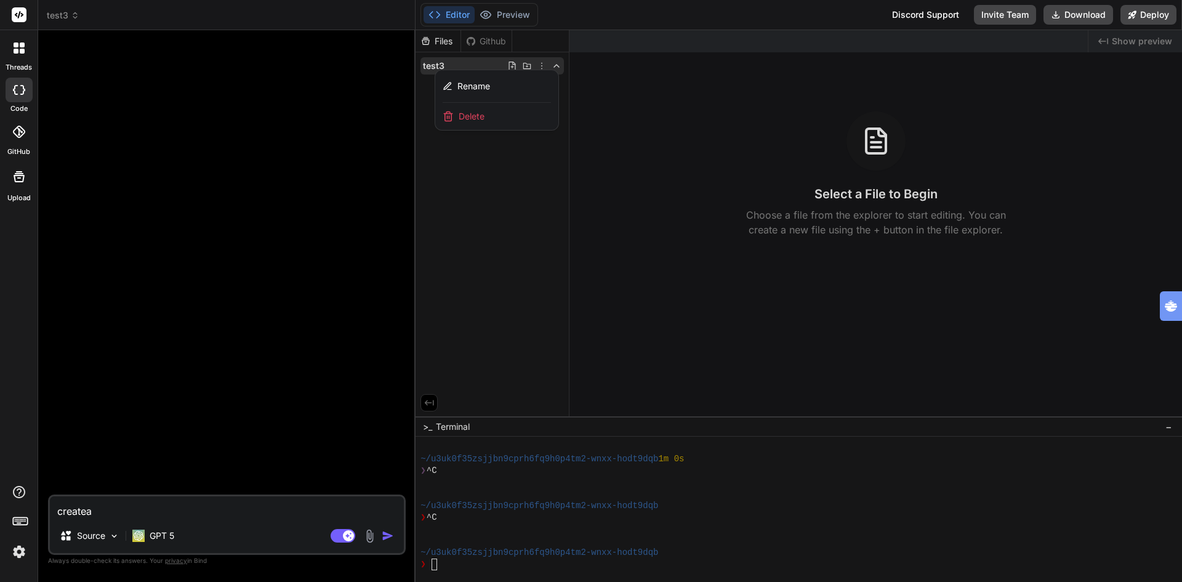
type textarea "createa"
type textarea "x"
type textarea "createa"
type textarea "x"
type textarea "create"
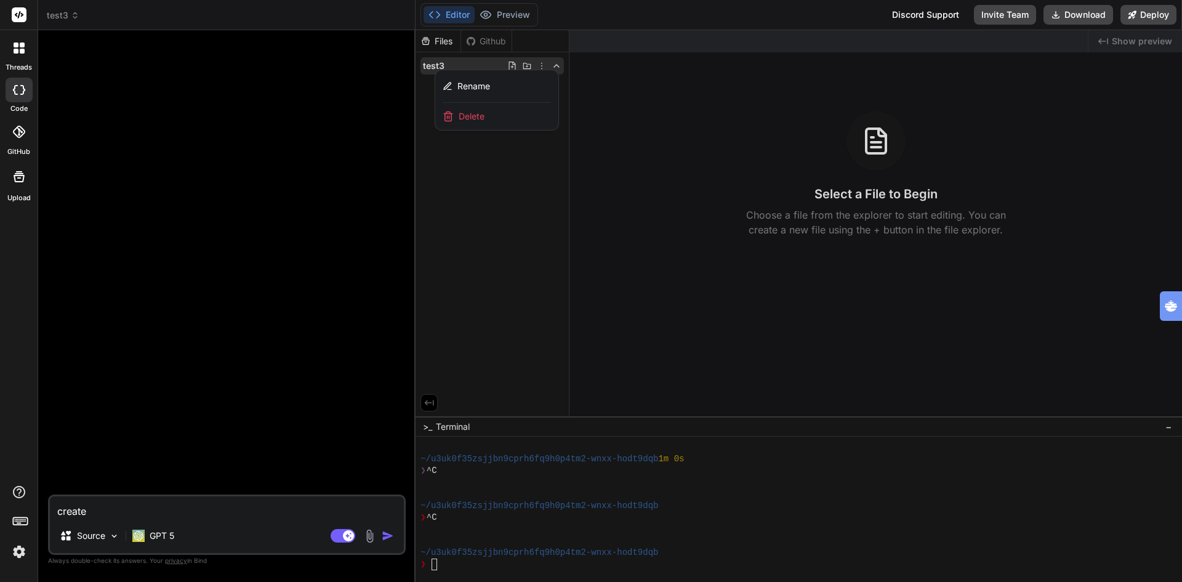
type textarea "x"
type textarea "create"
type textarea "x"
type textarea "create l"
type textarea "x"
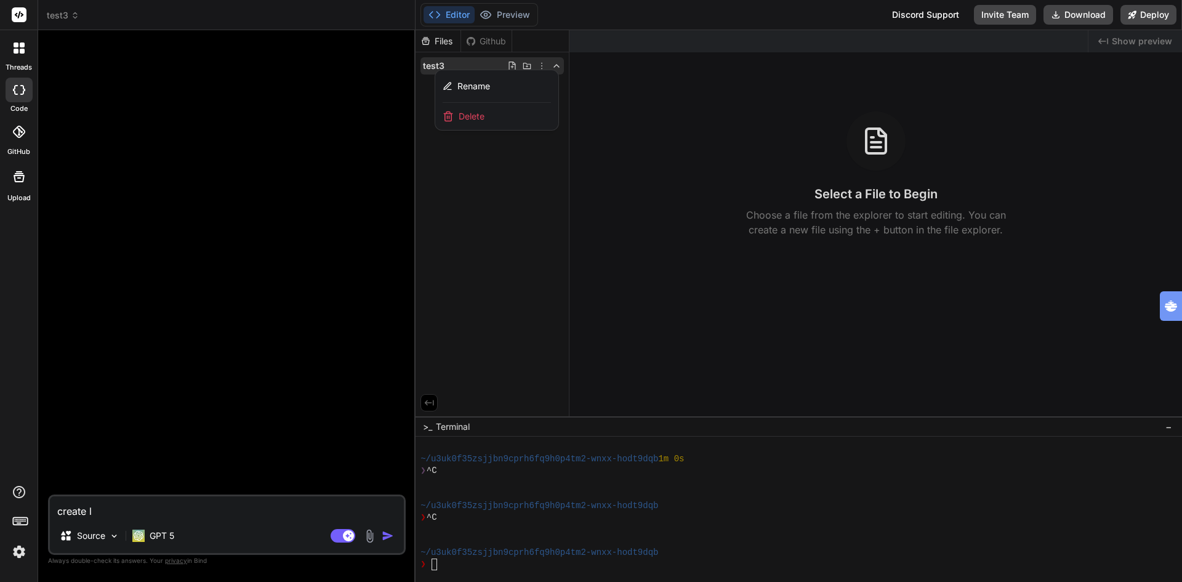
type textarea "create la"
type textarea "x"
type textarea "create lan"
type textarea "x"
type textarea "create land"
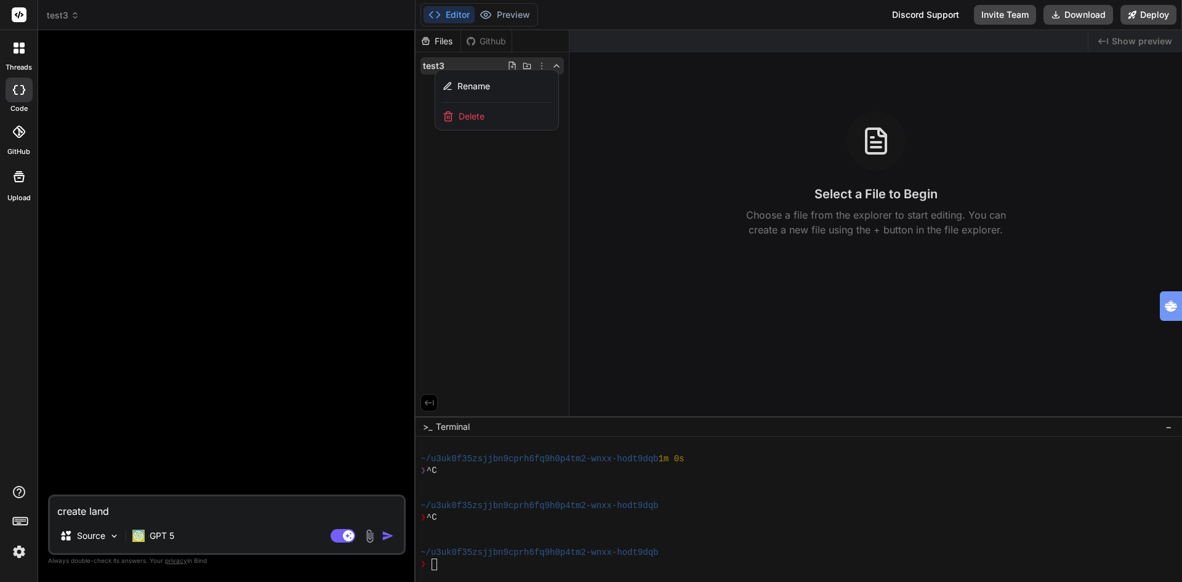
type textarea "x"
type textarea "create landi"
type textarea "x"
type textarea "create landin"
type textarea "x"
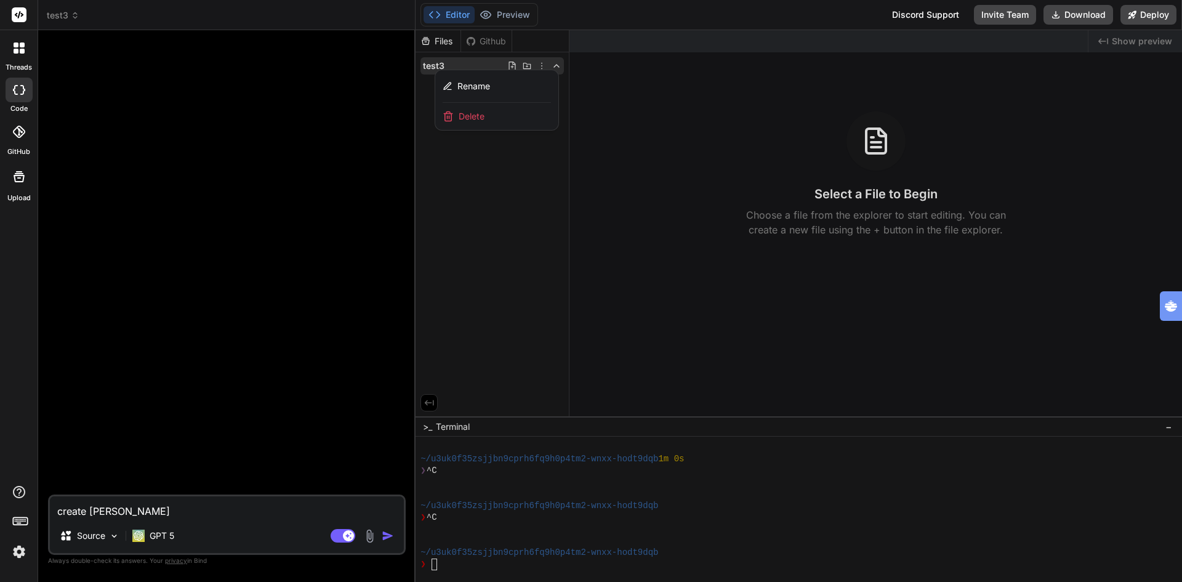
type textarea "create landing"
type textarea "x"
type textarea "create landingp"
type textarea "x"
type textarea "create landingpa"
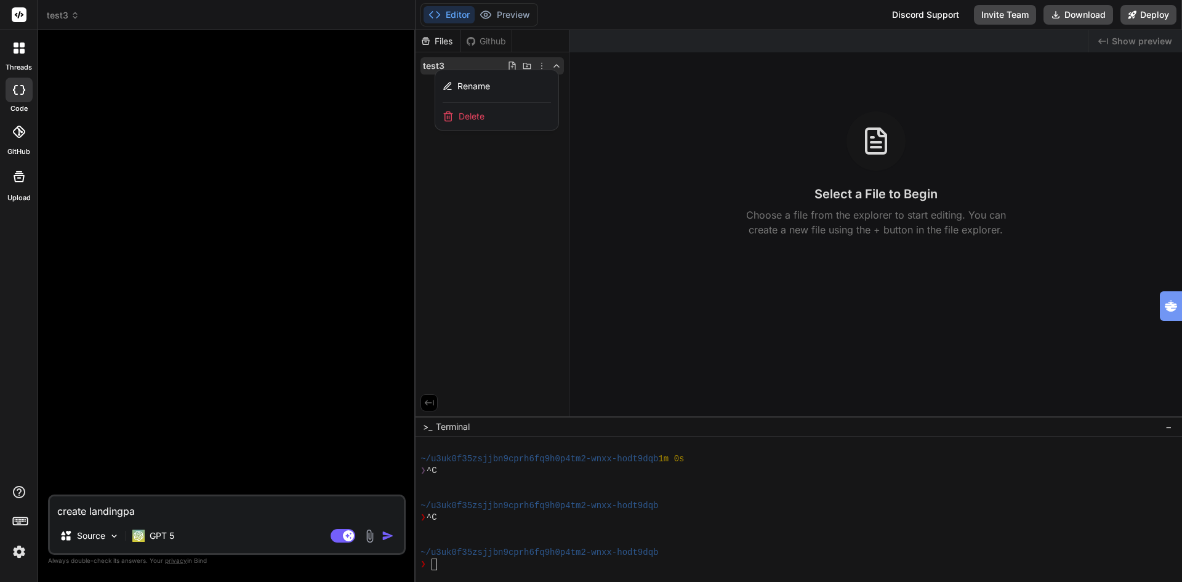
type textarea "x"
type textarea "create landingpag"
type textarea "x"
type textarea "create landingpage"
type textarea "x"
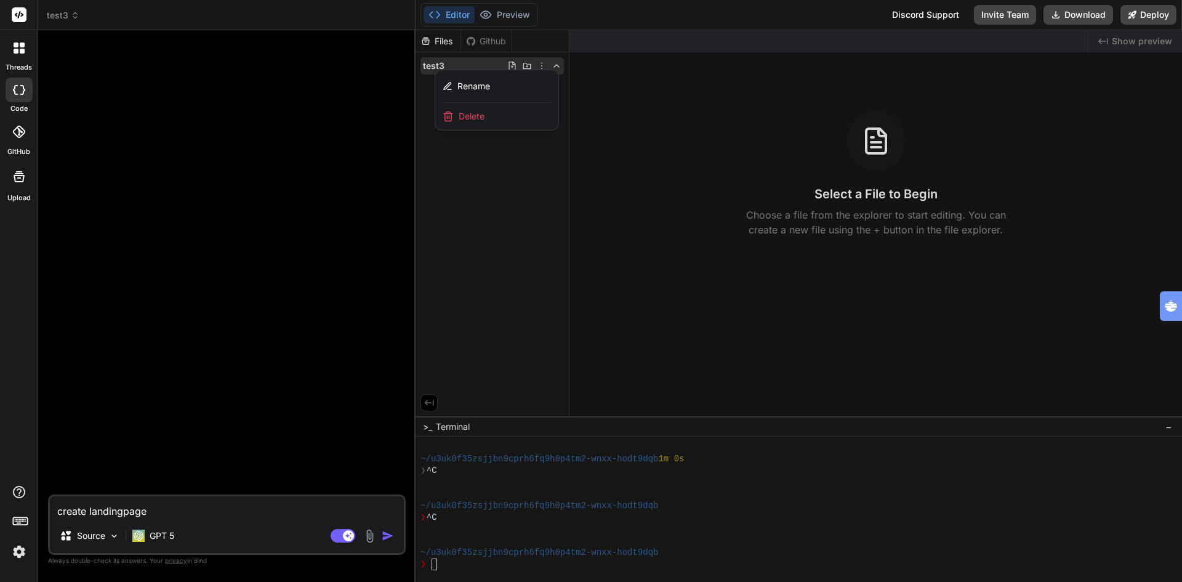
type textarea "create landingpage"
type textarea "x"
type textarea "create landingpage w"
type textarea "x"
type textarea "create landingpage wi"
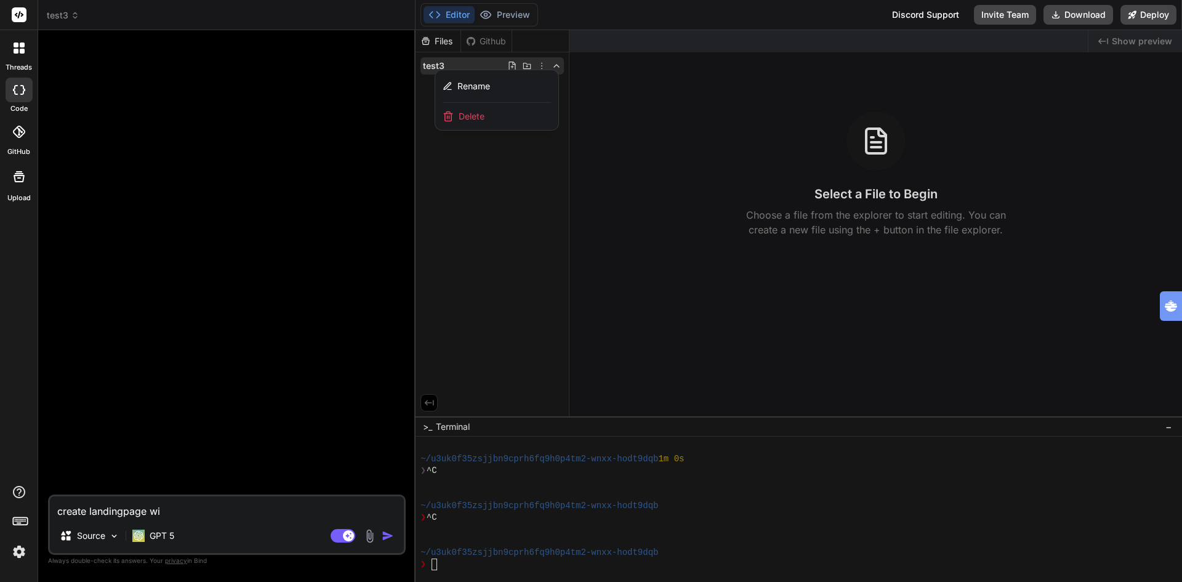
type textarea "x"
type textarea "create landingpage wit"
type textarea "x"
type textarea "create landingpage with"
type textarea "x"
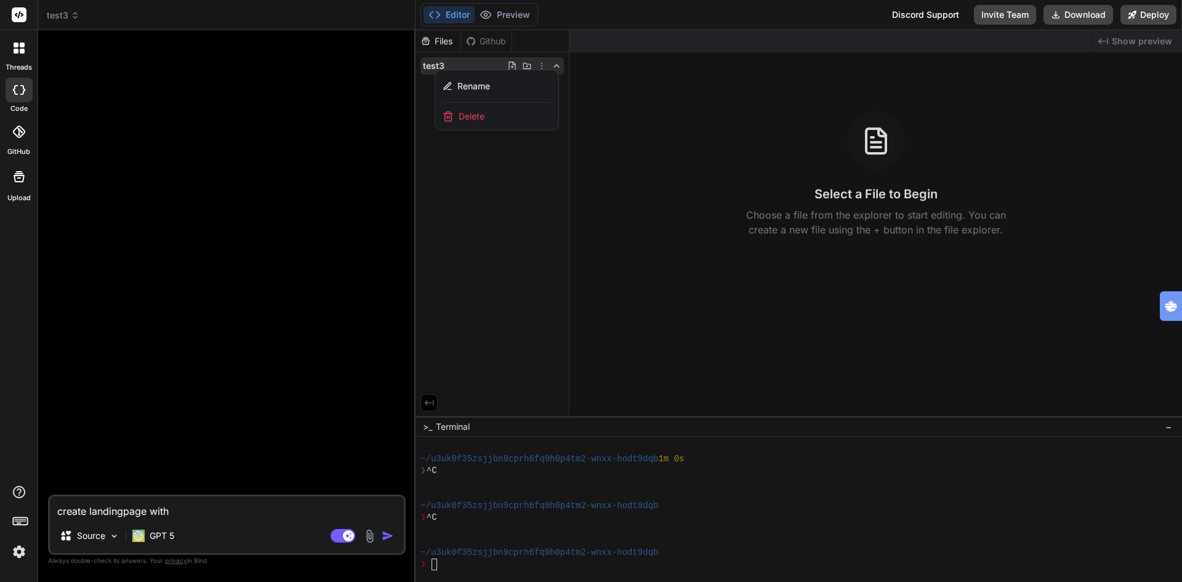
type textarea "create landingpage with"
type textarea "x"
type textarea "create landingpage with a"
type textarea "x"
type textarea "create landingpage with a"
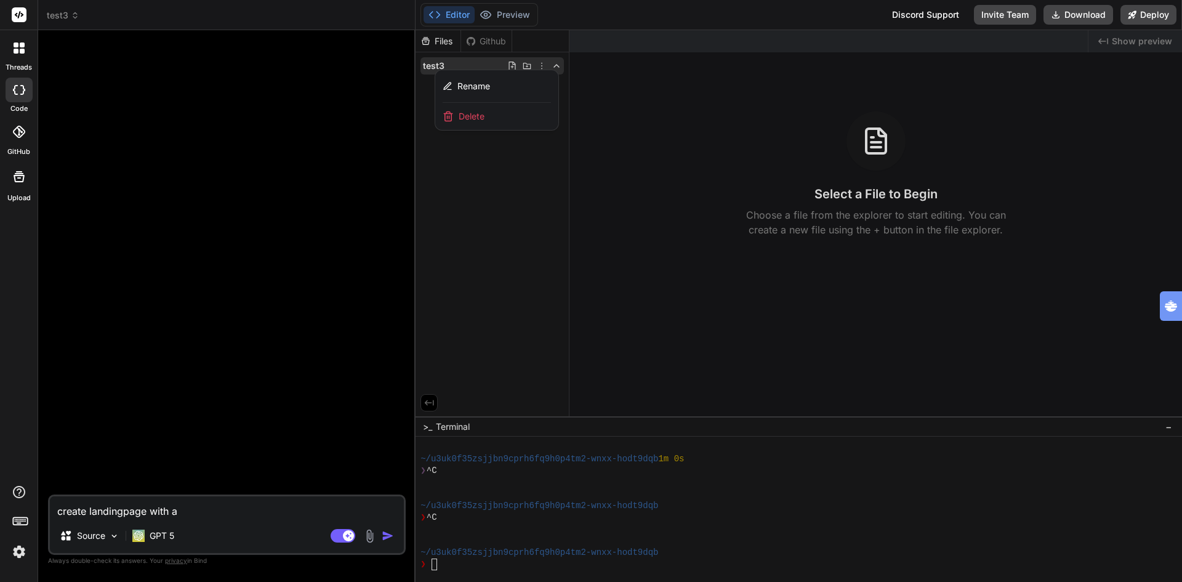
type textarea "x"
type textarea "create landingpage with a c"
type textarea "x"
type textarea "create landingpage with a co"
type textarea "x"
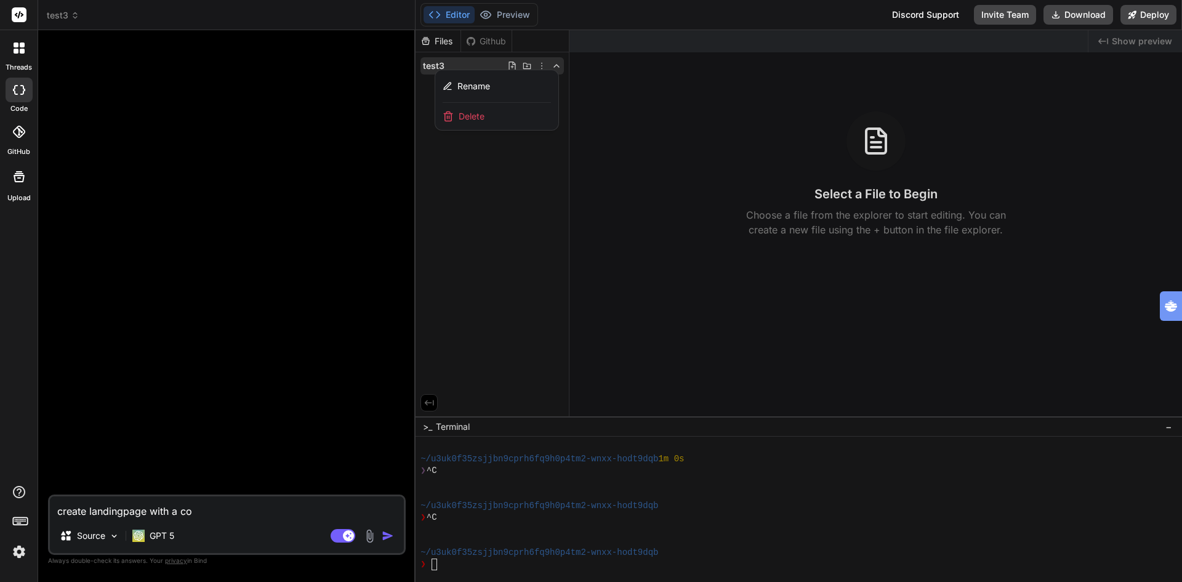
type textarea "create landingpage with a c"
type textarea "x"
type textarea "create landingpage with a"
type textarea "x"
type textarea "create landingpage with a o"
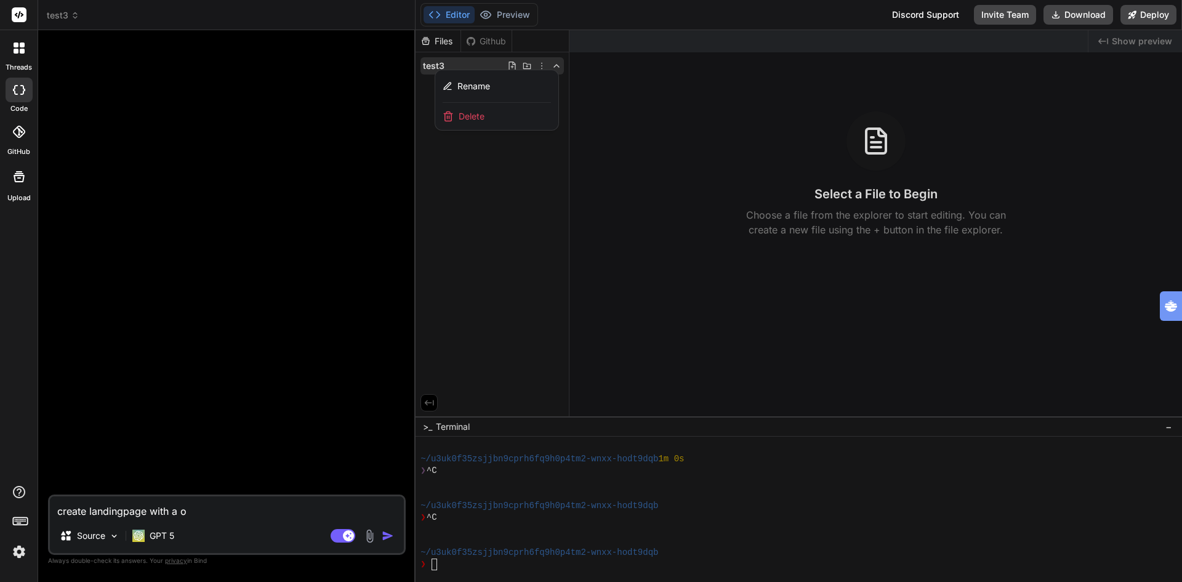
type textarea "x"
type textarea "create landingpage with a oc"
type textarea "x"
type textarea "create landingpage with a oce"
type textarea "x"
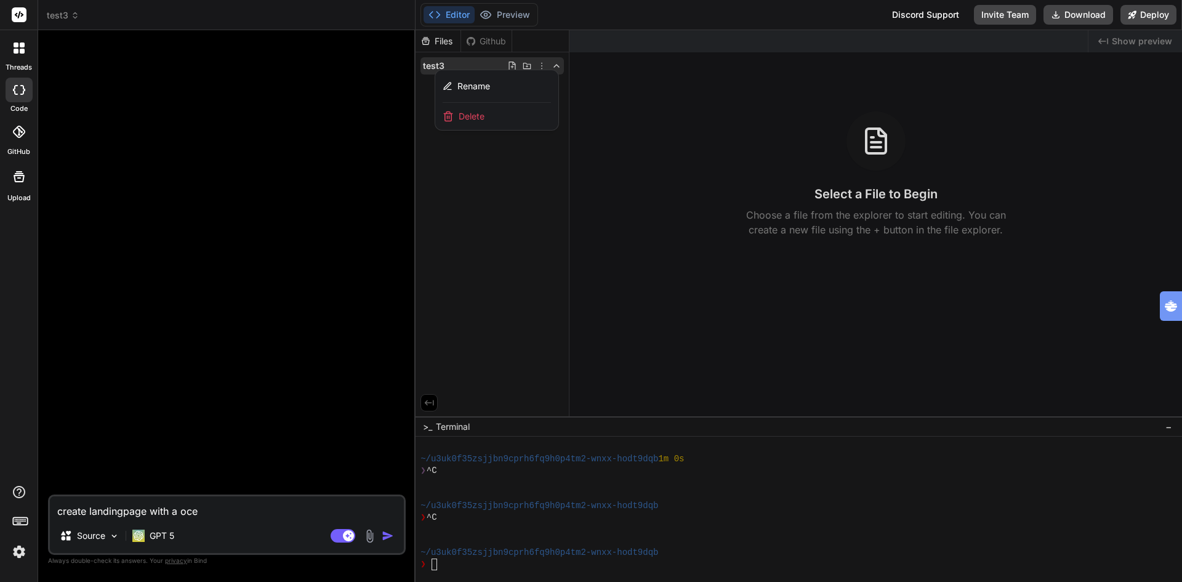
type textarea "create landingpage with a ocea"
type textarea "x"
type textarea "create landingpage with a ocean"
type textarea "x"
type textarea "create landingpage with a ocean"
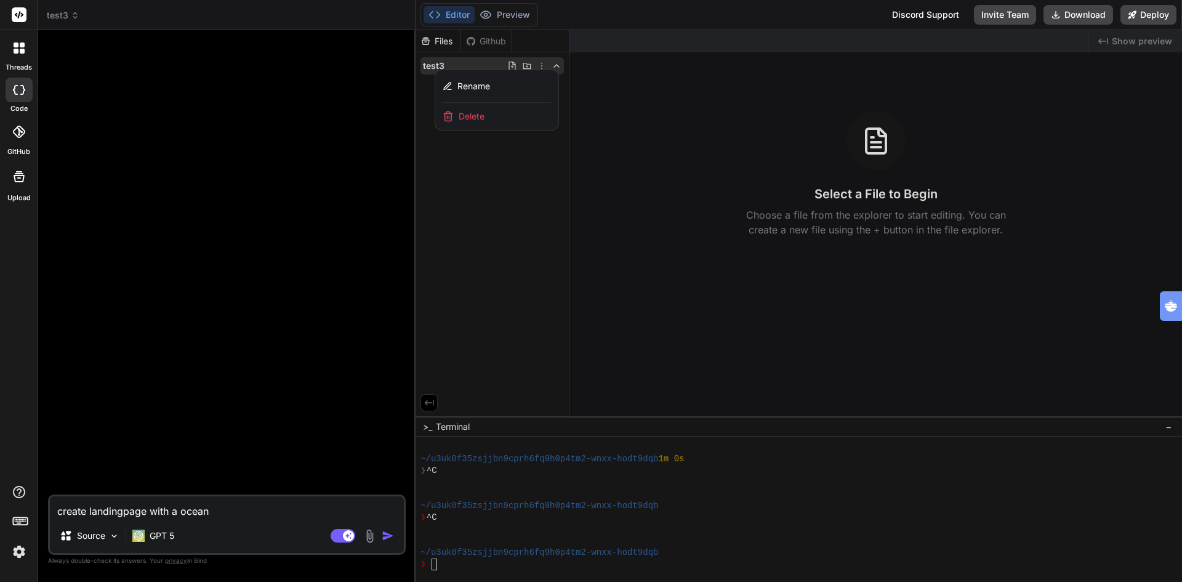
type textarea "x"
type textarea "create landingpage with a ocean t"
type textarea "x"
type textarea "create landingpage with a ocean te"
type textarea "x"
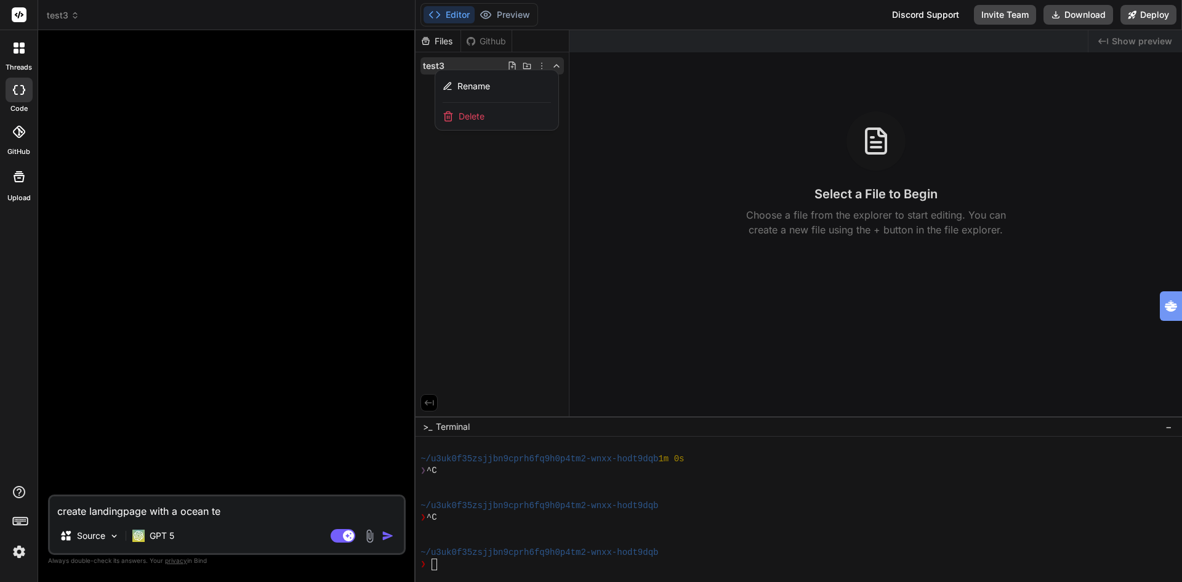
type textarea "create landingpage with a ocean tea"
type textarea "x"
type textarea "create landingpage with a ocean teal"
type textarea "x"
type textarea "create landingpage with a ocean teale"
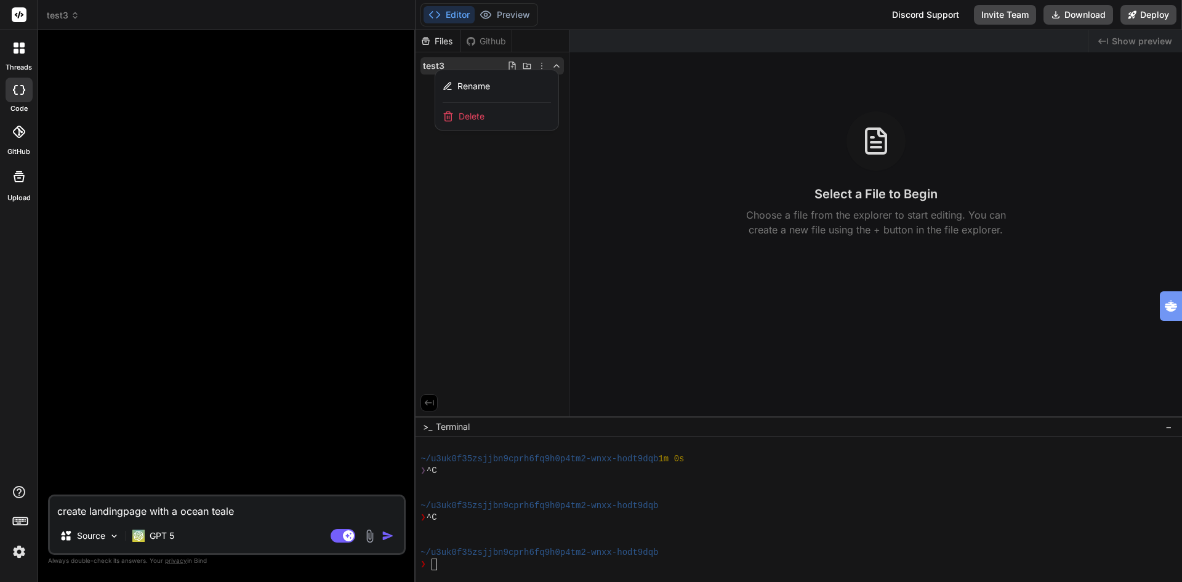
type textarea "x"
type textarea "create landingpage with a ocean teale"
type textarea "x"
type textarea "create landingpage with a ocean teale t"
type textarea "x"
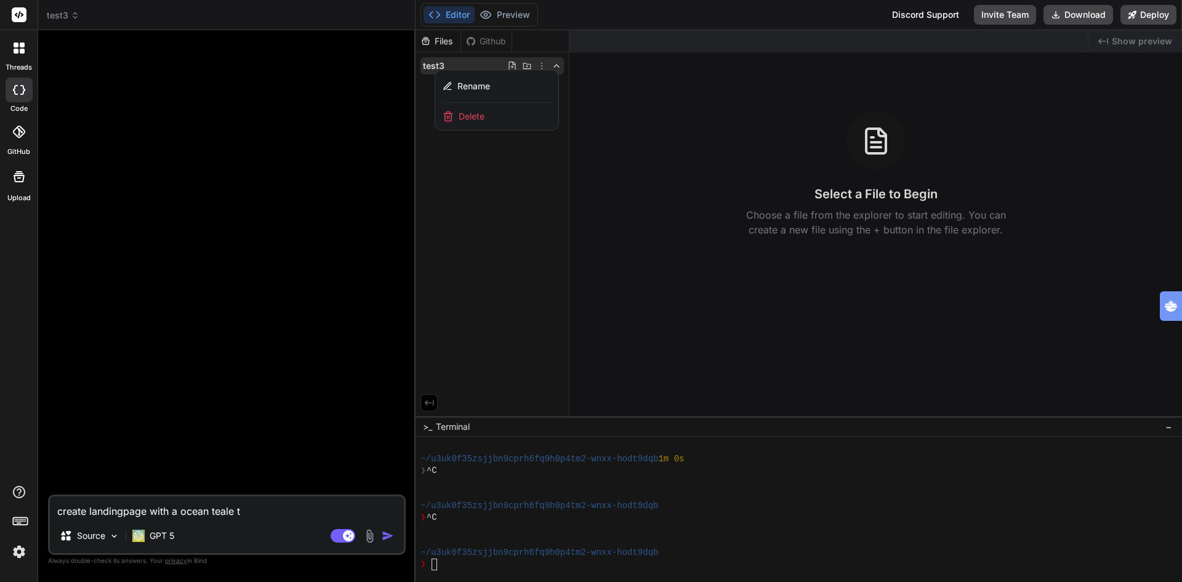
type textarea "create landingpage with a ocean teale th"
type textarea "x"
type textarea "create landingpage with a ocean teale the"
type textarea "x"
type textarea "create landingpage with a ocean teale them"
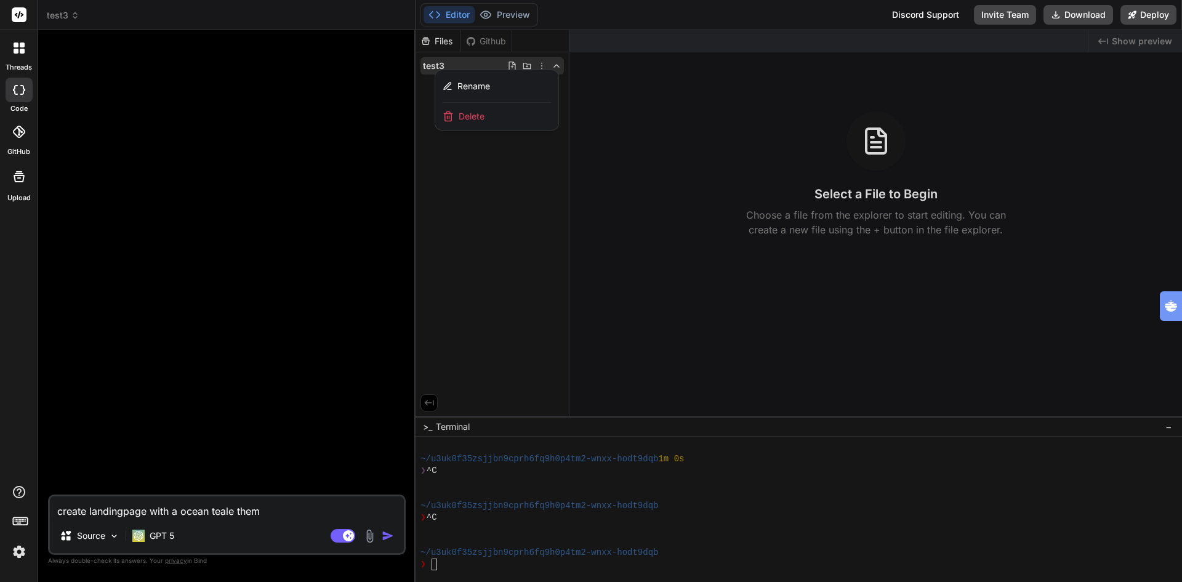
type textarea "x"
type textarea "create landingpage with a ocean teale theme"
type textarea "x"
type textarea "create landingpage with a ocean teale theme:"
type textarea "x"
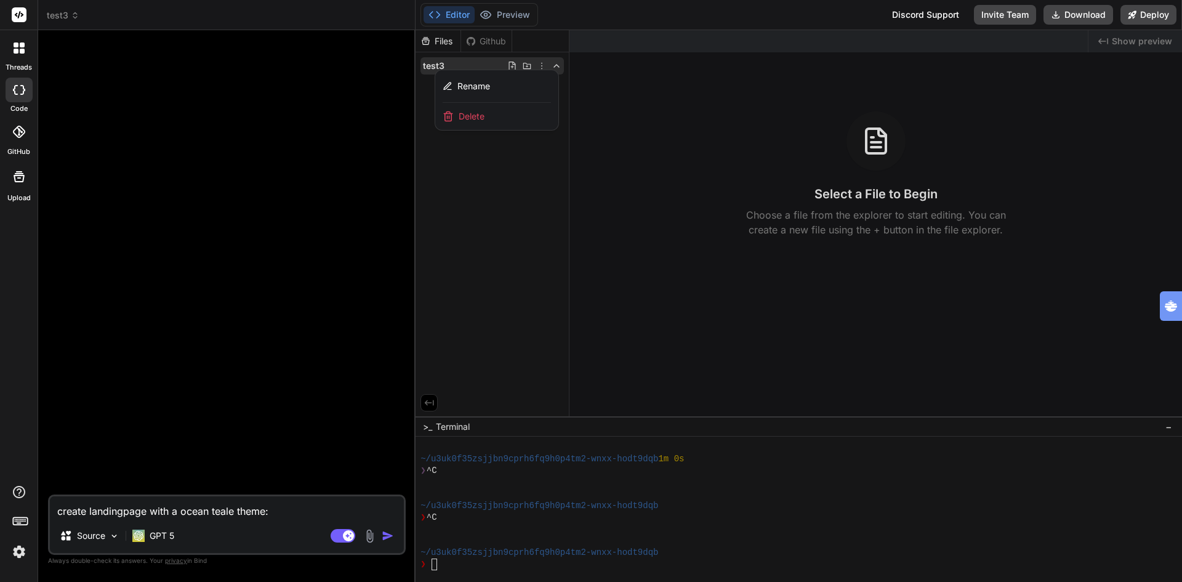
type textarea "create landingpage with a ocean teale theme:"
type textarea "x"
type textarea "create landingpage with a ocean teale theme: ""
paste textarea "Zo trek jij moeiteloos nieuwe klanten aan — zonder adverteren of koud bellen 💡 …"
type textarea "x"
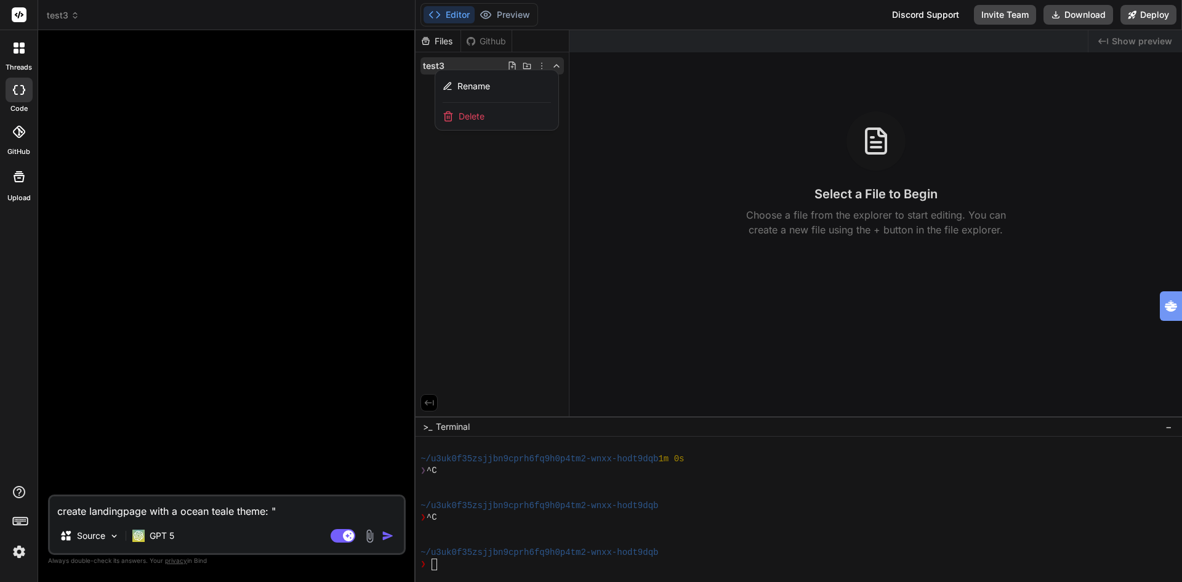
type textarea "create landingpage with a ocean teale theme: "Zo trek jij moeiteloos nieuwe kla…"
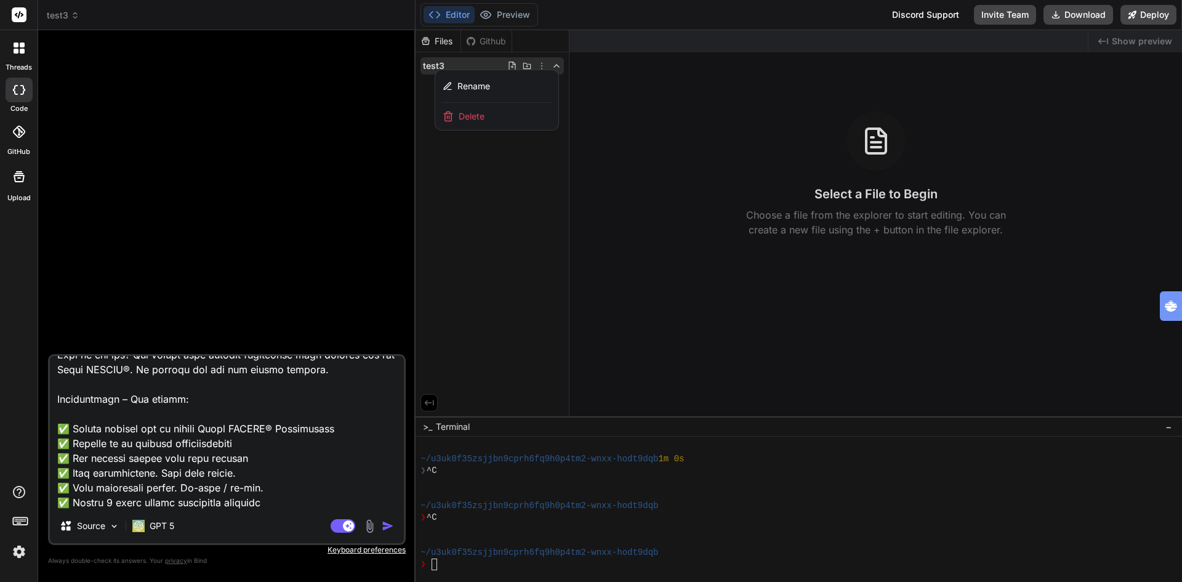
type textarea "x"
type textarea "create landingpage with a ocean teale theme: "Zo trek jij moeiteloos nieuwe kla…"
type textarea "x"
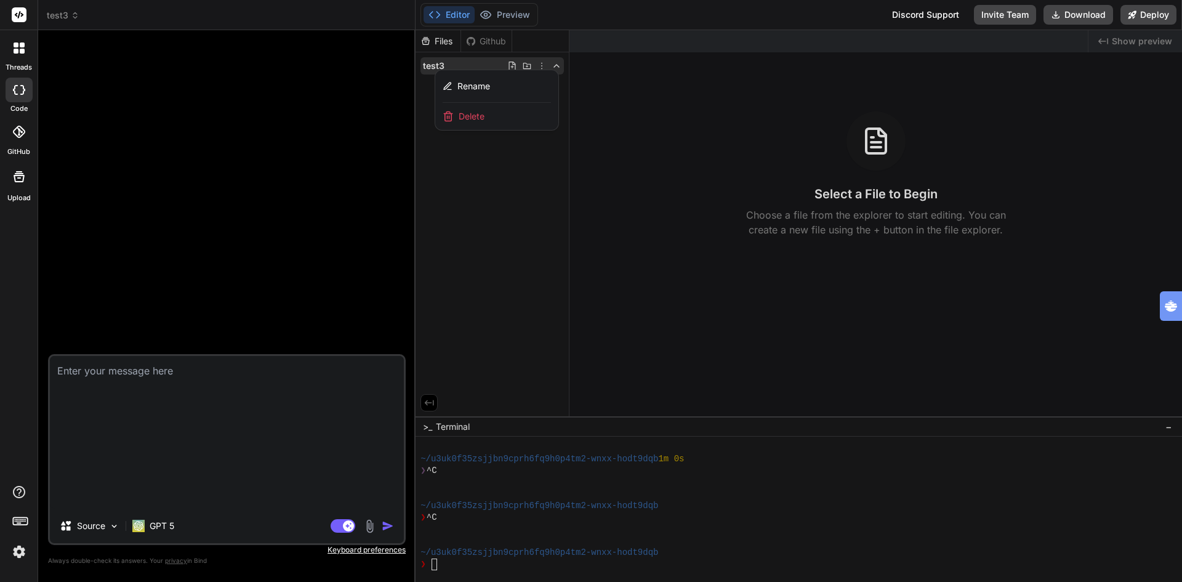
scroll to position [0, 0]
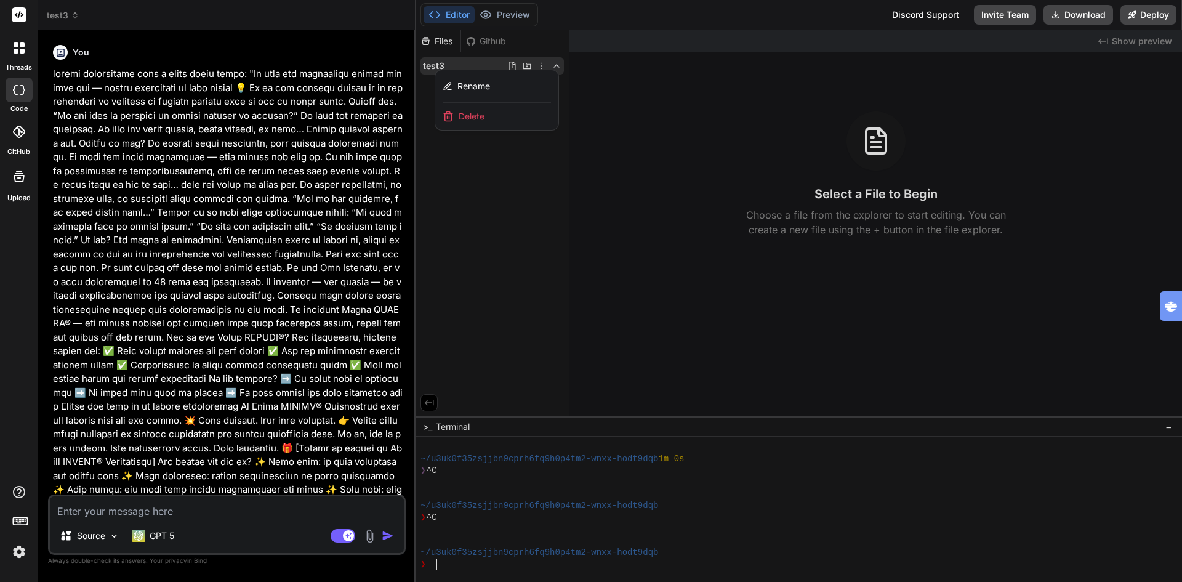
click at [390, 534] on img "button" at bounding box center [388, 536] width 12 height 12
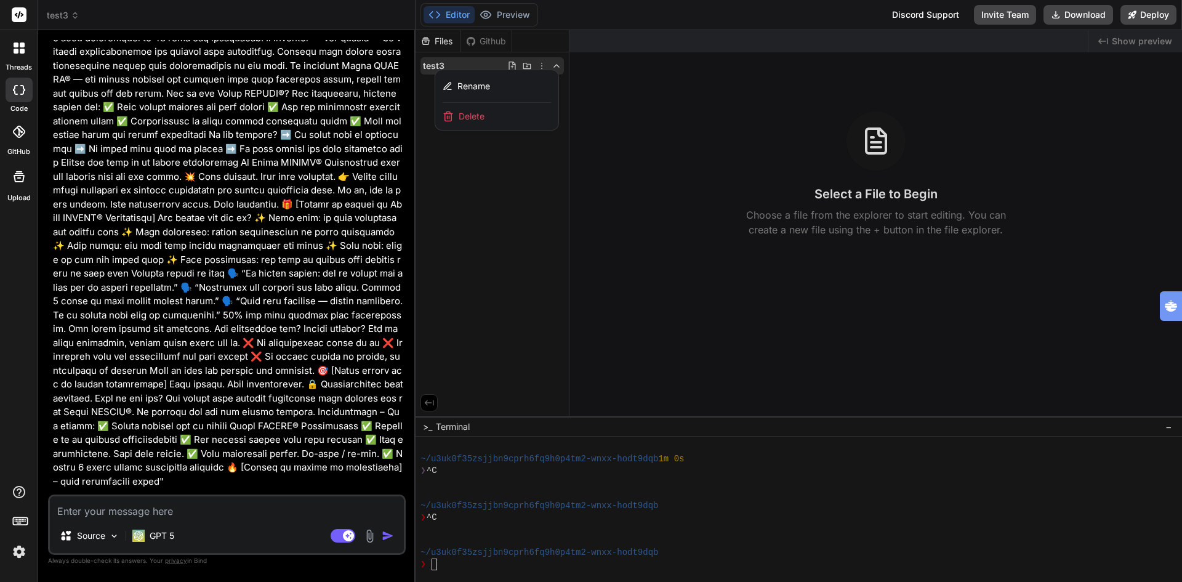
scroll to position [311, 0]
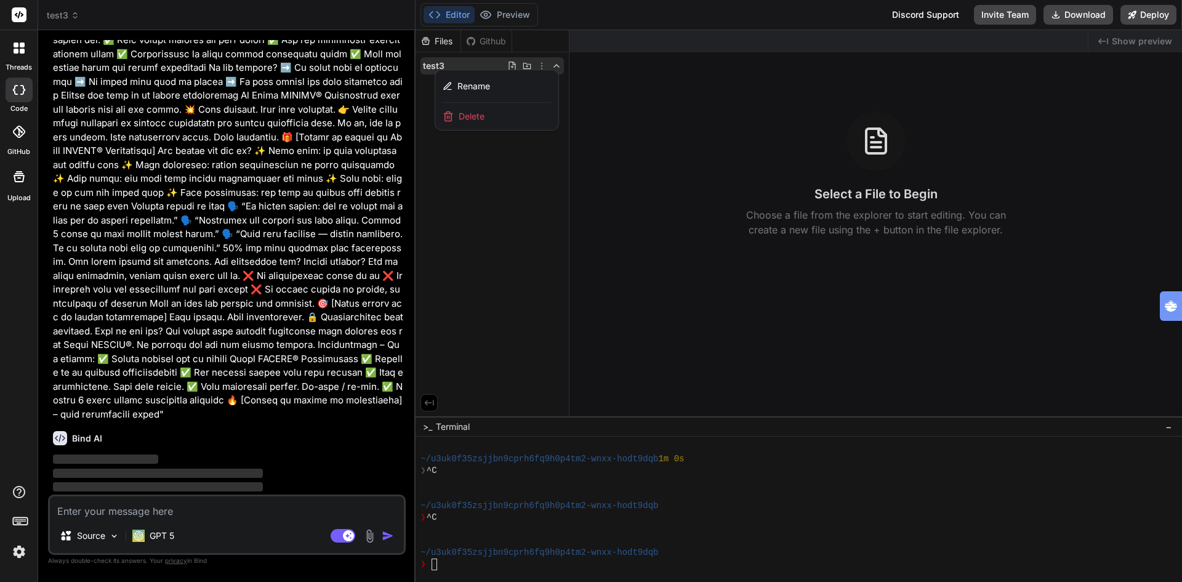
click at [581, 99] on div at bounding box center [799, 306] width 767 height 552
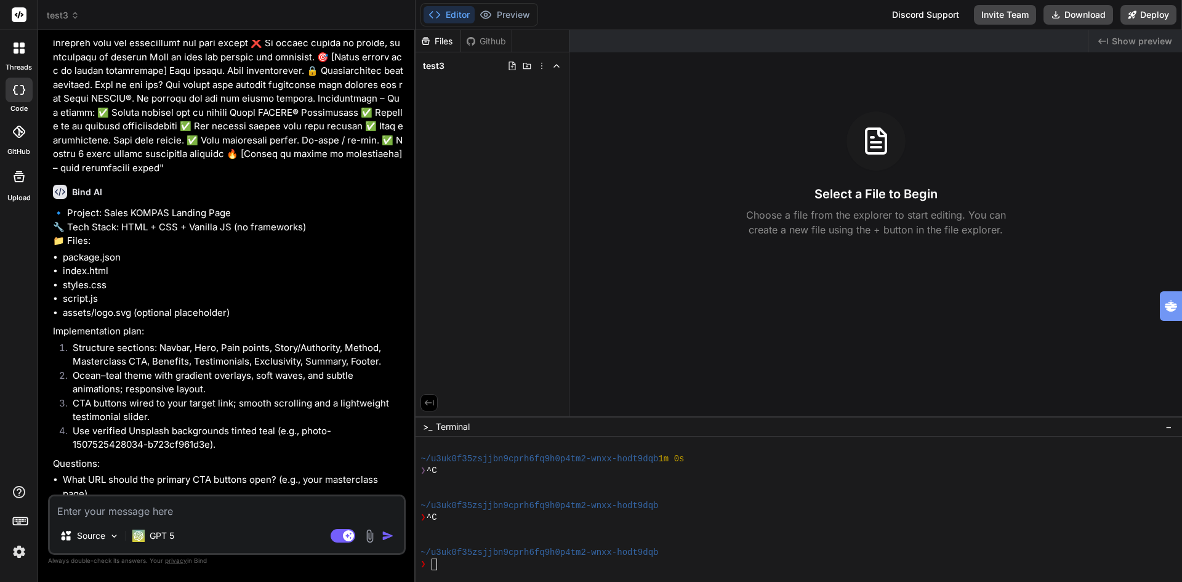
scroll to position [613, 0]
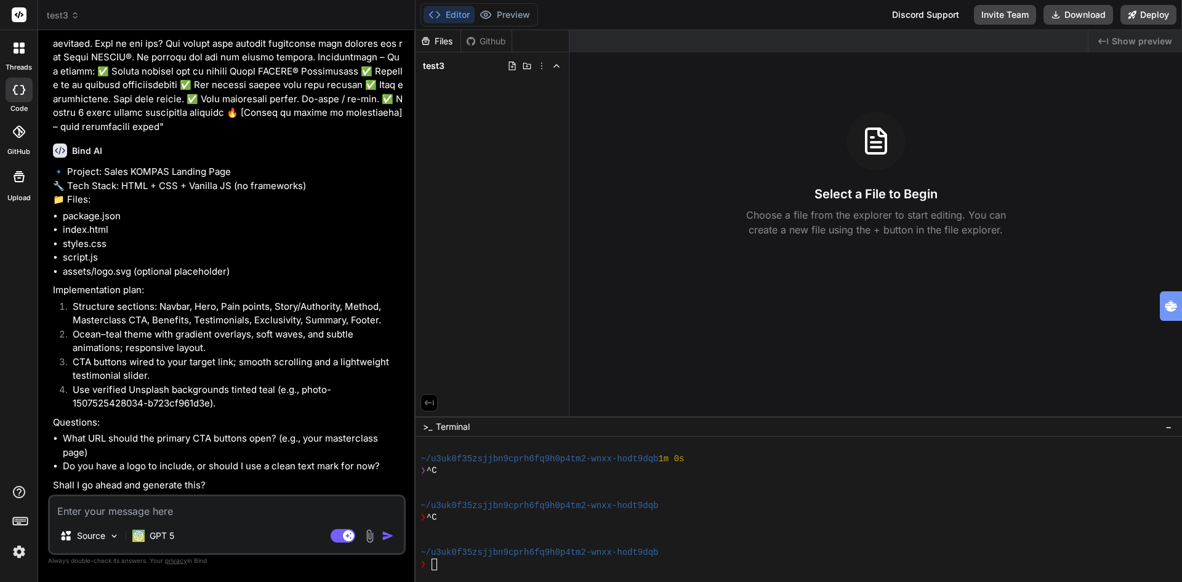
click at [196, 514] on textarea at bounding box center [227, 507] width 354 height 22
type textarea "x"
type textarea "y"
type textarea "x"
type textarea "ye"
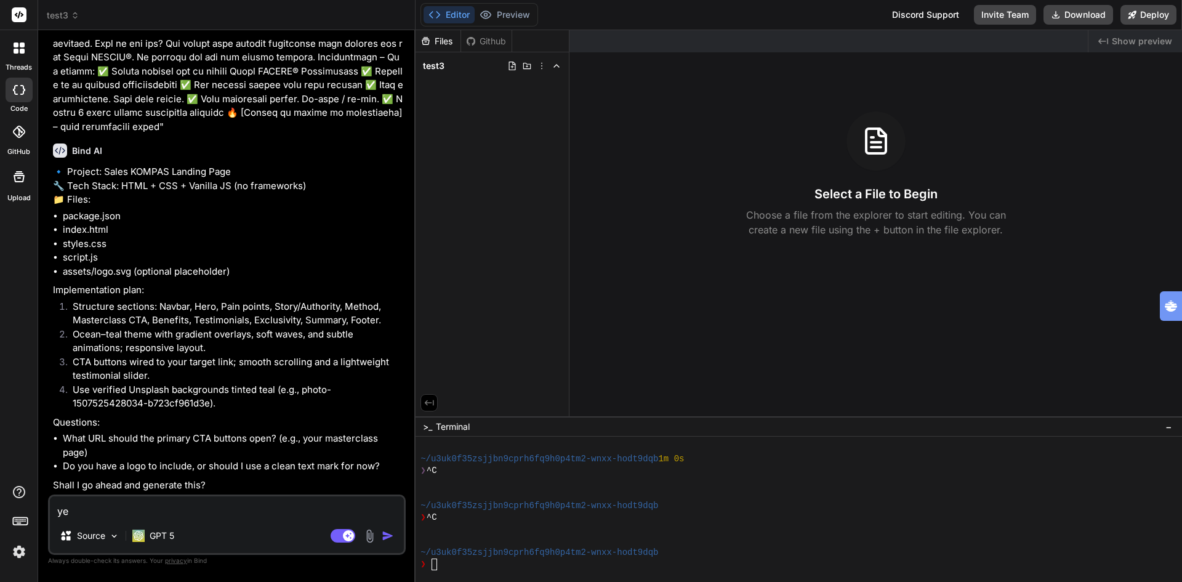
type textarea "x"
type textarea "yes"
type textarea "x"
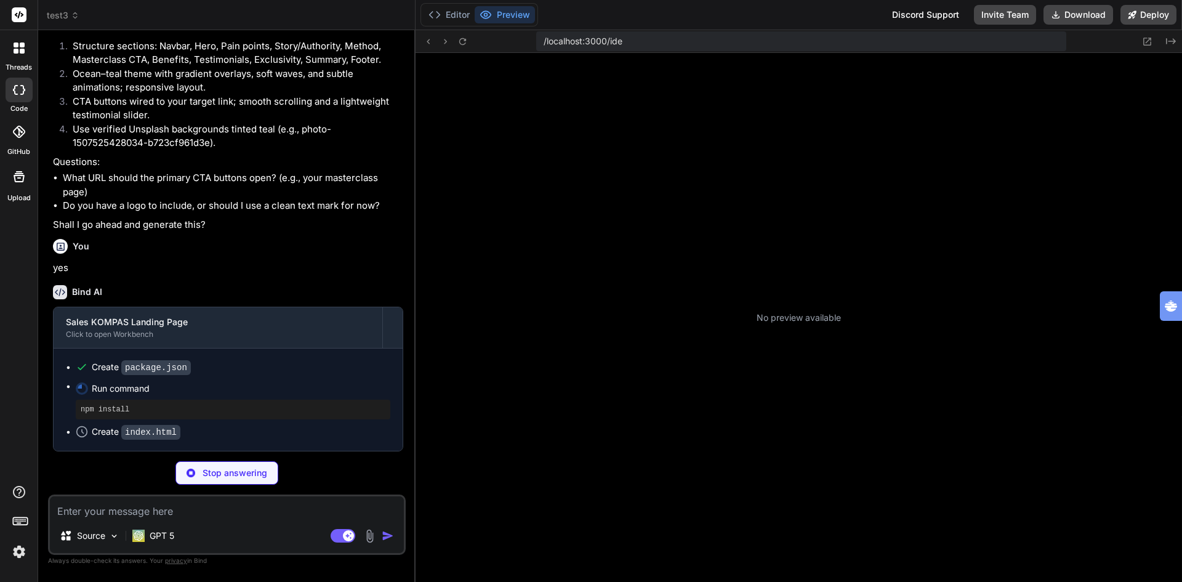
scroll to position [924, 0]
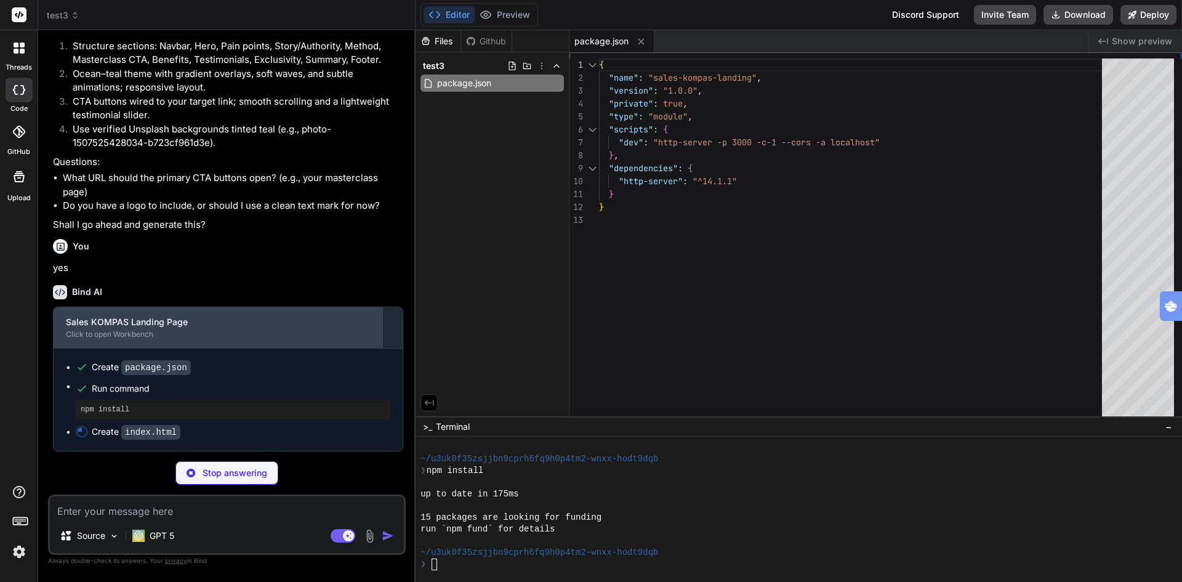
type textarea "x"
type textarea "<script src="script.js"></script> </body> </html>"
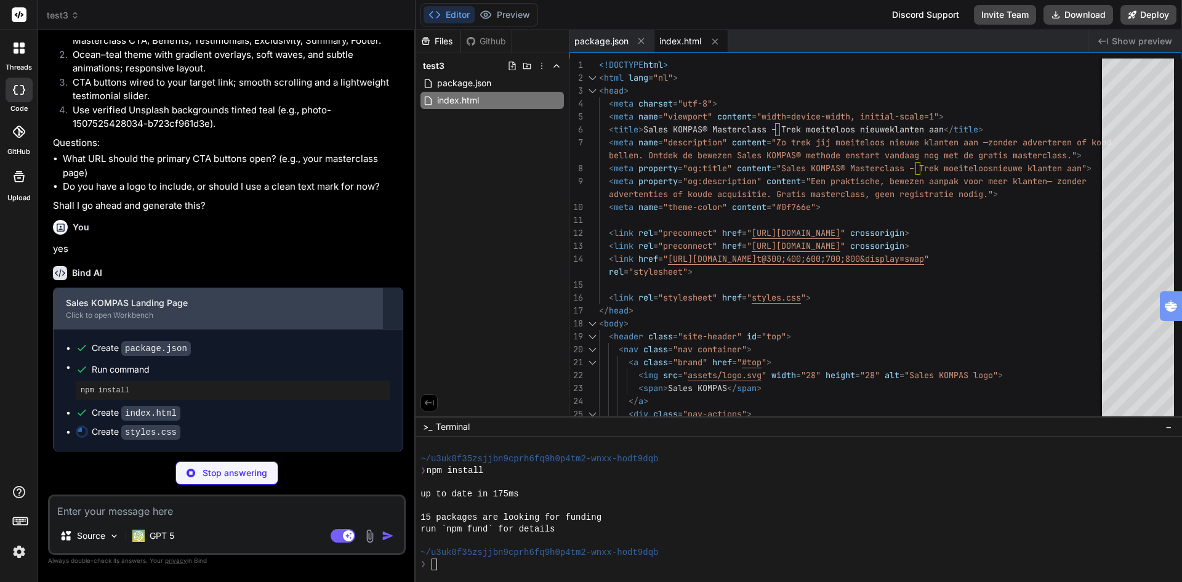
scroll to position [892, 0]
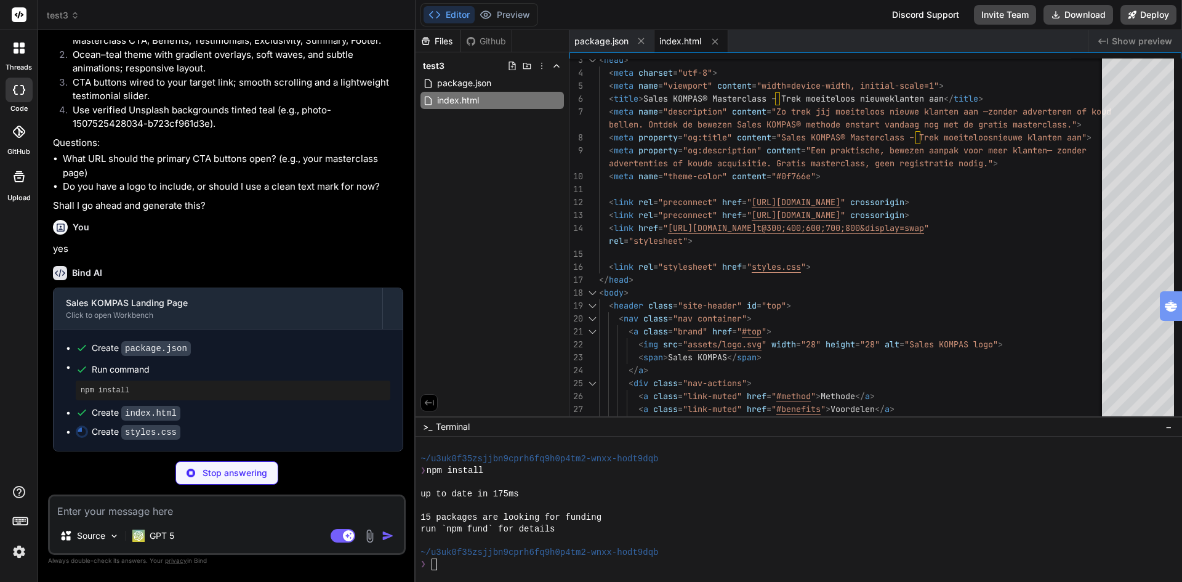
type textarea "x"
type textarea ".nav-actions{display:none} .nav-toggle{display:block} } @media (max-width: 560p…"
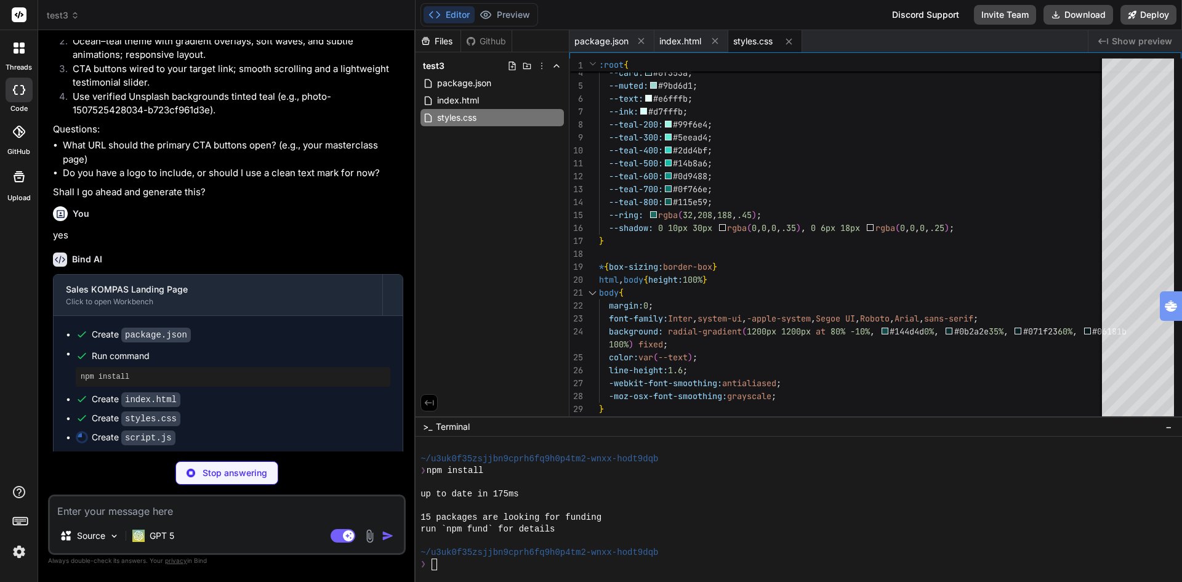
scroll to position [911, 0]
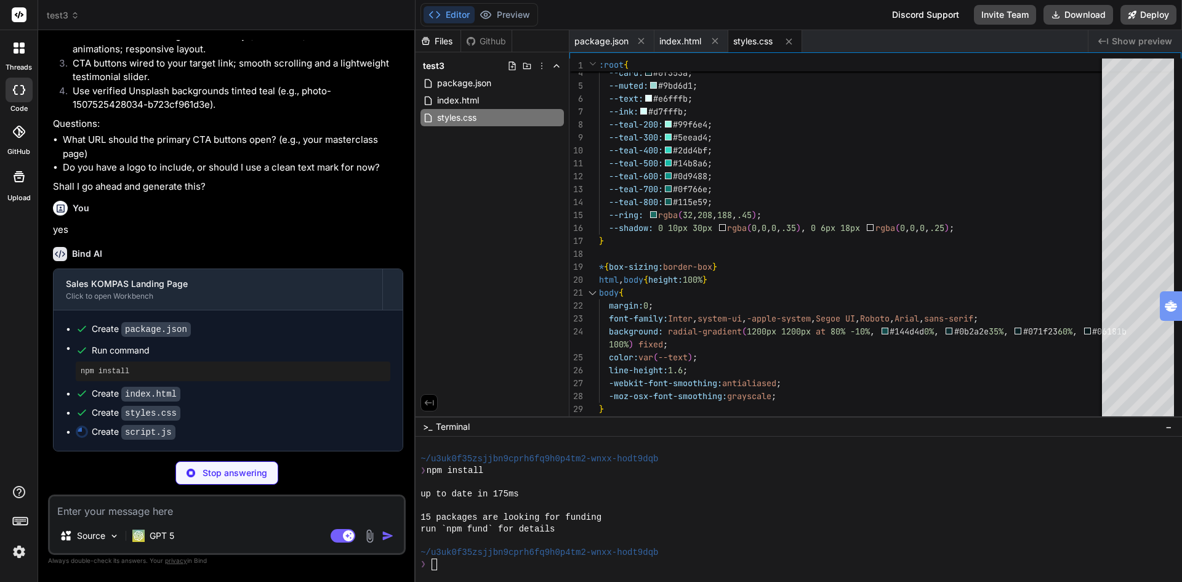
type textarea "x"
type textarea "if (ctaUrl === '#'){ console.warn('Tip: Stel je masterclass URL in bovenaan scr…"
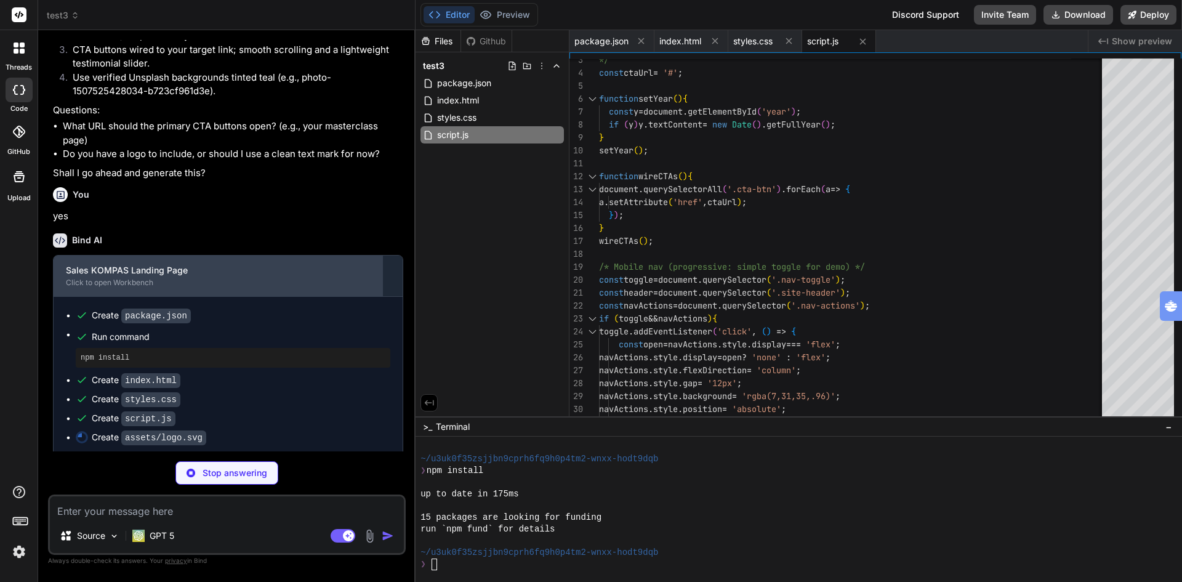
scroll to position [930, 0]
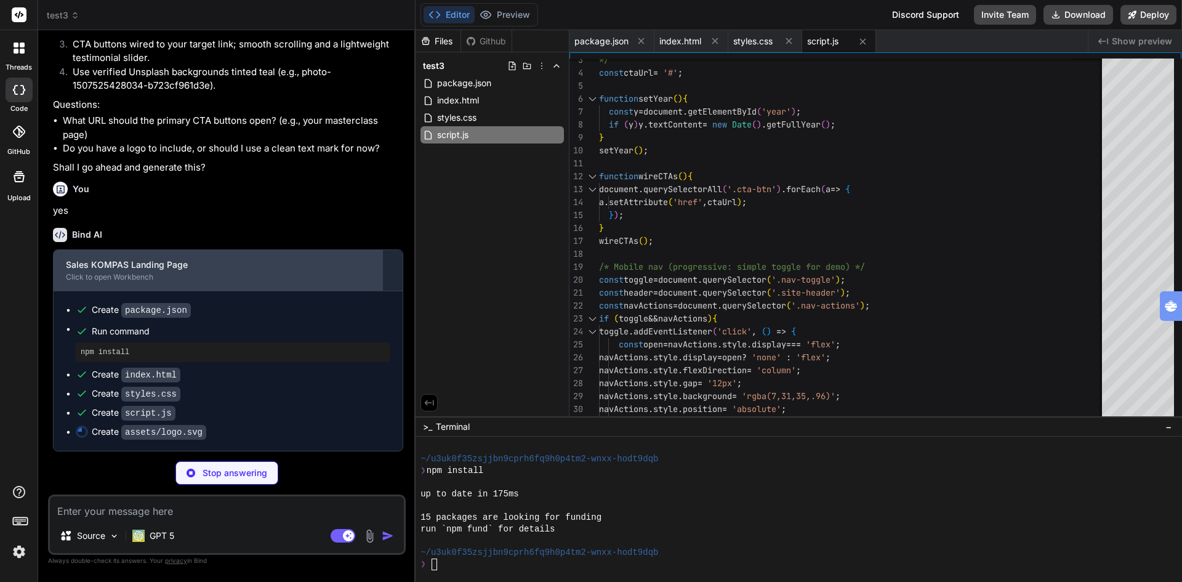
type textarea "x"
type textarea "<g transform="translate(32 32)"> <polygon points="0,-18 4,-2 18,0 2,4 0,18 -4,2…"
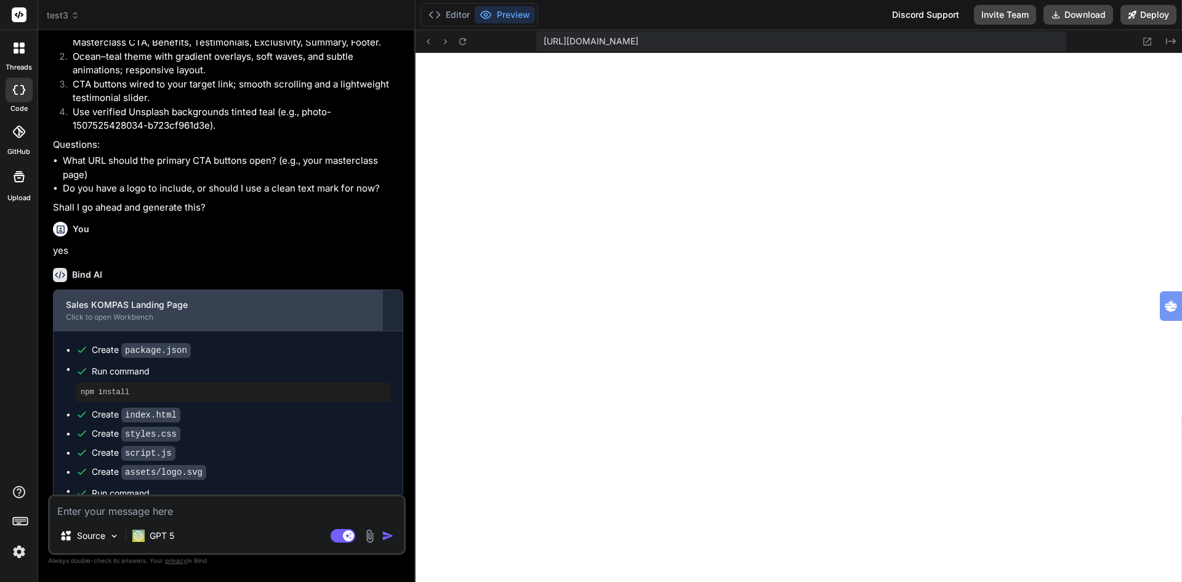
scroll to position [871, 0]
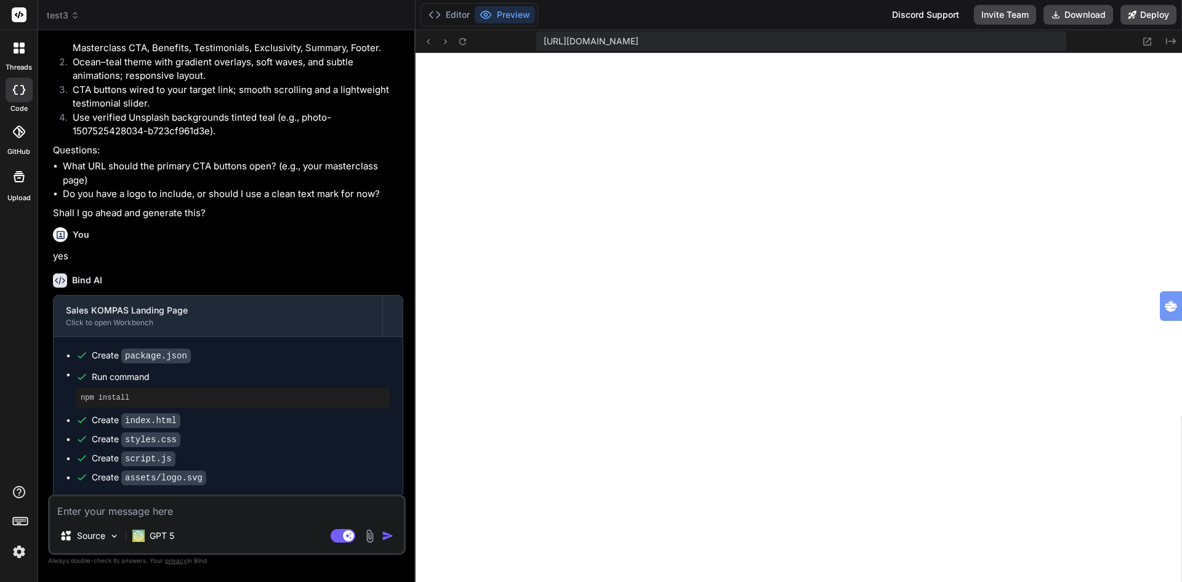
click at [85, 514] on textarea at bounding box center [227, 507] width 354 height 22
paste textarea "🎯 Thema: “Van Zoekend naar Zeker – Jouw Route naar Groei” Visuele stijl: Kleure…"
type textarea "x"
type textarea "🎯 Thema: “Van Zoekend naar Zeker – Jouw Route naar Groei” Visuele stijl: Kleure…"
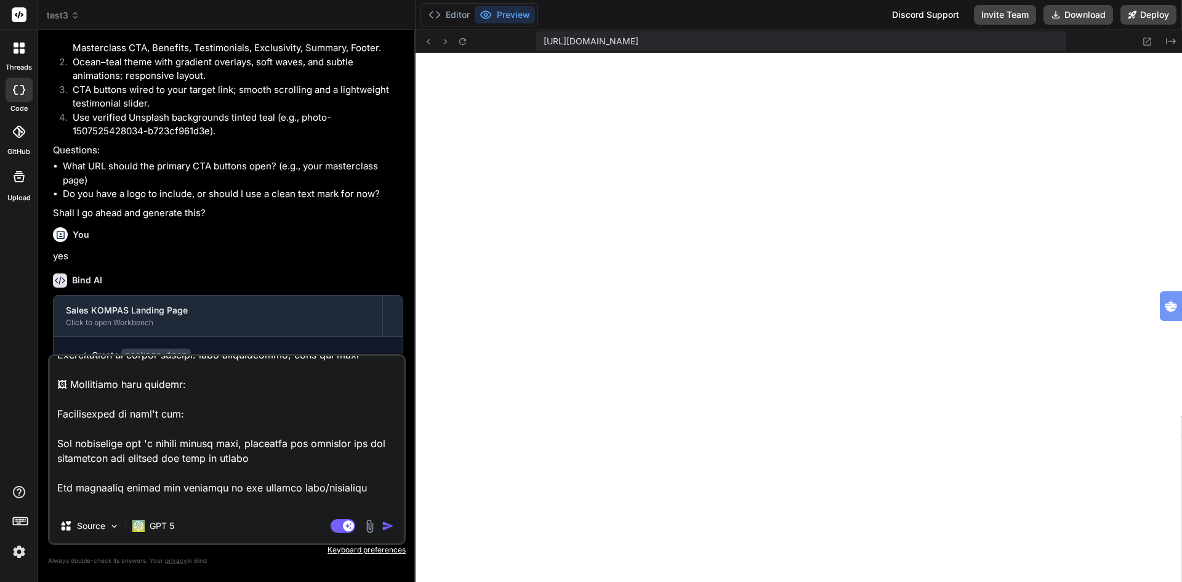
type textarea "x"
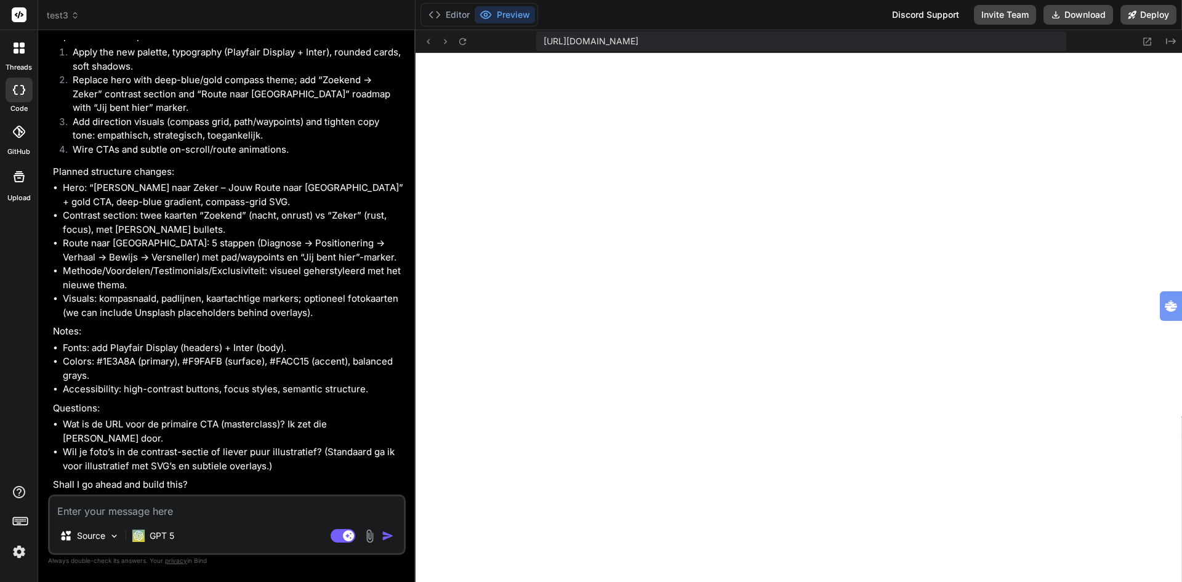
scroll to position [1810, 0]
click at [179, 506] on textarea at bounding box center [227, 507] width 354 height 22
type textarea "x"
type textarea "y"
type textarea "x"
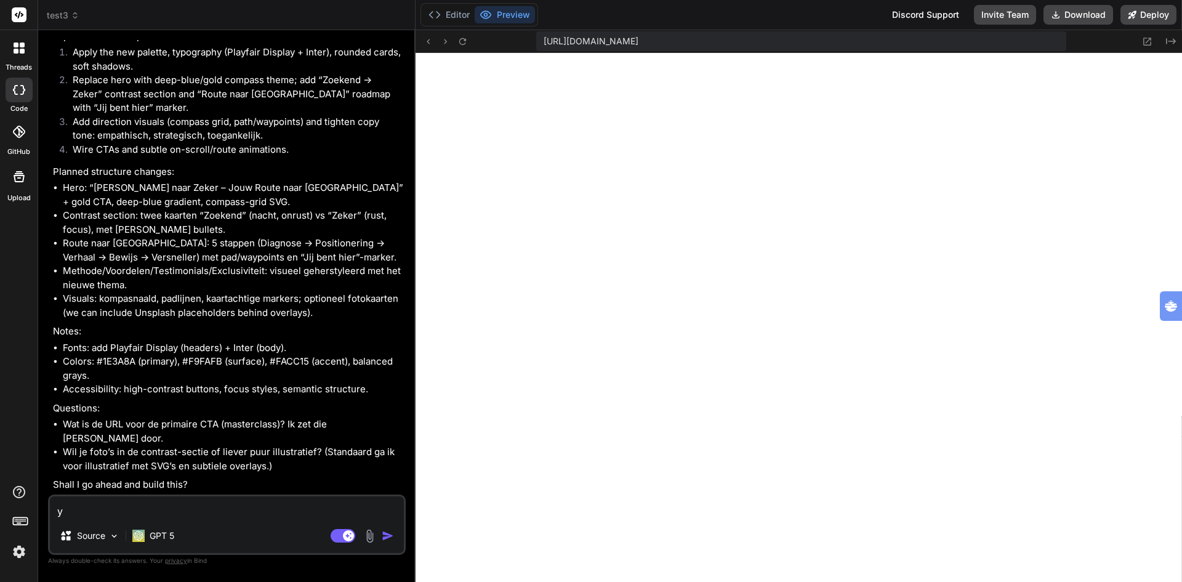
type textarea "ye"
type textarea "x"
type textarea "yes"
type textarea "x"
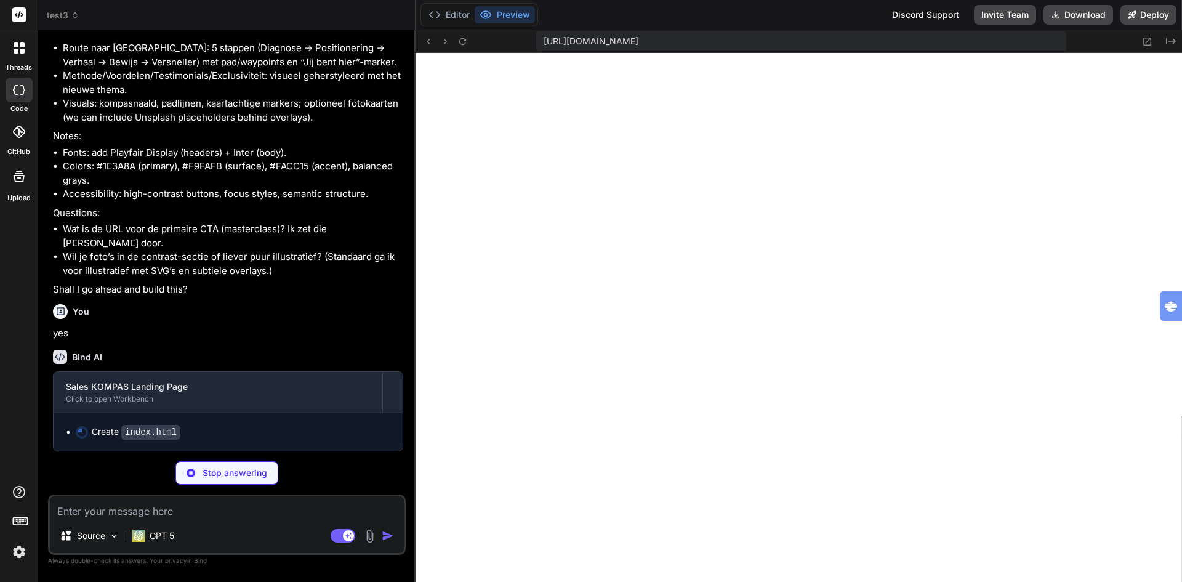
scroll to position [2005, 0]
type textarea "x"
type textarea "</div> <div class="container tiny"> <p>© <span id="year"></span> Sales KOMPAS®.…"
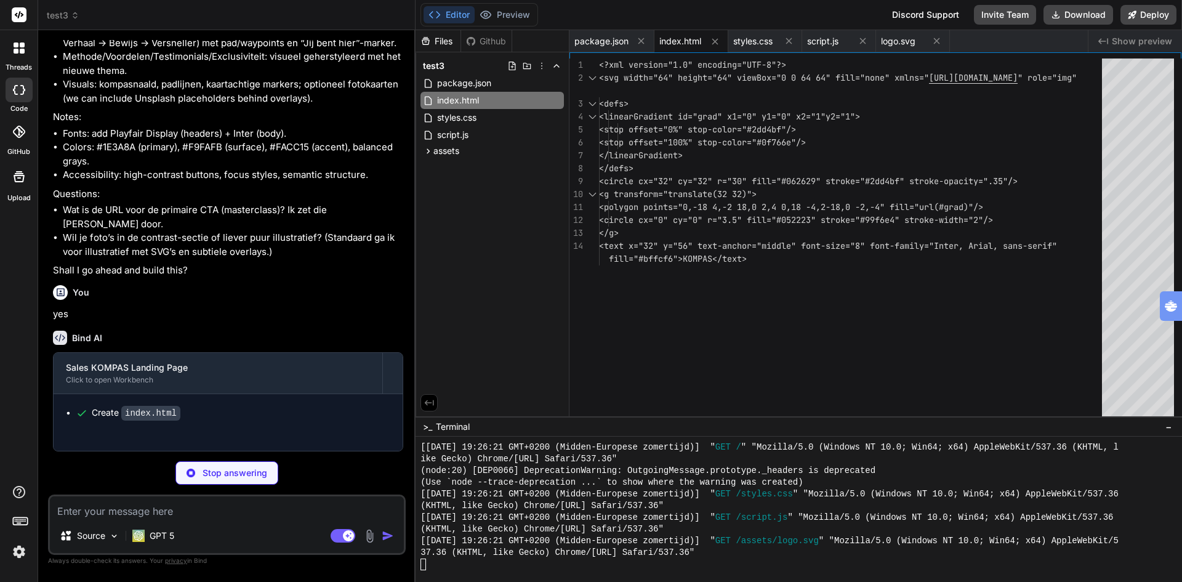
type textarea "x"
type textarea "} /* Focus */ :focus-visible{outline:2px solid var(--ring); outline-offset:2px;…"
type textarea "x"
type textarea ".marker{left:14%; top:24%} } /* Focus */ :focus-visible{outline:2px solid var(-…"
type textarea "x"
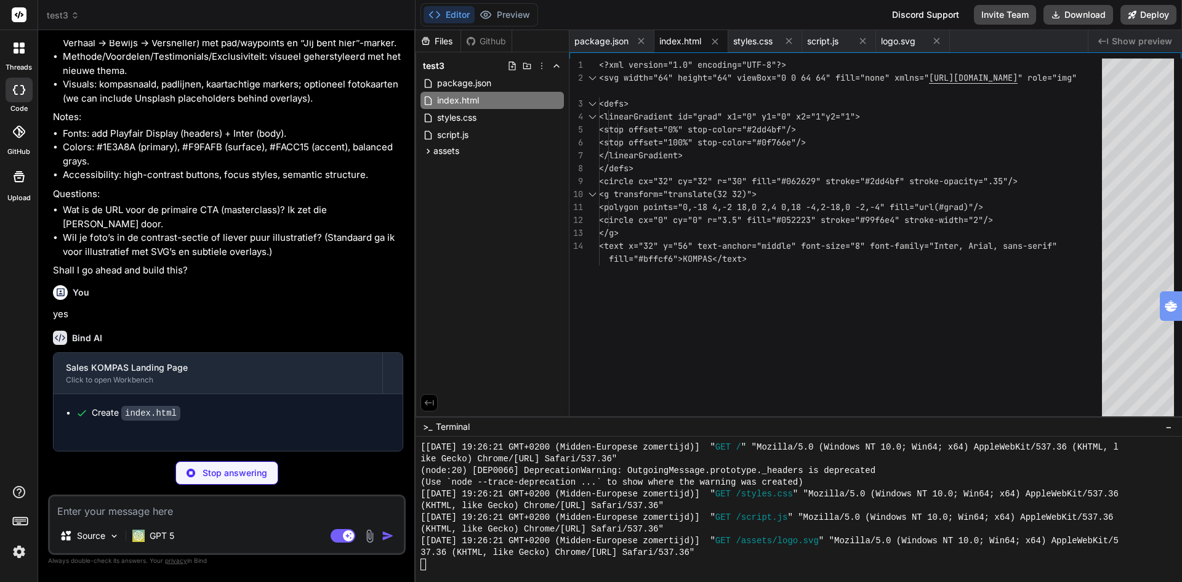
type textarea "x"
type textarea "<g transform="translate(32 32)"> <polygon points="0,-18 4,-2 18,0 2,4 0,18 -4,2…"
type textarea "x"
type textarea "<g stroke="#FACC15" stroke-opacity=".25"> <line x1="800" y1="50" x2="800" y2="7…"
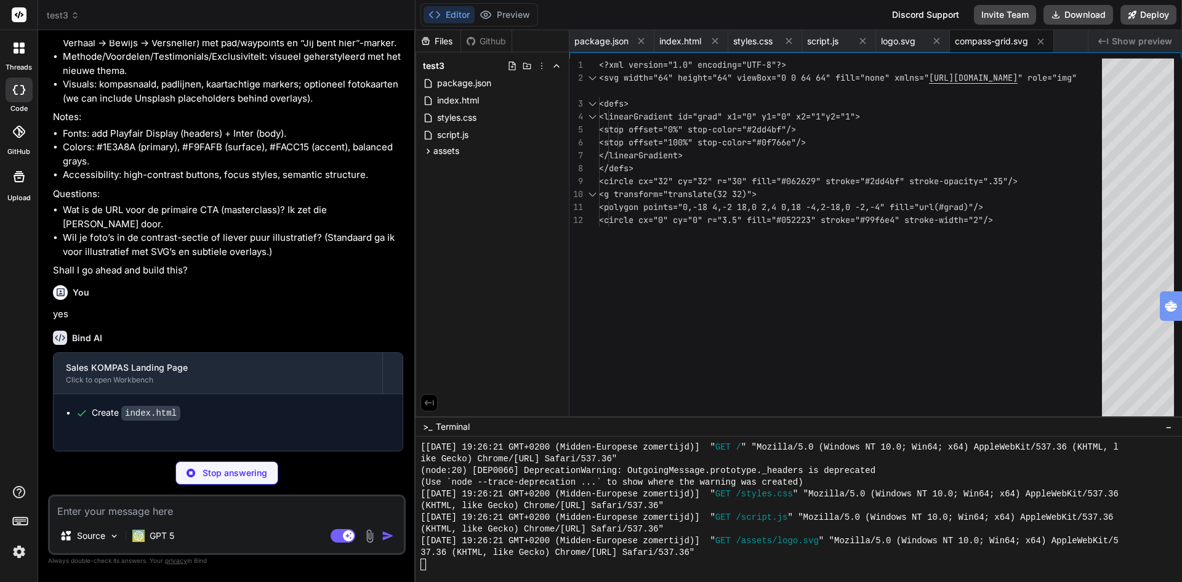
type textarea "x"
type textarea "<g fill="#FACC15" fill-opacity=".9" stroke="#FDE68A" stroke-width="2"> <circle …"
type textarea "x"
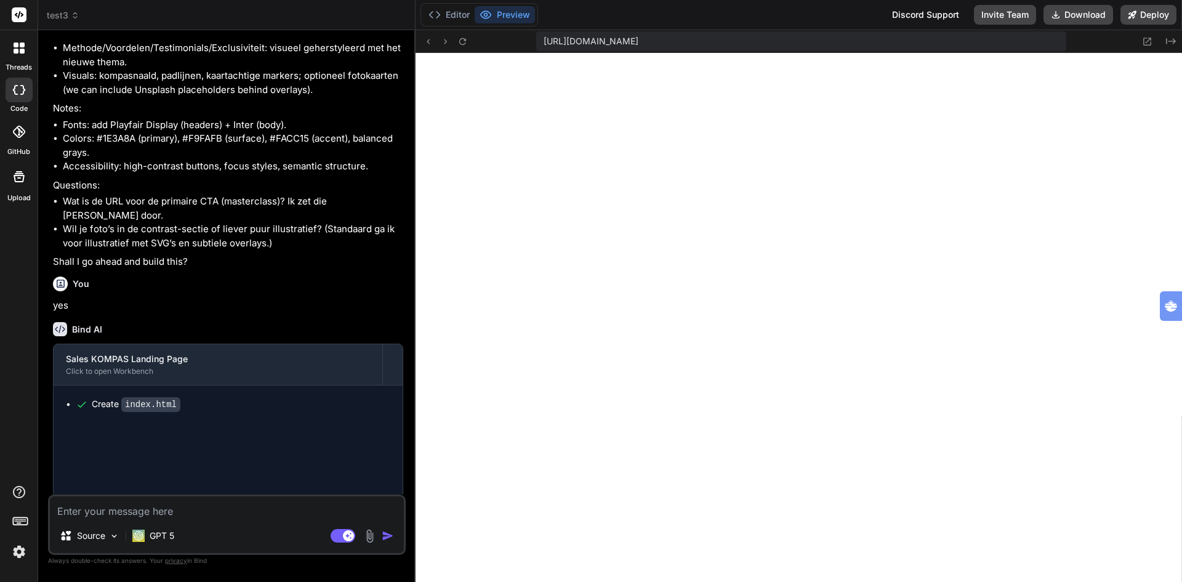
scroll to position [1872, 0]
